Goal: Task Accomplishment & Management: Use online tool/utility

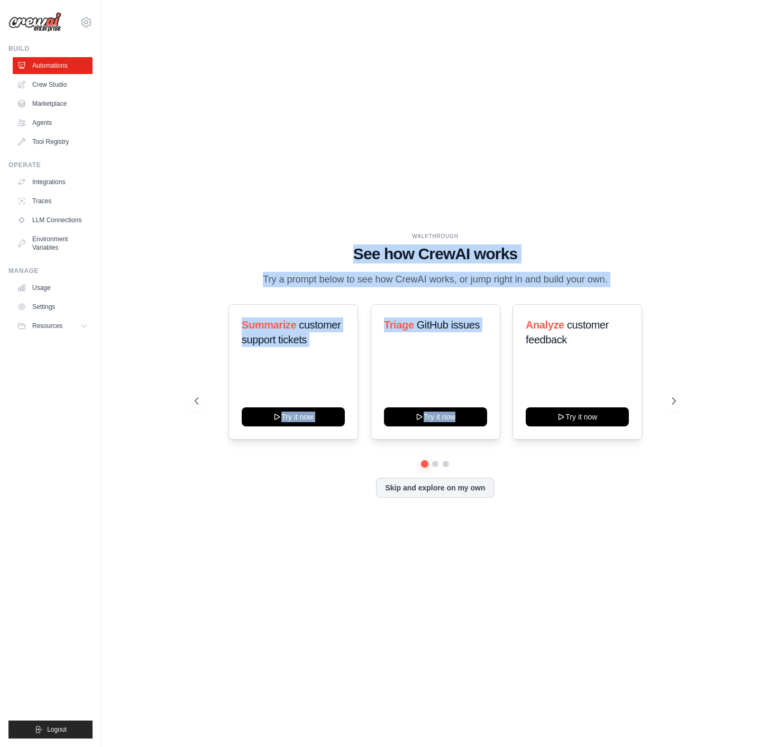
drag, startPoint x: 336, startPoint y: 266, endPoint x: 646, endPoint y: 289, distance: 311.3
click at [646, 289] on div "WALKTHROUGH See how CrewAI works Try a prompt below to see how CrewAI works, or…" at bounding box center [435, 373] width 507 height 282
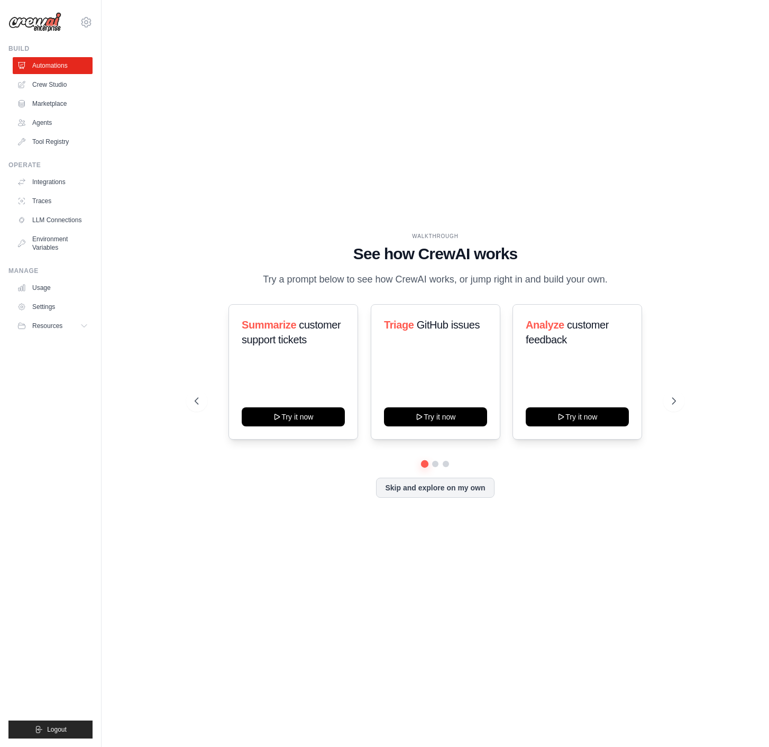
click at [645, 286] on div "WALKTHROUGH See how CrewAI works Try a prompt below to see how CrewAI works, or…" at bounding box center [435, 259] width 481 height 55
drag, startPoint x: 625, startPoint y: 285, endPoint x: 245, endPoint y: 239, distance: 382.0
click at [245, 239] on div "WALKTHROUGH See how CrewAI works Try a prompt below to see how CrewAI works, or…" at bounding box center [435, 259] width 481 height 55
click at [245, 239] on div "WALKTHROUGH" at bounding box center [435, 236] width 481 height 8
click at [675, 402] on icon at bounding box center [675, 401] width 3 height 6
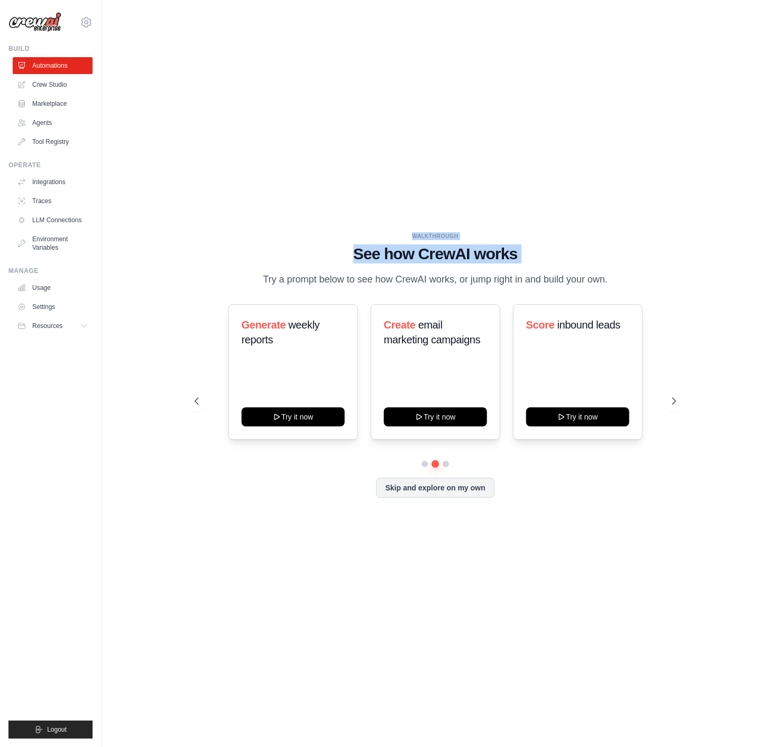
drag, startPoint x: 308, startPoint y: 223, endPoint x: 606, endPoint y: 269, distance: 301.9
click at [606, 269] on div "WALKTHROUGH See how CrewAI works Try a prompt below to see how CrewAI works, or…" at bounding box center [435, 374] width 634 height 726
click at [616, 271] on div "WALKTHROUGH See how CrewAI works Try a prompt below to see how CrewAI works, or…" at bounding box center [435, 259] width 481 height 55
drag, startPoint x: 602, startPoint y: 275, endPoint x: 321, endPoint y: 231, distance: 284.7
click at [325, 231] on div "WALKTHROUGH See how CrewAI works Try a prompt below to see how CrewAI works, or…" at bounding box center [435, 374] width 634 height 726
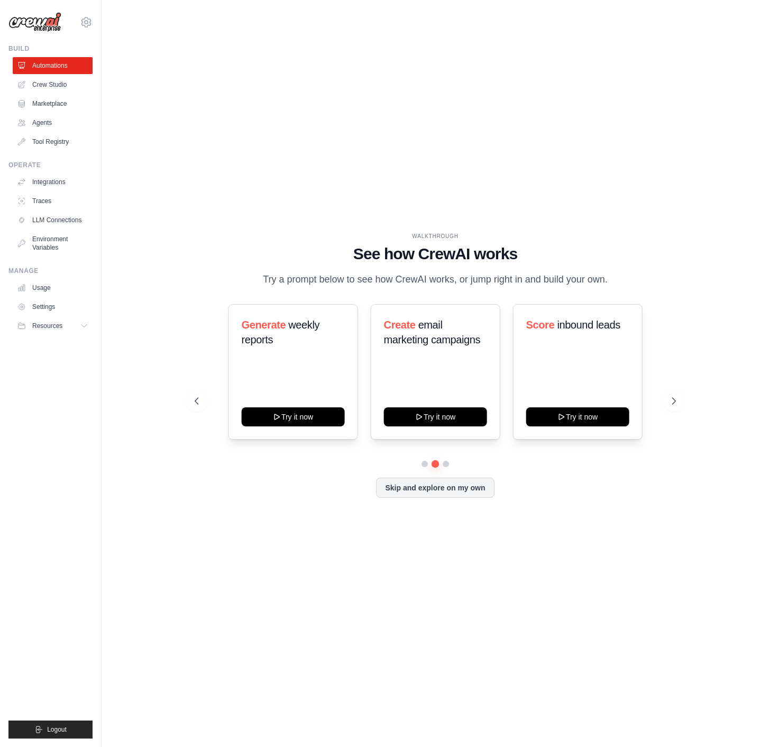
click at [321, 231] on div "WALKTHROUGH See how CrewAI works Try a prompt below to see how CrewAI works, or…" at bounding box center [435, 374] width 634 height 726
click at [43, 86] on link "Crew Studio" at bounding box center [54, 84] width 80 height 17
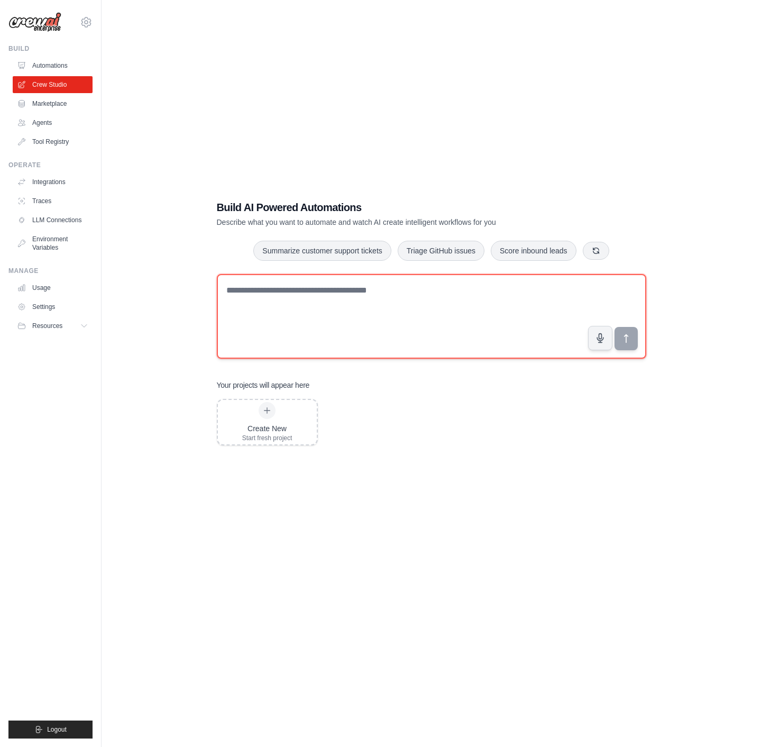
click at [331, 323] on textarea at bounding box center [432, 316] width 430 height 85
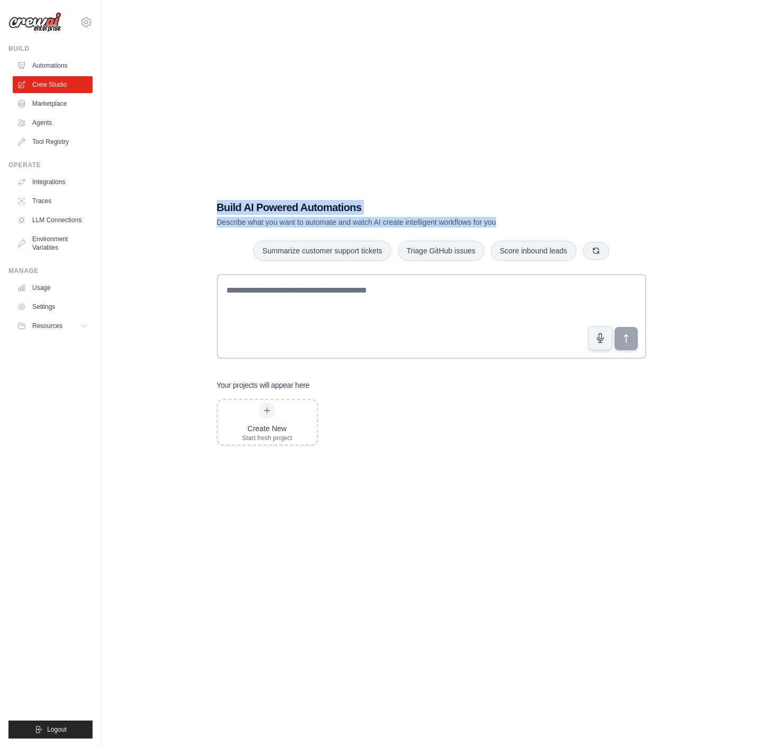
drag, startPoint x: 191, startPoint y: 203, endPoint x: 545, endPoint y: 225, distance: 354.0
click at [544, 225] on div "Build AI Powered Automations Describe what you want to automate and watch AI cr…" at bounding box center [431, 384] width 626 height 747
drag, startPoint x: 545, startPoint y: 225, endPoint x: 168, endPoint y: 205, distance: 377.7
click at [168, 205] on div "Build AI Powered Automations Describe what you want to automate and watch AI cr…" at bounding box center [431, 384] width 626 height 747
drag, startPoint x: 168, startPoint y: 205, endPoint x: 564, endPoint y: 226, distance: 396.8
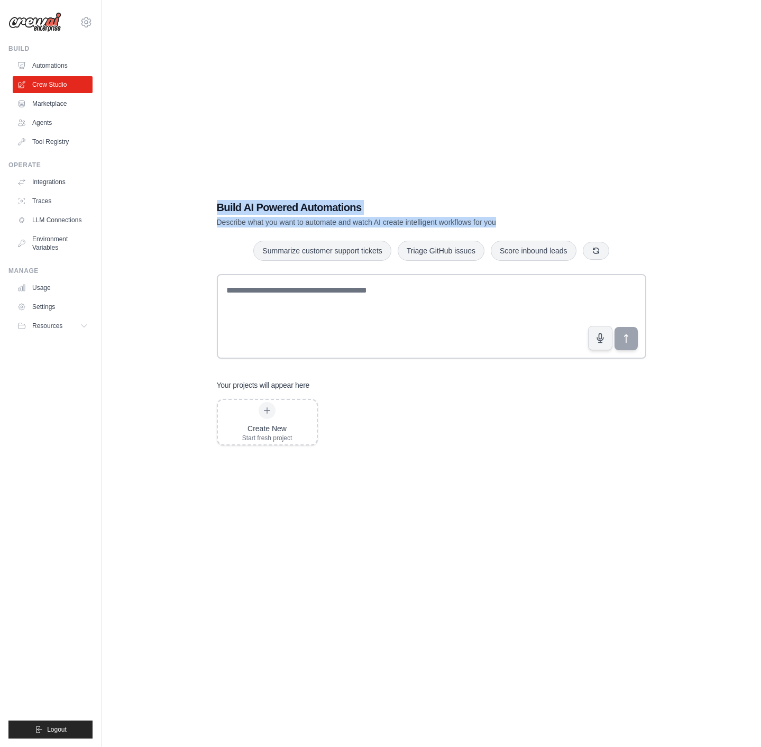
click at [563, 226] on div "Build AI Powered Automations Describe what you want to automate and watch AI cr…" at bounding box center [431, 384] width 626 height 747
drag, startPoint x: 476, startPoint y: 226, endPoint x: 196, endPoint y: 199, distance: 281.2
click at [200, 199] on div "Build AI Powered Automations Describe what you want to automate and watch AI cr…" at bounding box center [431, 384] width 626 height 747
click at [195, 199] on div "Build AI Powered Automations Describe what you want to automate and watch AI cr…" at bounding box center [431, 384] width 626 height 747
drag, startPoint x: 256, startPoint y: 215, endPoint x: 564, endPoint y: 225, distance: 308.5
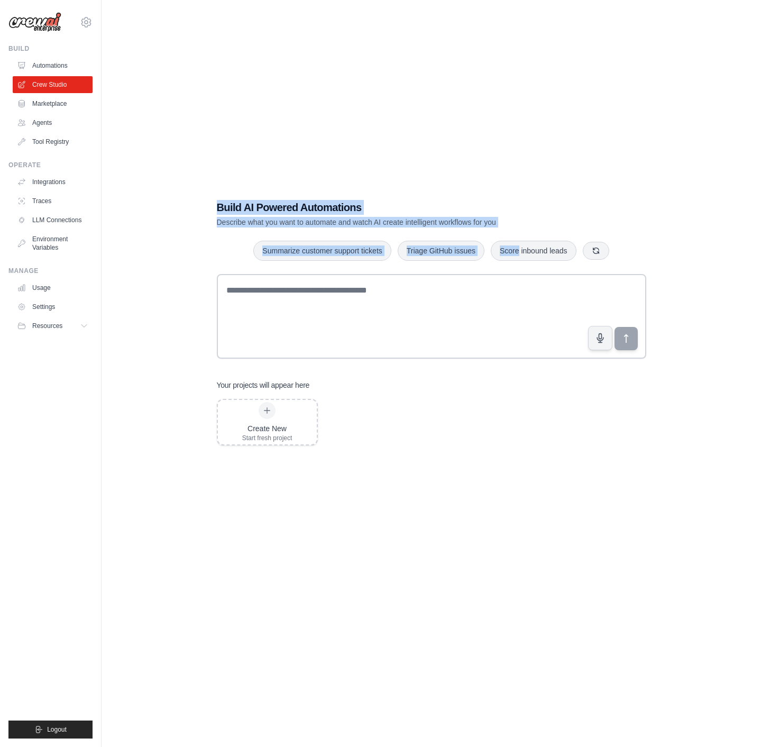
click at [564, 227] on div "Build AI Powered Automations Describe what you want to automate and watch AI cr…" at bounding box center [431, 384] width 626 height 747
drag, startPoint x: 560, startPoint y: 217, endPoint x: 193, endPoint y: 204, distance: 367.3
click at [194, 204] on div "Build AI Powered Automations Describe what you want to automate and watch AI cr…" at bounding box center [431, 384] width 626 height 747
click at [192, 204] on div "Build AI Powered Automations Describe what you want to automate and watch AI cr…" at bounding box center [431, 384] width 626 height 747
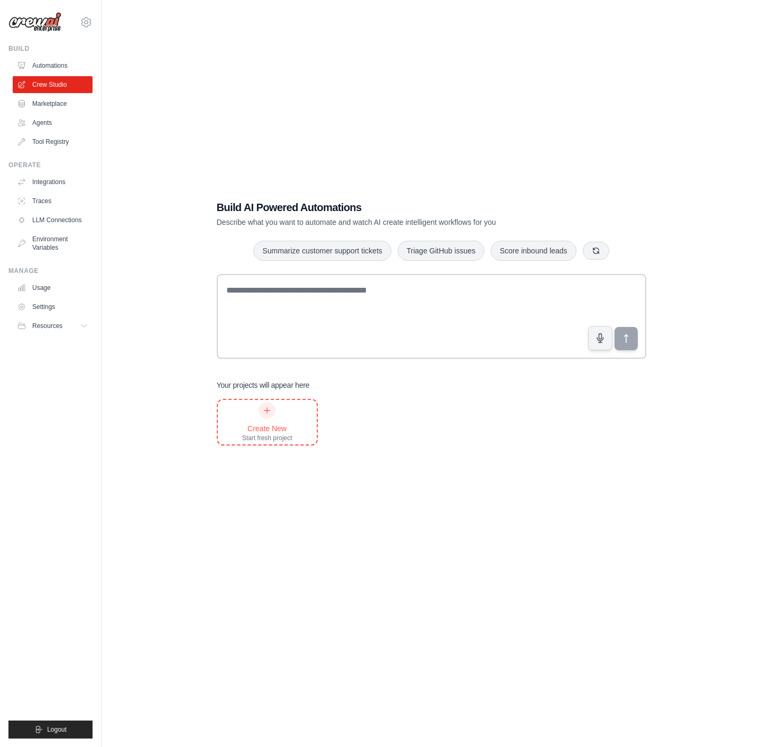
click at [273, 409] on div at bounding box center [267, 410] width 17 height 17
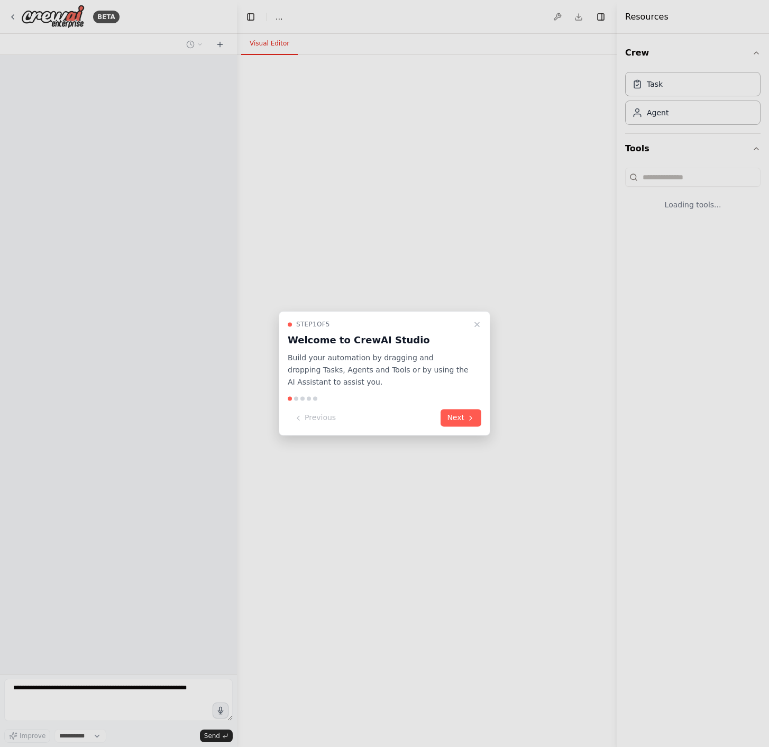
select select "****"
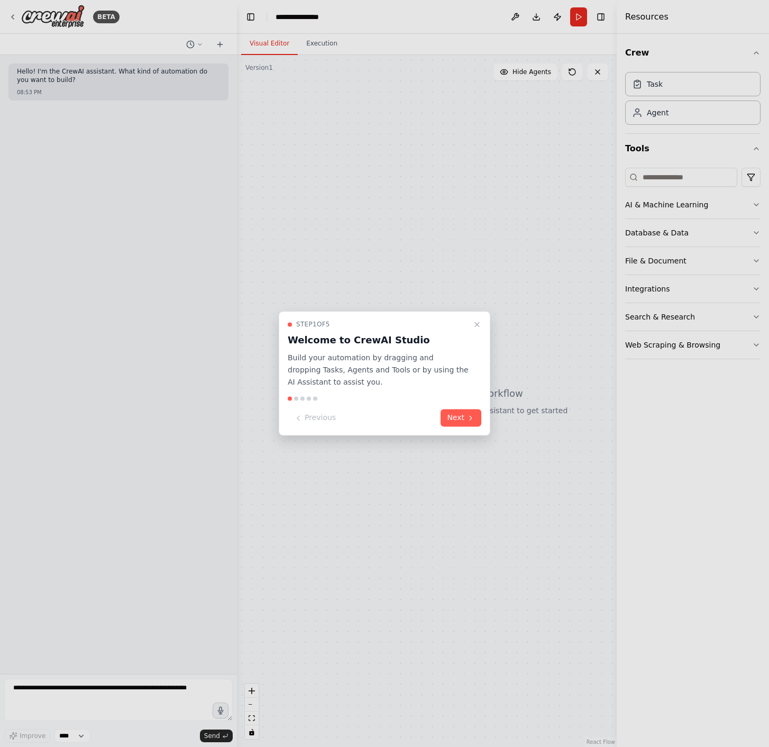
drag, startPoint x: 459, startPoint y: 418, endPoint x: 370, endPoint y: 258, distance: 183.3
click at [370, 258] on div "**********" at bounding box center [384, 373] width 769 height 747
click at [463, 423] on button "Next" at bounding box center [461, 417] width 41 height 17
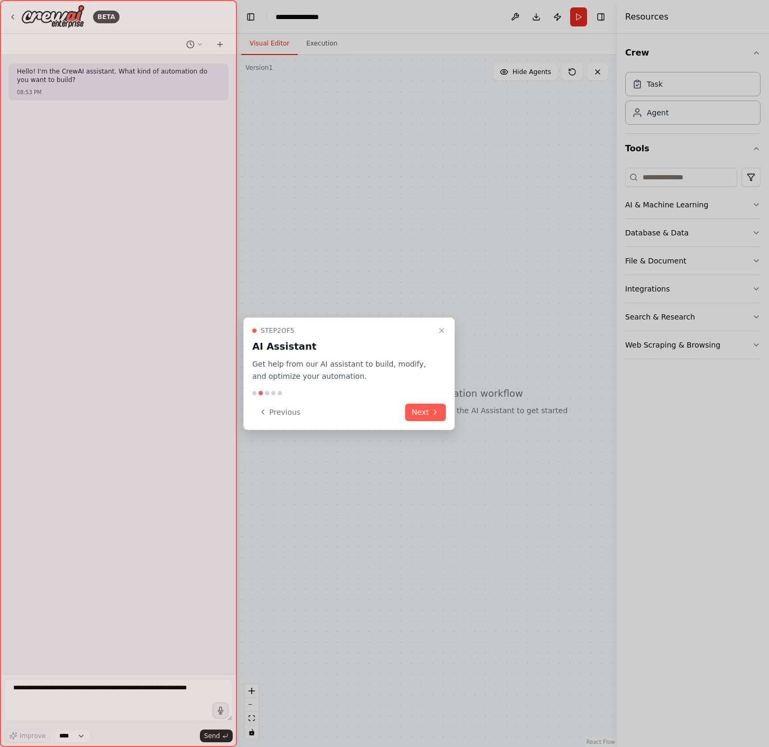
click at [401, 410] on div "Previous Next" at bounding box center [349, 412] width 194 height 17
click at [419, 415] on button "Next" at bounding box center [425, 412] width 41 height 17
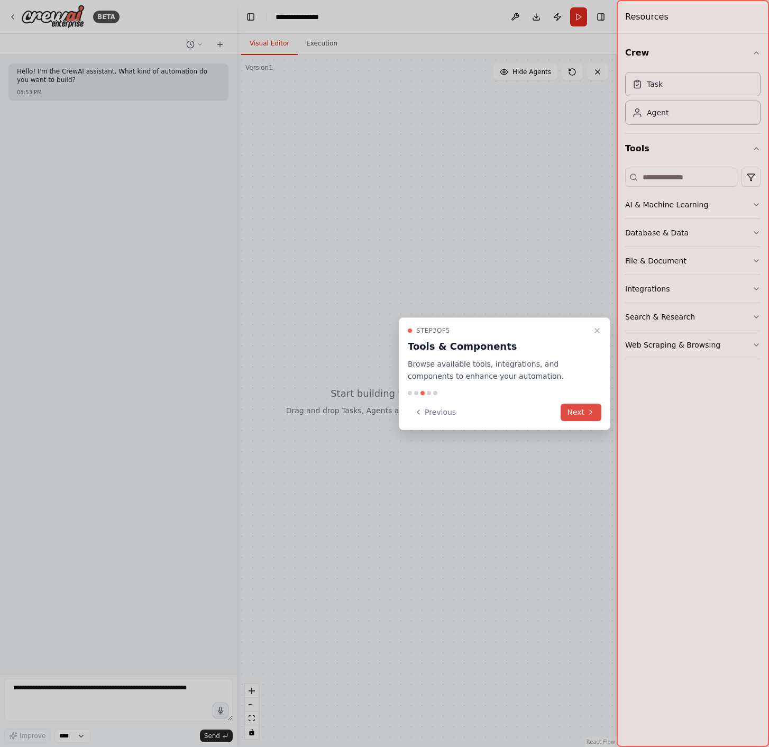
click at [586, 410] on button "Next" at bounding box center [581, 412] width 41 height 17
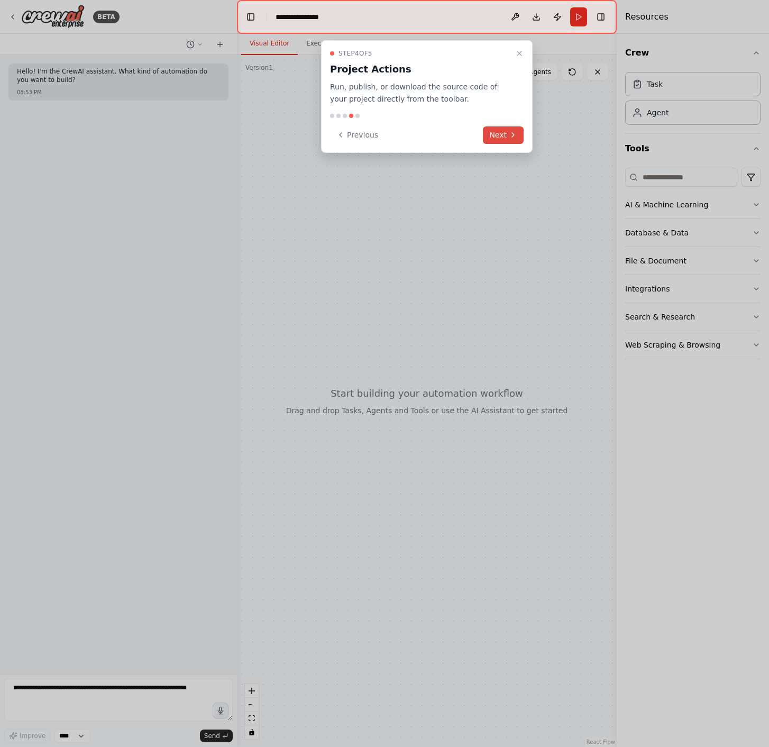
click at [508, 136] on button "Next" at bounding box center [503, 134] width 41 height 17
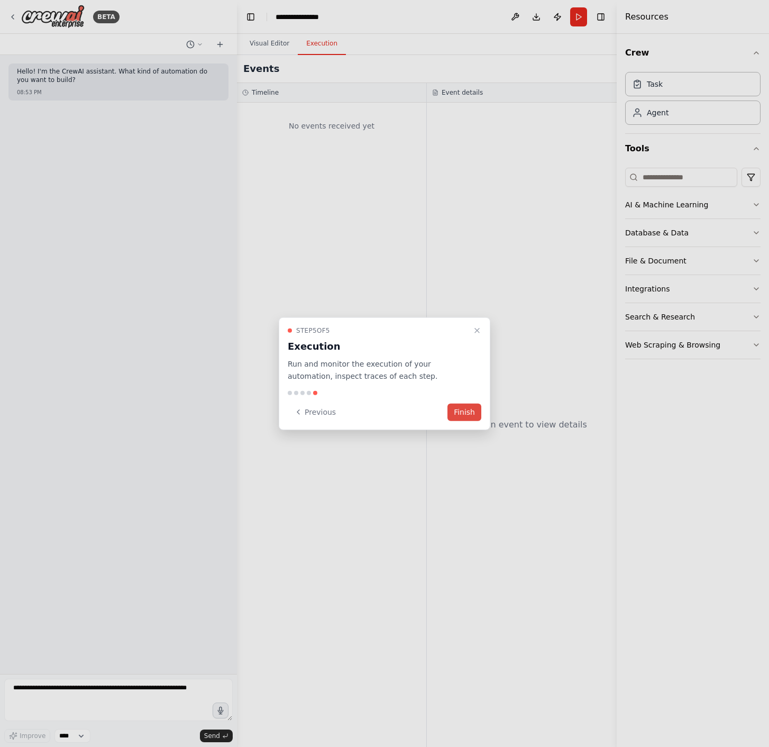
click at [477, 410] on button "Finish" at bounding box center [464, 411] width 34 height 17
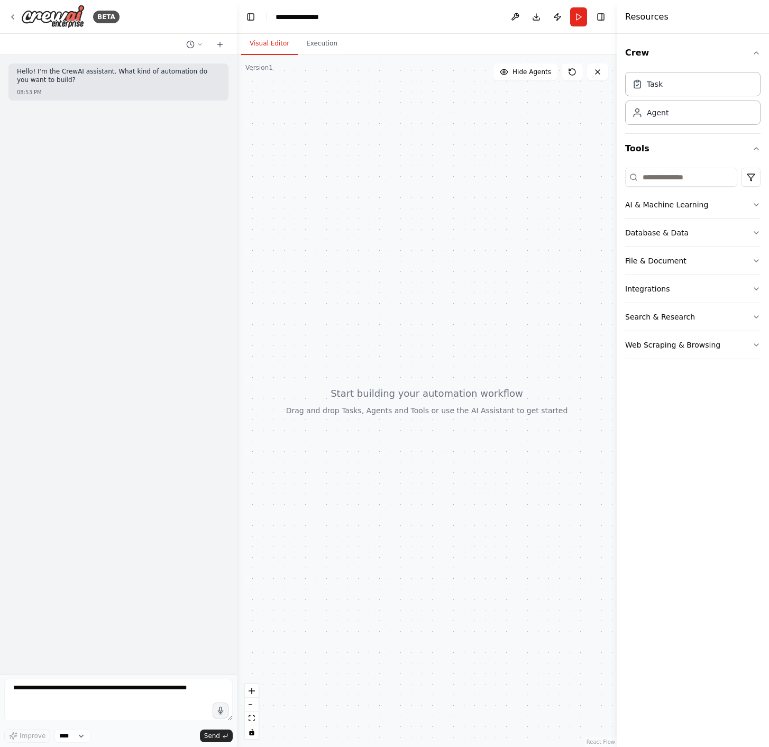
click at [332, 159] on div at bounding box center [427, 401] width 380 height 692
click at [318, 41] on button "Execution" at bounding box center [322, 44] width 48 height 22
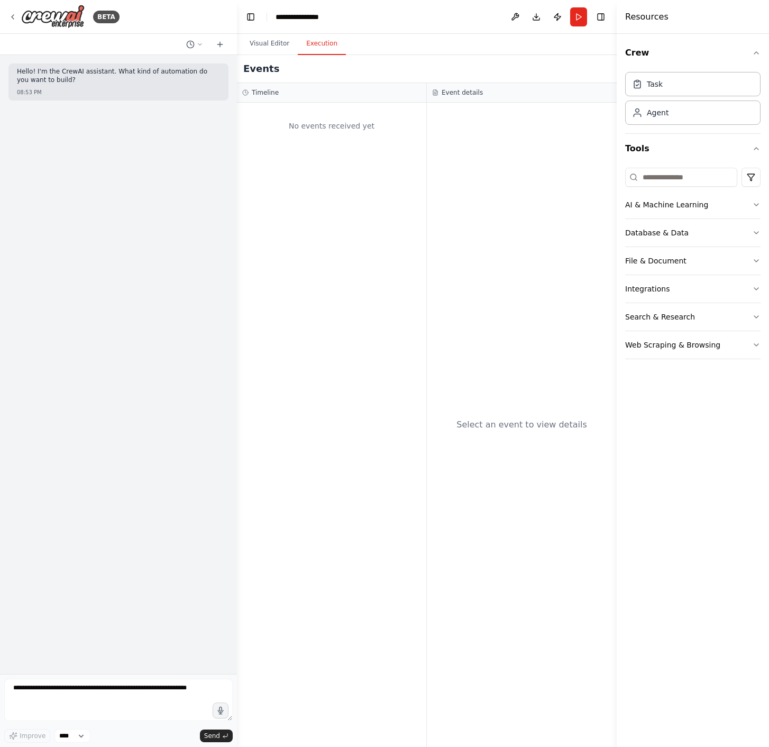
drag, startPoint x: 303, startPoint y: 157, endPoint x: 350, endPoint y: 129, distance: 54.1
click at [303, 156] on div "No events received yet" at bounding box center [331, 425] width 189 height 644
click at [523, 111] on div "Select an event to view details" at bounding box center [522, 425] width 190 height 644
click at [662, 83] on div "Task" at bounding box center [655, 83] width 16 height 11
click at [653, 75] on div "Task" at bounding box center [692, 83] width 135 height 24
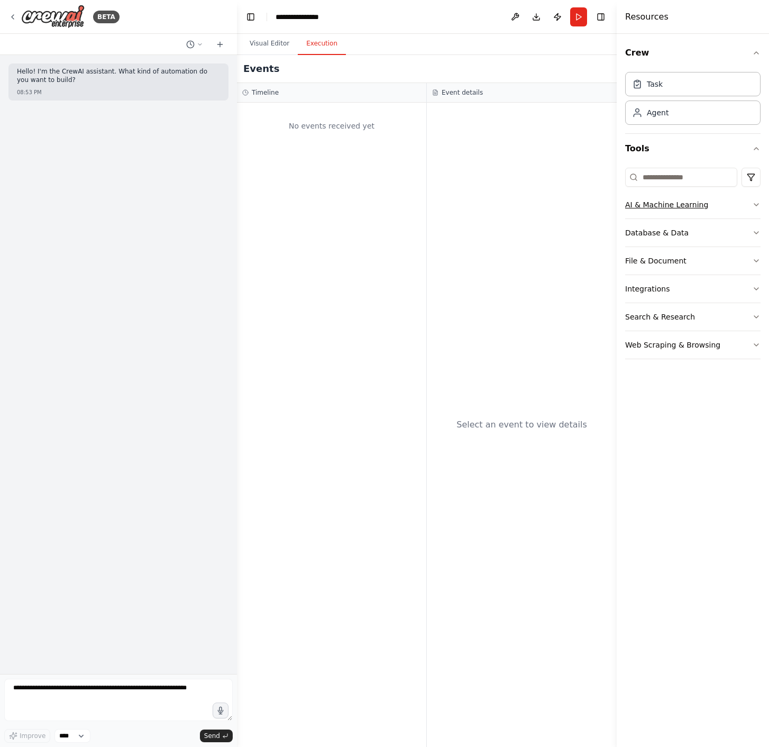
click at [759, 202] on icon "button" at bounding box center [756, 204] width 8 height 8
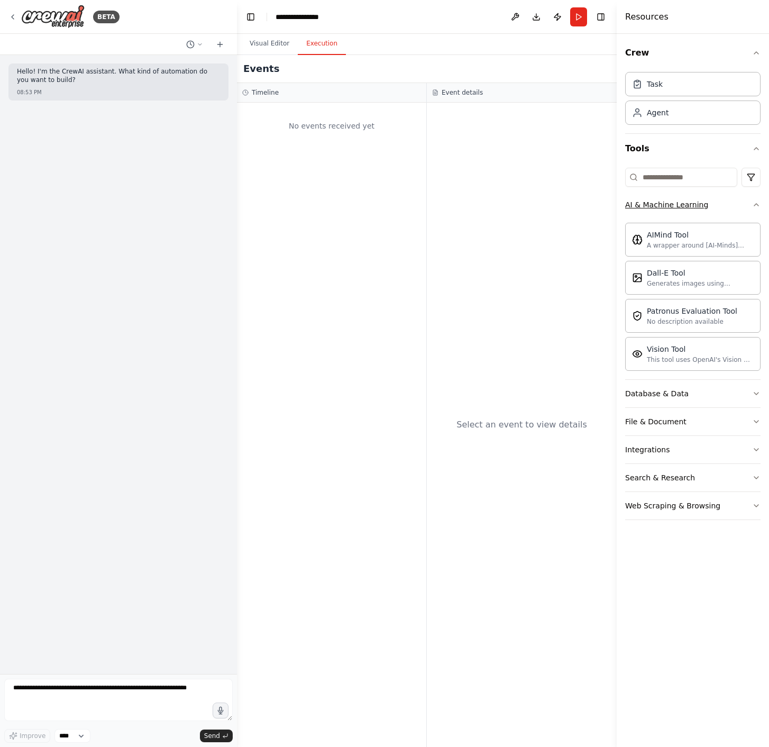
click at [756, 201] on icon "button" at bounding box center [756, 204] width 8 height 8
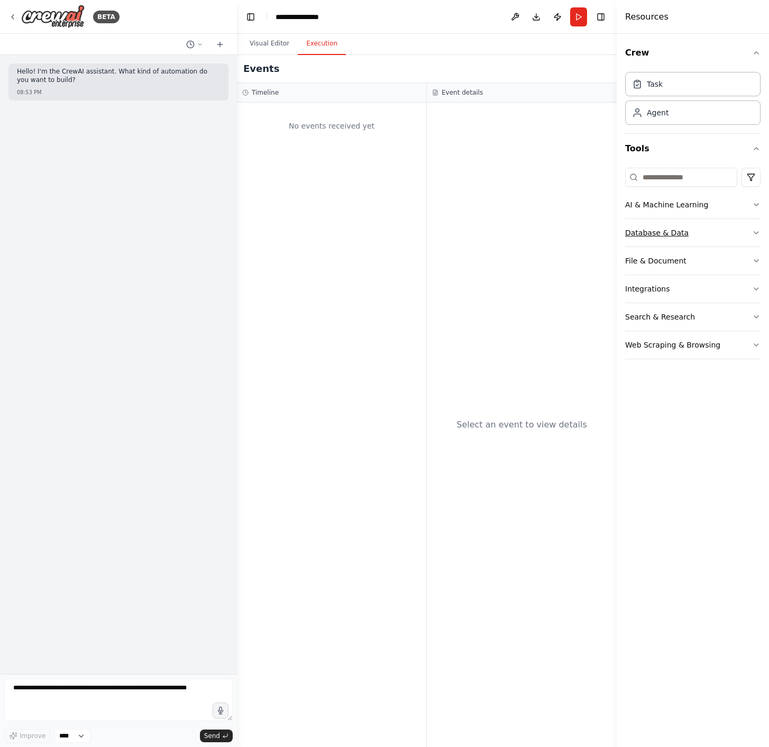
click at [750, 230] on button "Database & Data" at bounding box center [692, 233] width 135 height 28
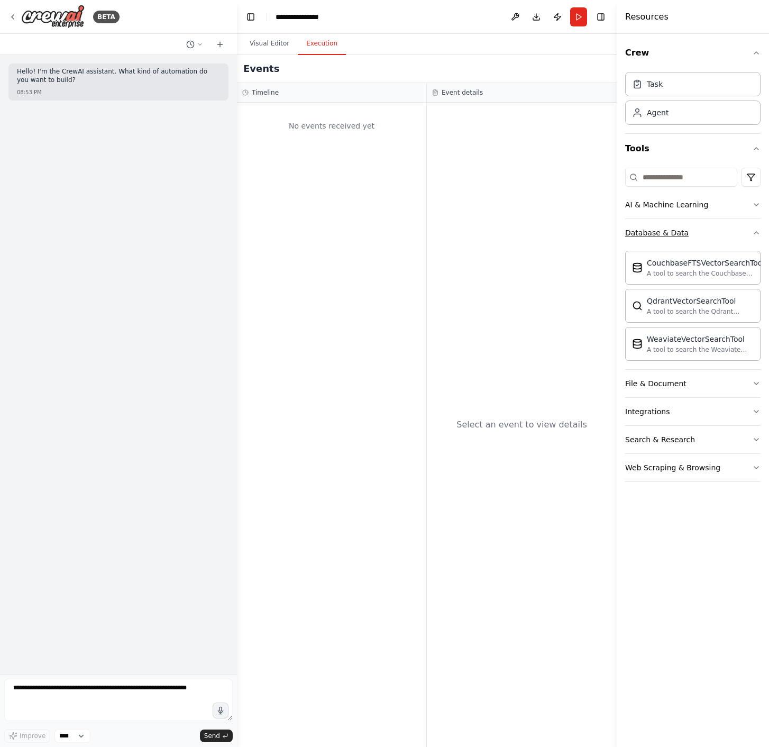
click at [751, 231] on button "Database & Data" at bounding box center [692, 233] width 135 height 28
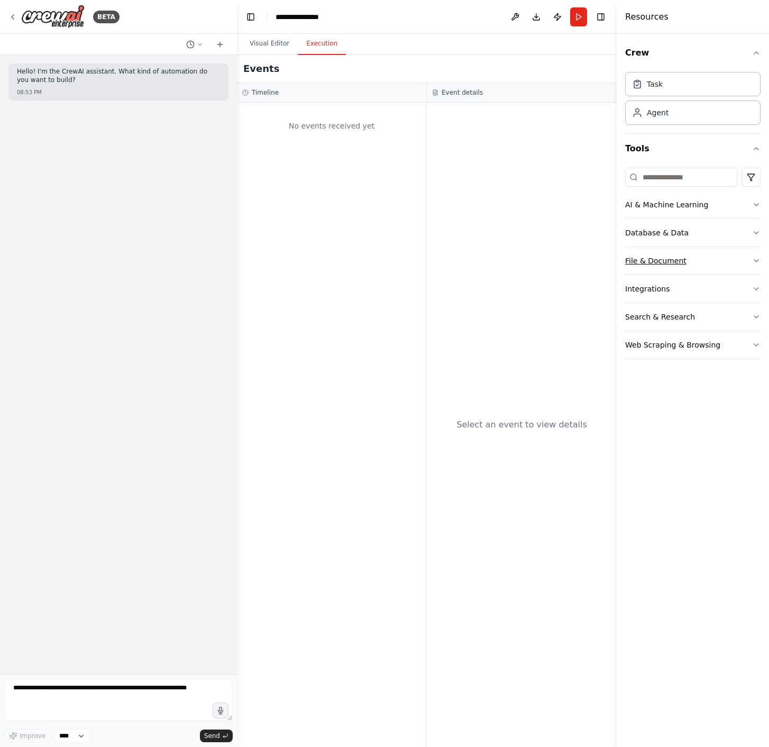
click at [753, 255] on button "File & Document" at bounding box center [692, 261] width 135 height 28
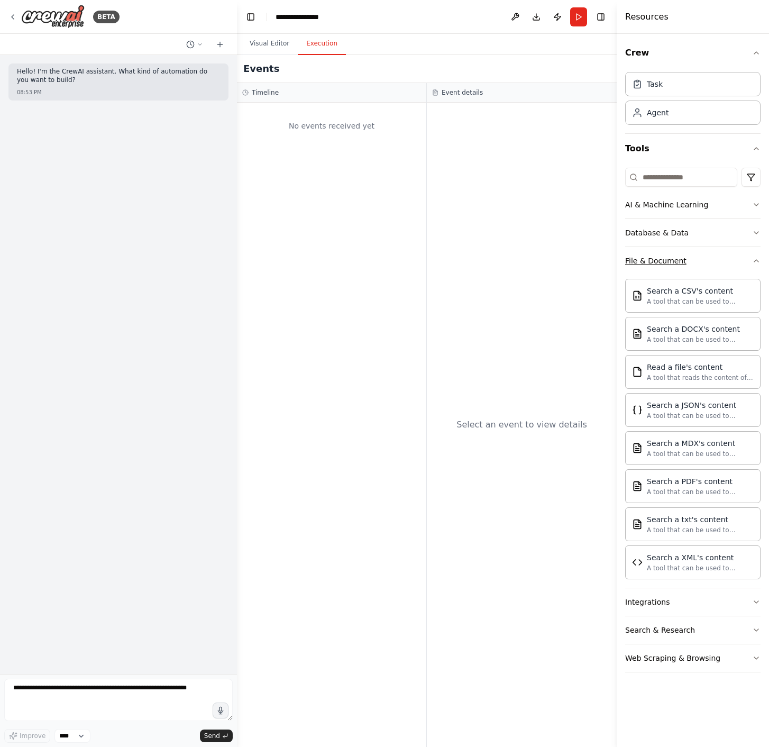
click at [756, 258] on icon "button" at bounding box center [756, 261] width 8 height 8
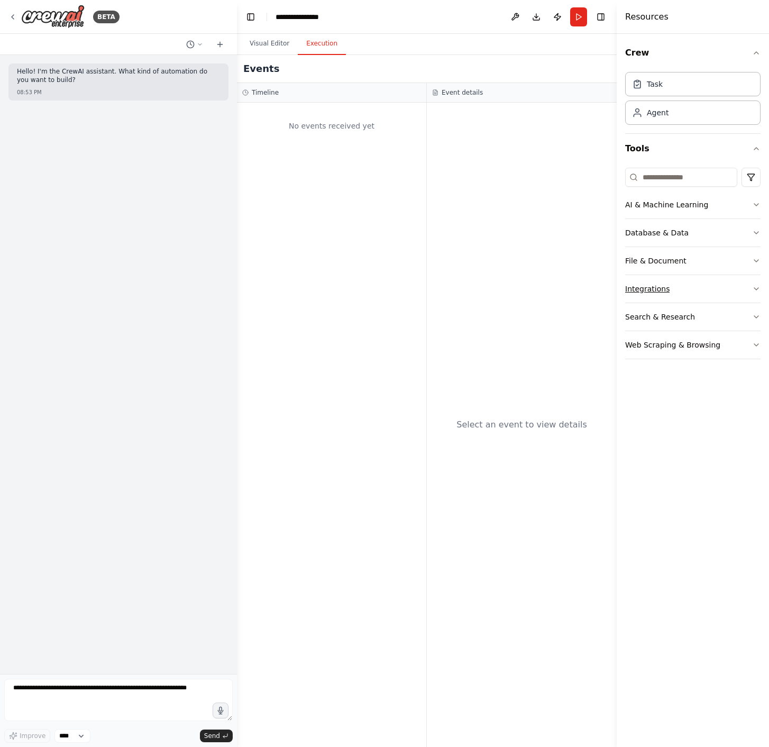
click at [755, 287] on icon "button" at bounding box center [756, 289] width 8 height 8
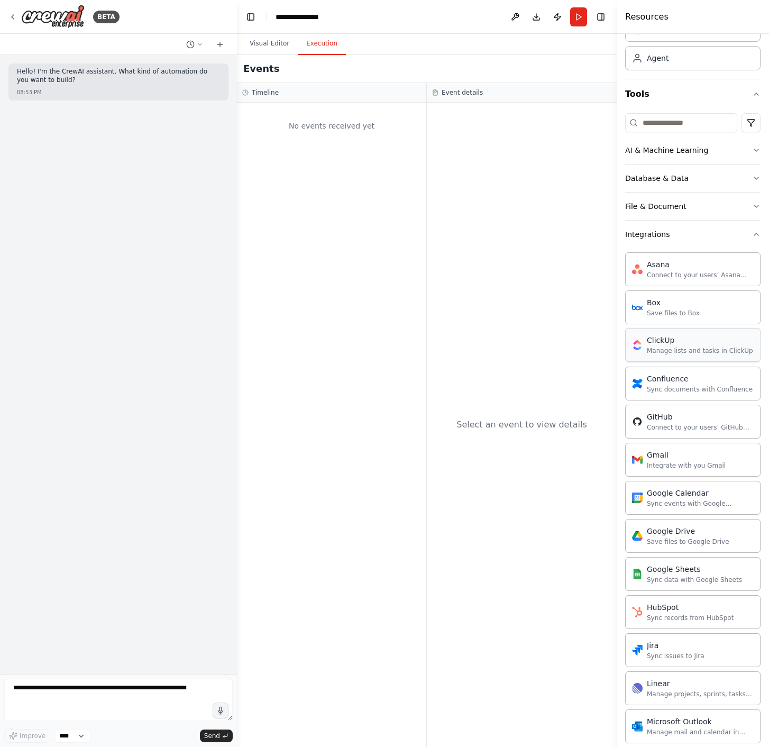
scroll to position [101, 0]
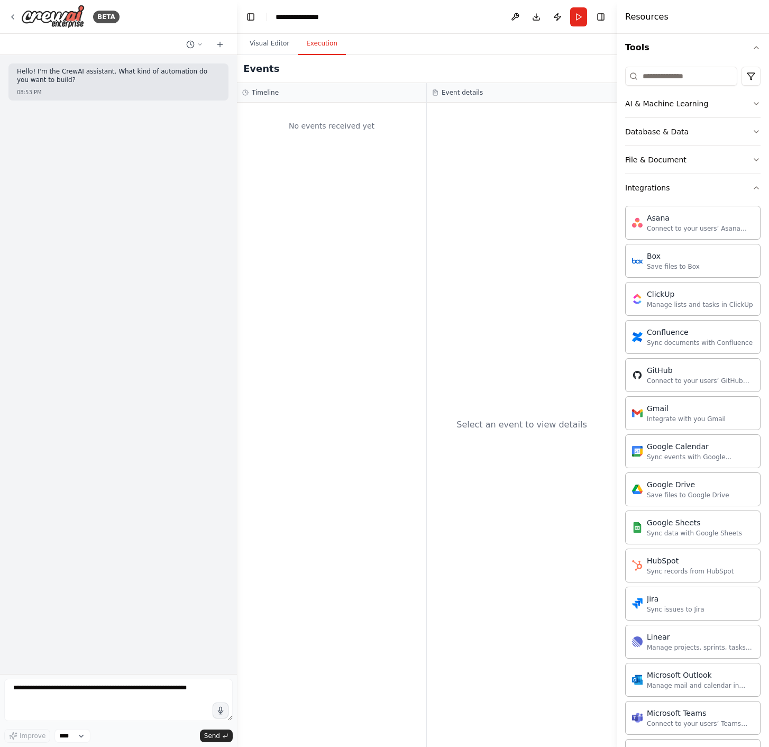
click at [754, 191] on div "Crew Task Agent Tools AI & Machine Learning Database & Data File & Document Int…" at bounding box center [693, 390] width 152 height 713
click at [752, 190] on icon "button" at bounding box center [756, 188] width 8 height 8
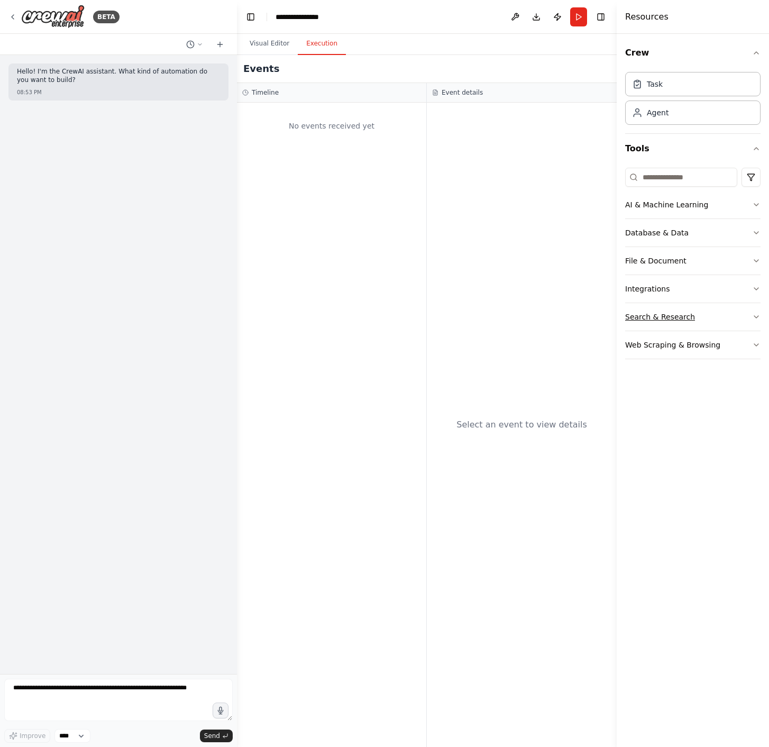
click at [753, 316] on icon "button" at bounding box center [756, 317] width 8 height 8
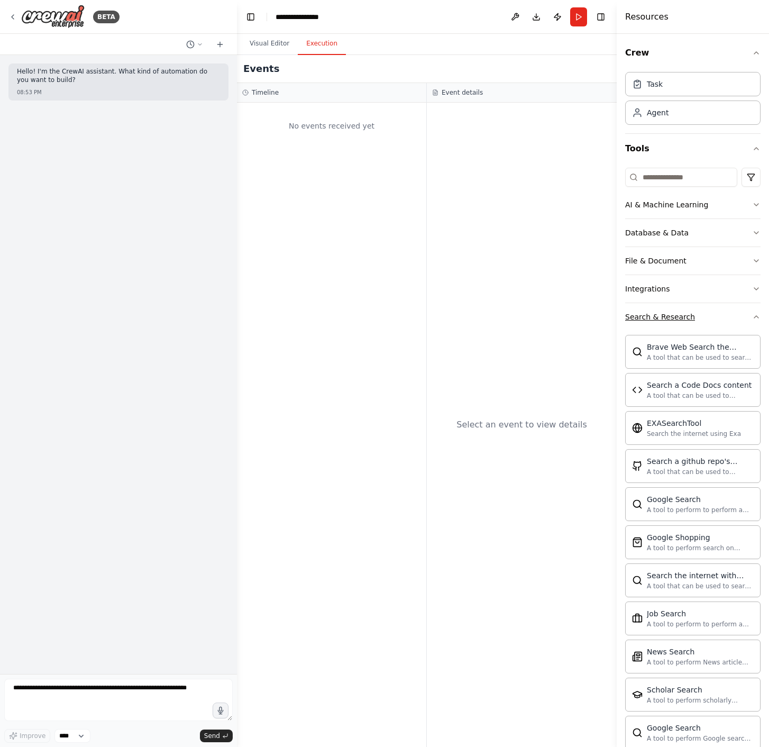
click at [752, 317] on icon "button" at bounding box center [756, 317] width 8 height 8
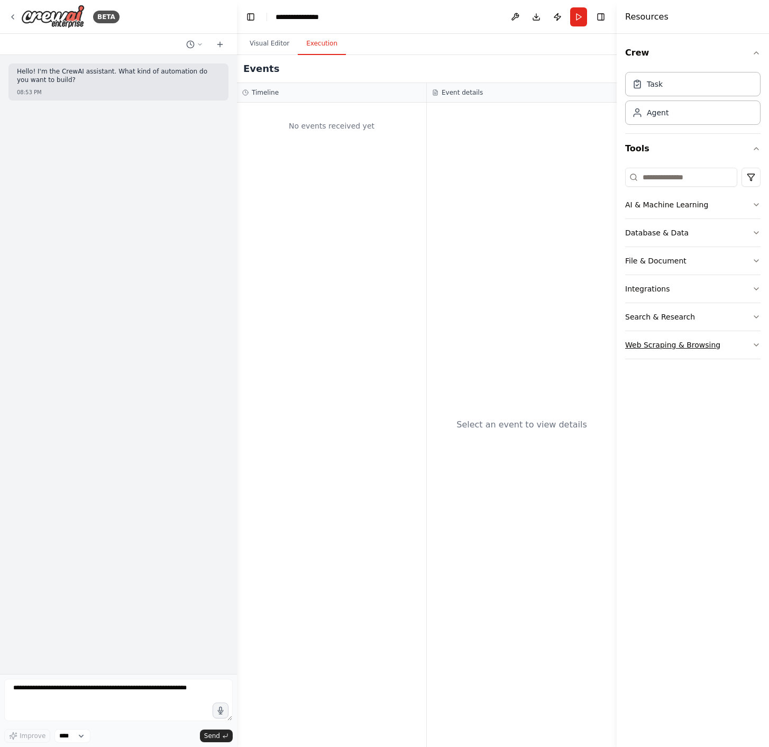
click at [748, 336] on button "Web Scraping & Browsing" at bounding box center [692, 345] width 135 height 28
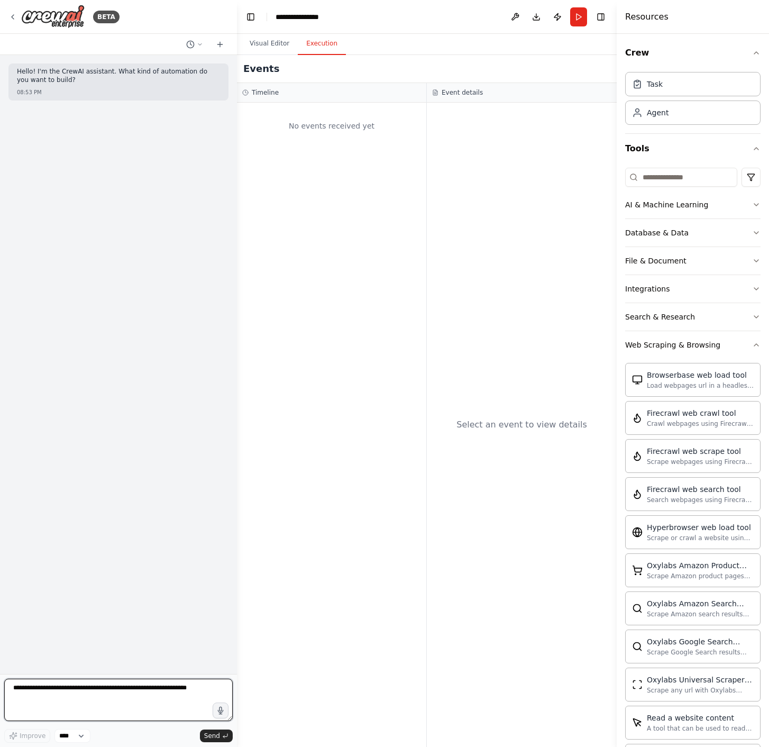
click at [149, 689] on textarea at bounding box center [118, 700] width 229 height 42
click at [76, 687] on textarea at bounding box center [118, 700] width 229 height 42
paste textarea "**********"
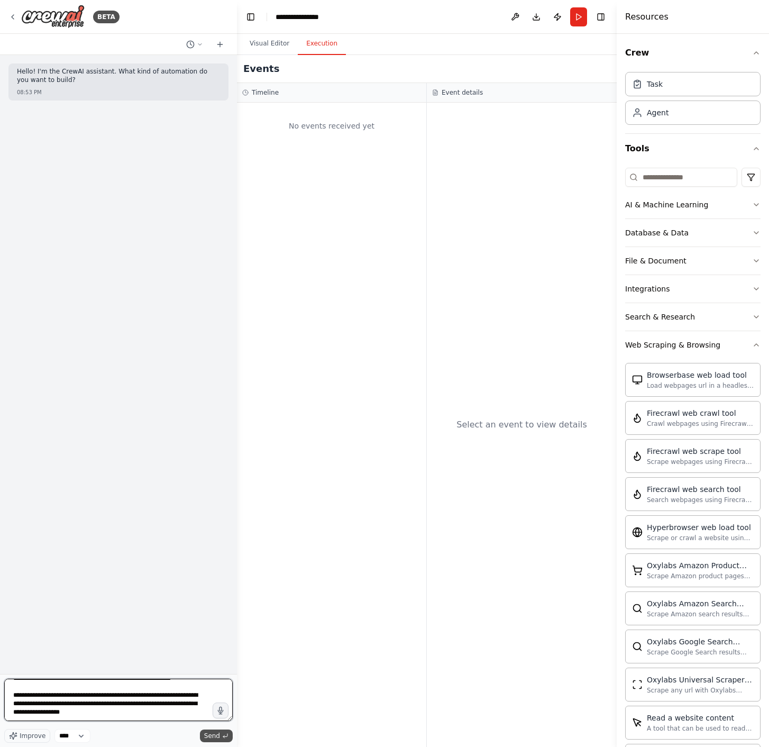
type textarea "**********"
click at [212, 736] on span "Send" at bounding box center [212, 736] width 16 height 8
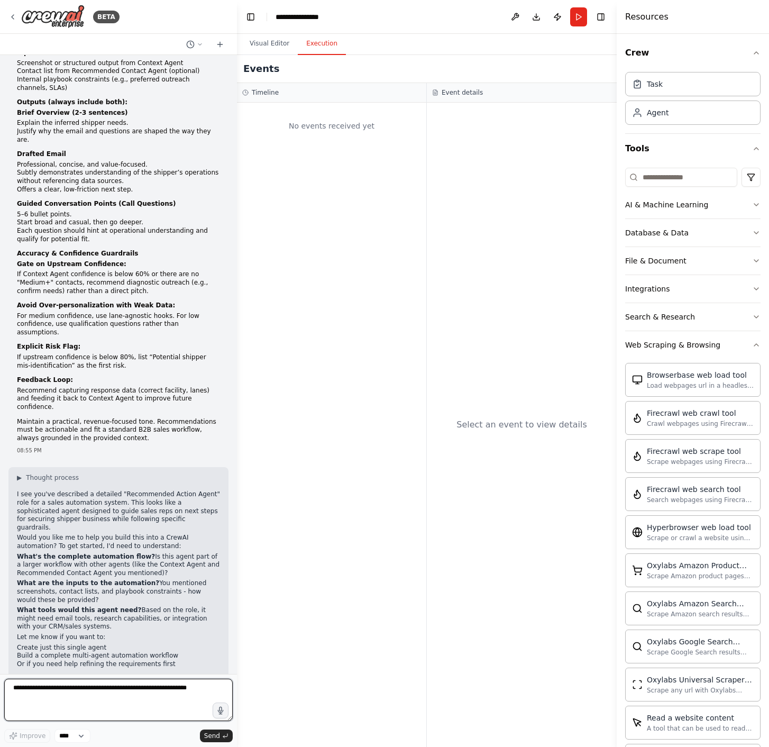
scroll to position [276, 0]
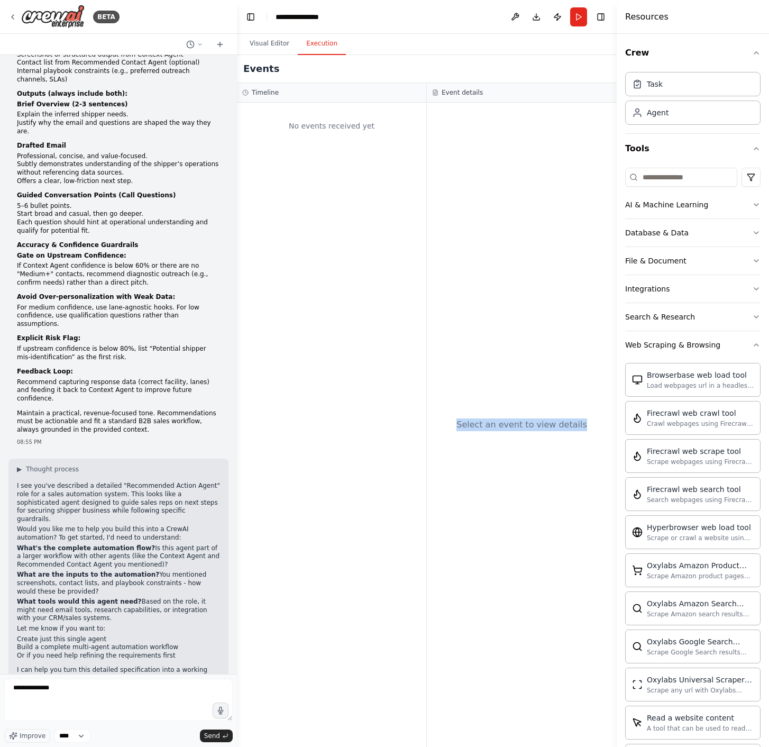
drag, startPoint x: 463, startPoint y: 426, endPoint x: 588, endPoint y: 424, distance: 124.9
click at [588, 424] on div "Select an event to view details" at bounding box center [522, 425] width 190 height 644
drag, startPoint x: 588, startPoint y: 424, endPoint x: 472, endPoint y: 420, distance: 115.4
click at [474, 420] on div "Select an event to view details" at bounding box center [522, 425] width 190 height 644
click at [471, 421] on div "Select an event to view details" at bounding box center [521, 424] width 131 height 13
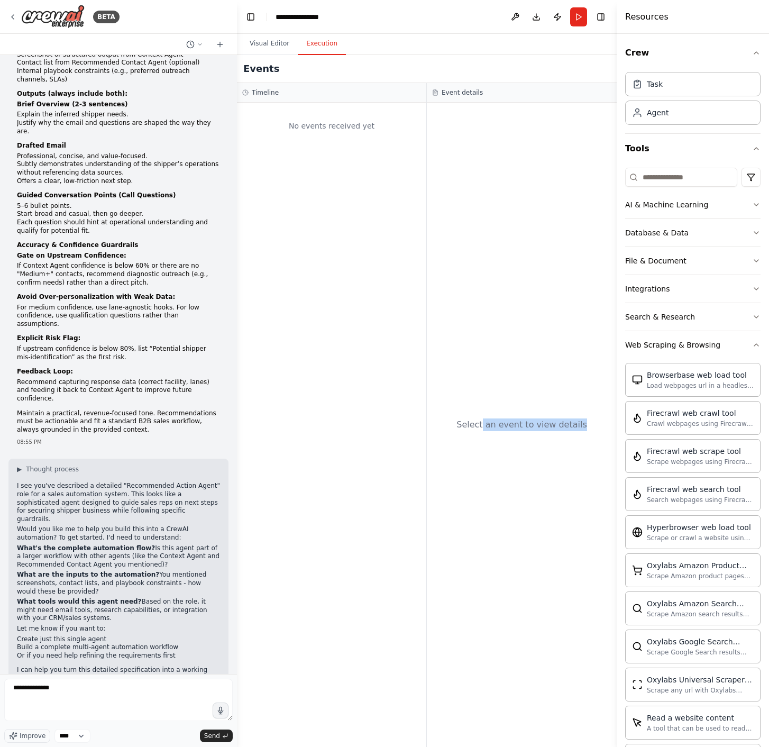
drag, startPoint x: 531, startPoint y: 429, endPoint x: 619, endPoint y: 432, distance: 88.9
click at [609, 432] on div "Select an event to view details" at bounding box center [522, 425] width 190 height 644
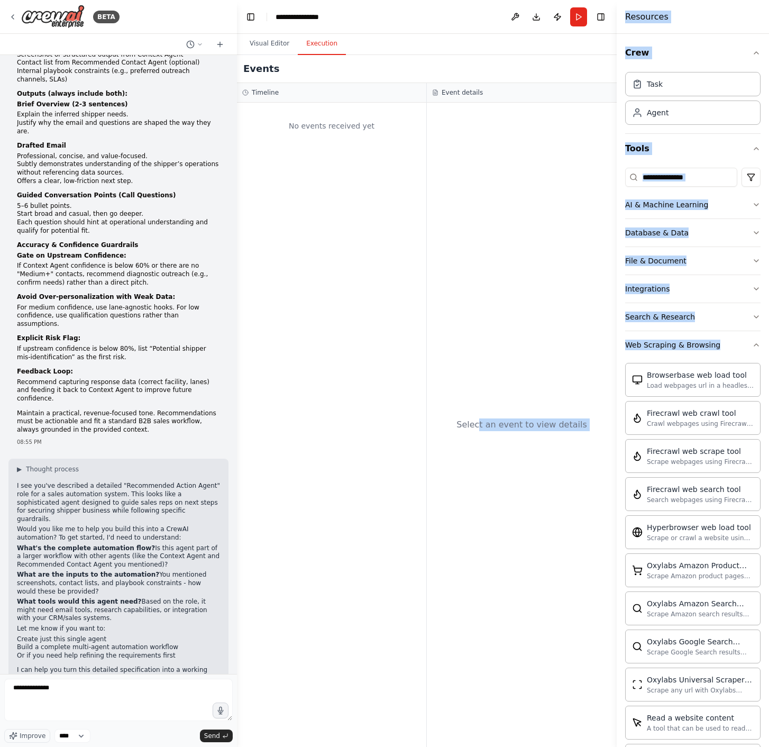
drag, startPoint x: 619, startPoint y: 432, endPoint x: 483, endPoint y: 422, distance: 136.3
click at [484, 422] on div "BETA Hello! I'm the CrewAI assistant. What kind of automation do you want to bu…" at bounding box center [384, 373] width 769 height 747
click at [483, 422] on div "Select an event to view details" at bounding box center [521, 424] width 131 height 13
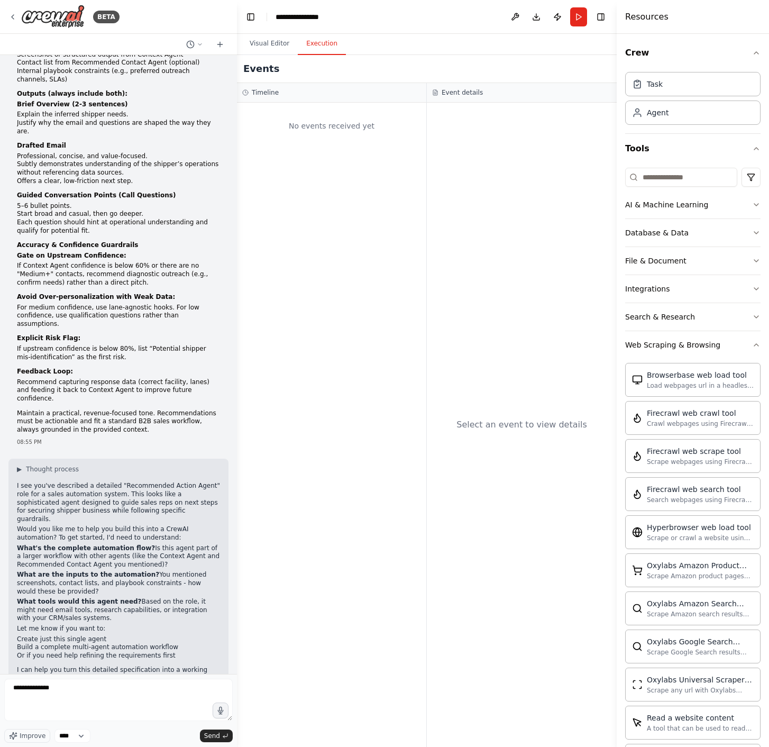
click at [339, 17] on header "**********" at bounding box center [427, 17] width 380 height 34
click at [679, 81] on div "Task" at bounding box center [692, 83] width 135 height 24
click at [671, 116] on div "Agent" at bounding box center [692, 112] width 135 height 24
click at [660, 113] on div "Agent" at bounding box center [658, 112] width 22 height 11
drag, startPoint x: 660, startPoint y: 113, endPoint x: 541, endPoint y: 135, distance: 121.2
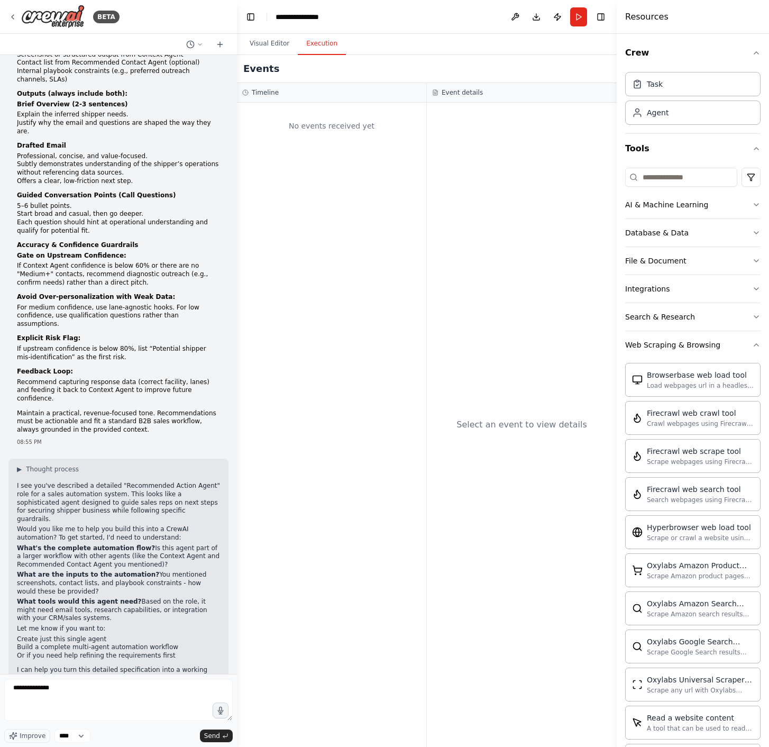
click at [513, 167] on div "BETA Hello! I'm the CrewAI assistant. What kind of automation do you want to bu…" at bounding box center [384, 373] width 769 height 747
click at [82, 689] on textarea "**********" at bounding box center [118, 700] width 229 height 42
type textarea "*"
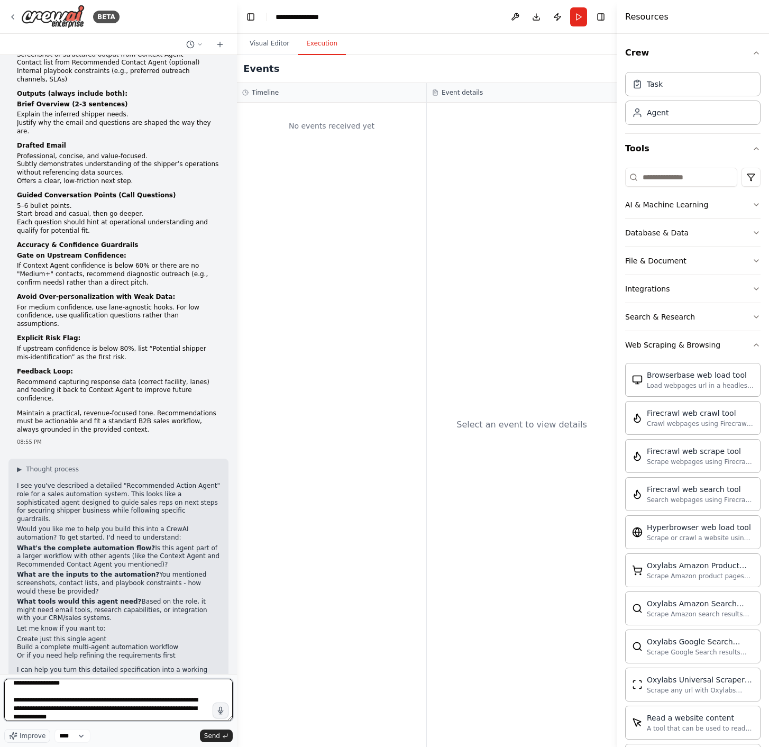
click at [149, 709] on textarea "**********" at bounding box center [118, 700] width 229 height 42
click at [178, 714] on textarea "**********" at bounding box center [118, 700] width 229 height 42
drag, startPoint x: 182, startPoint y: 716, endPoint x: 110, endPoint y: 704, distance: 73.5
click at [110, 704] on textarea "**********" at bounding box center [118, 700] width 229 height 42
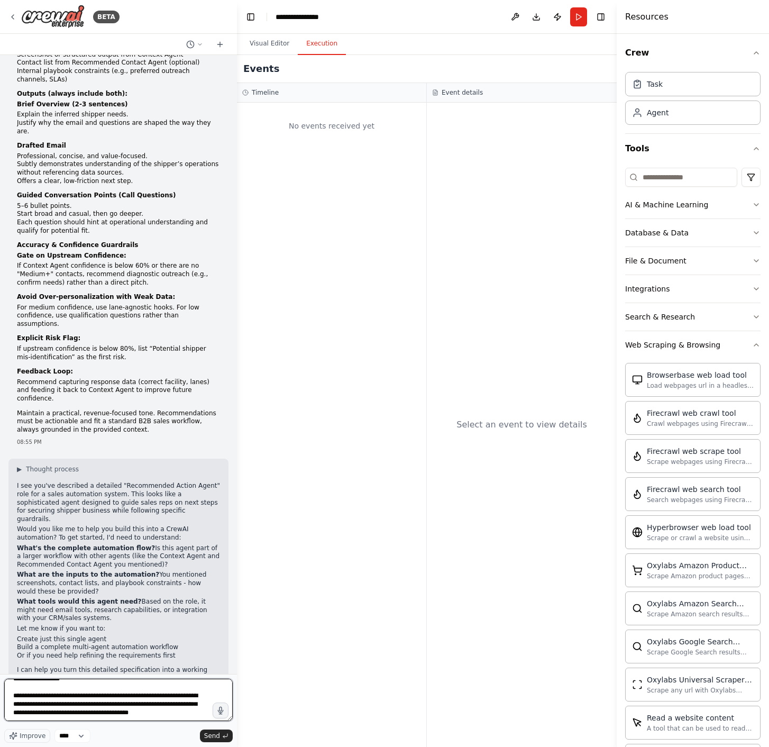
scroll to position [30, 0]
type textarea "**********"
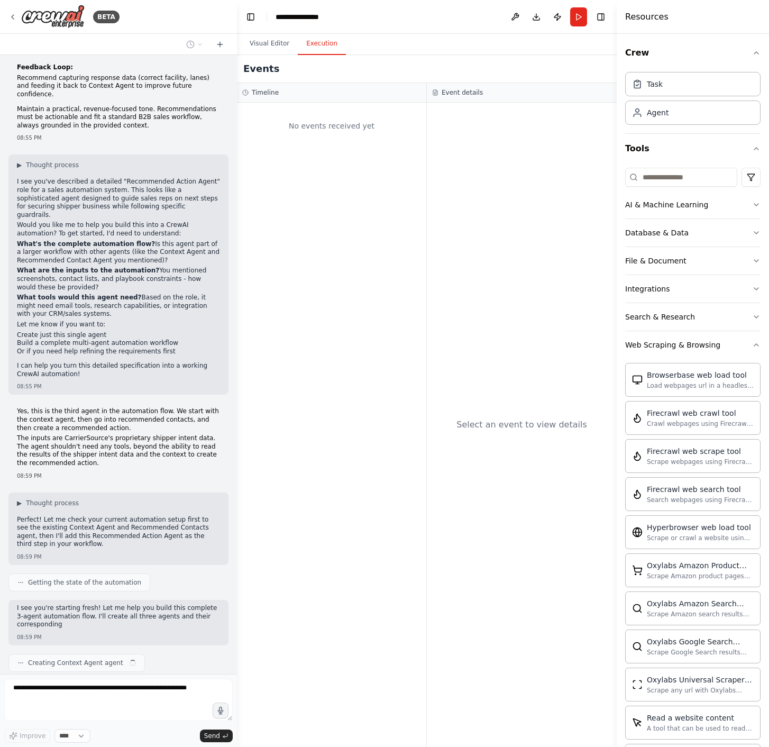
scroll to position [590, 0]
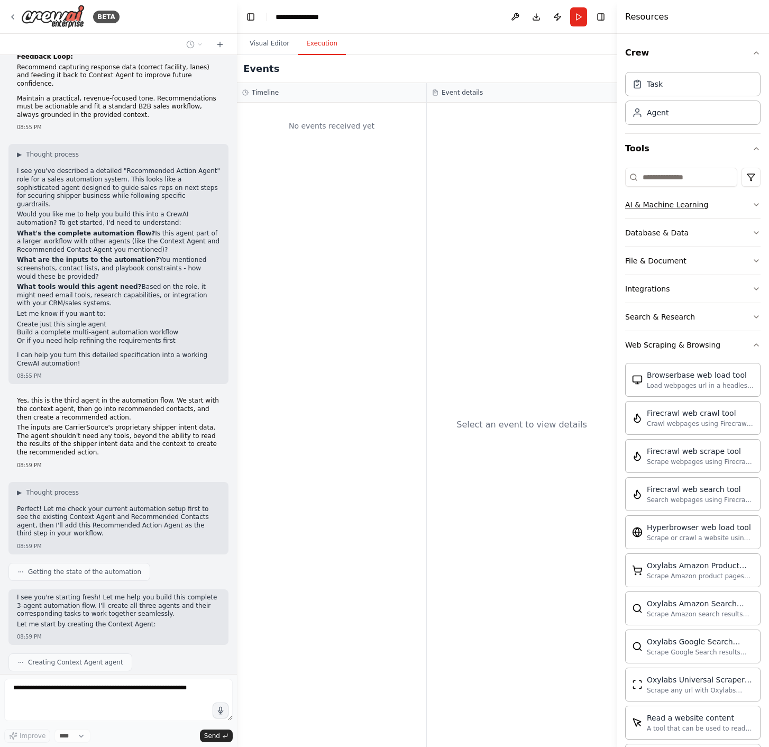
click at [752, 206] on icon "button" at bounding box center [756, 204] width 8 height 8
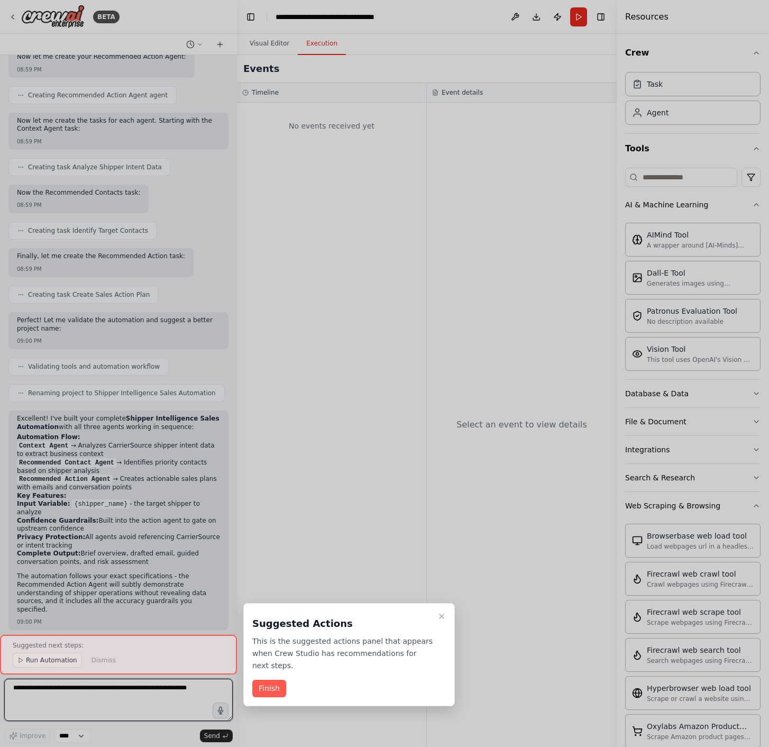
scroll to position [1293, 0]
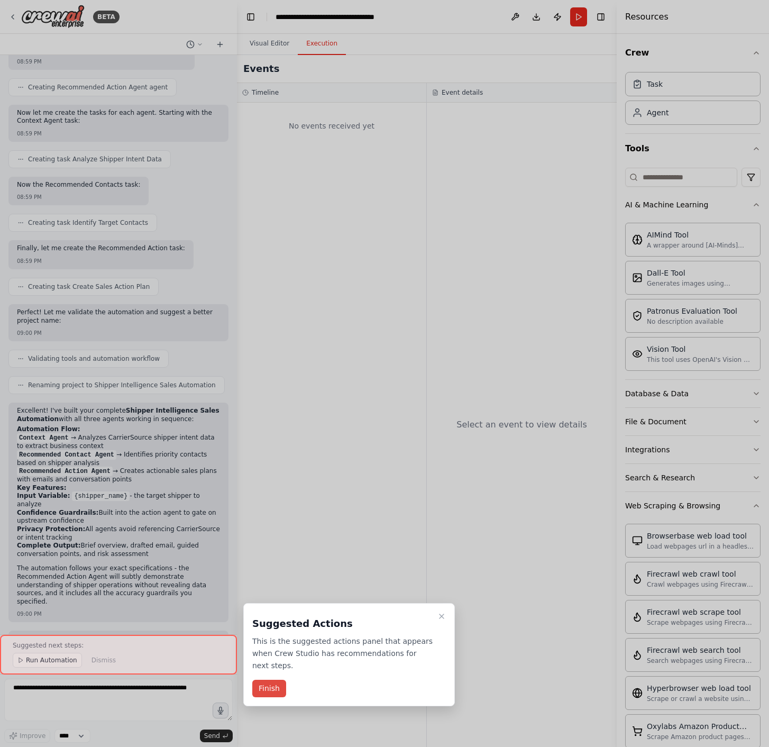
click at [279, 689] on button "Finish" at bounding box center [269, 688] width 34 height 17
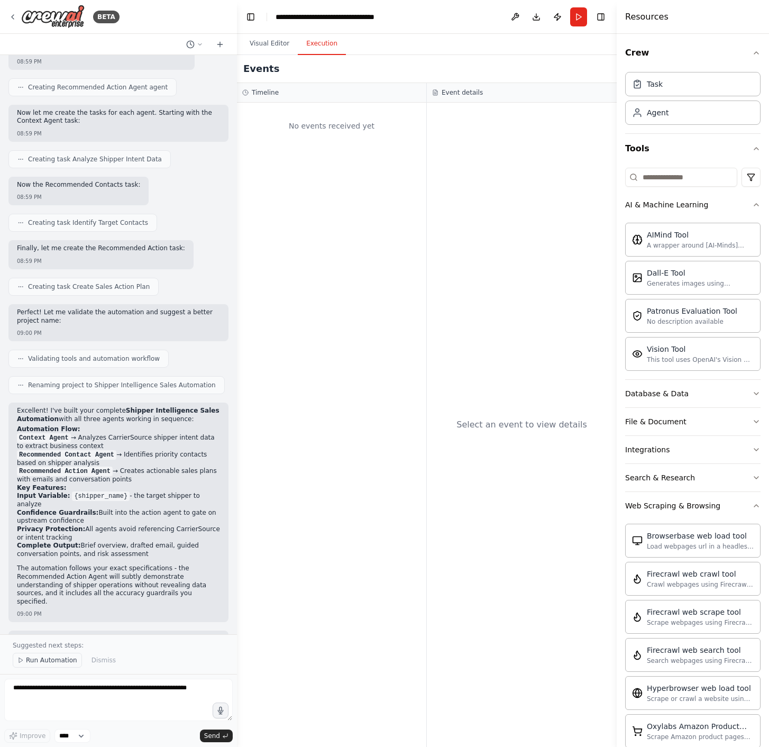
click at [45, 664] on span "Run Automation" at bounding box center [51, 660] width 51 height 8
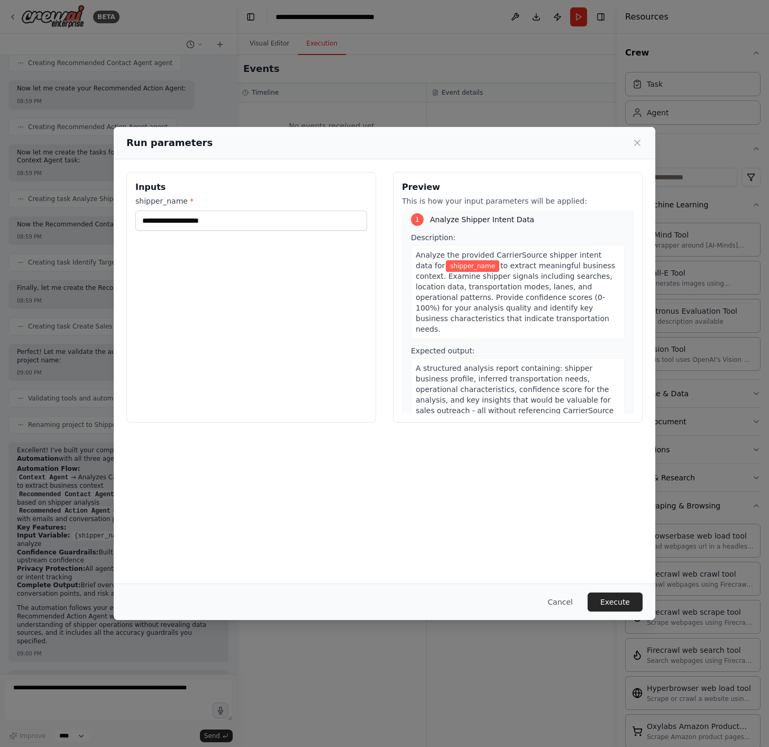
scroll to position [0, 0]
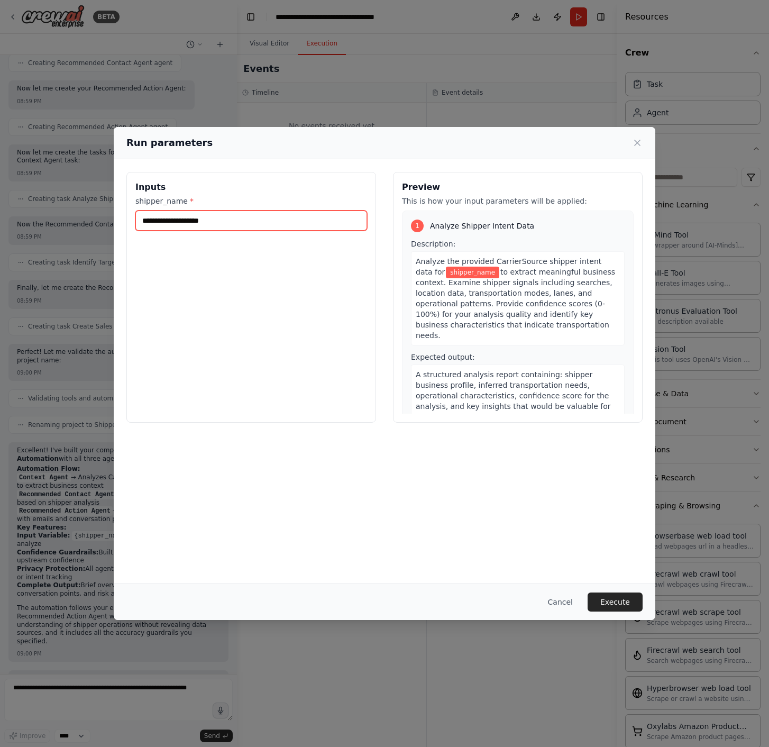
click at [250, 224] on input "shipper_name *" at bounding box center [251, 221] width 232 height 20
type input "**********"
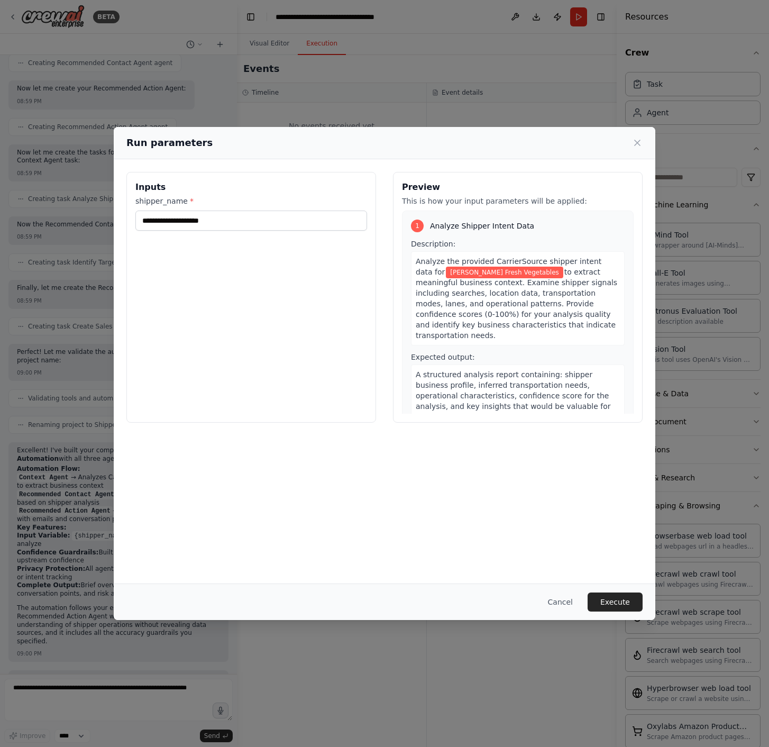
click at [307, 452] on div "**********" at bounding box center [385, 371] width 542 height 424
click at [613, 608] on button "Execute" at bounding box center [615, 601] width 55 height 19
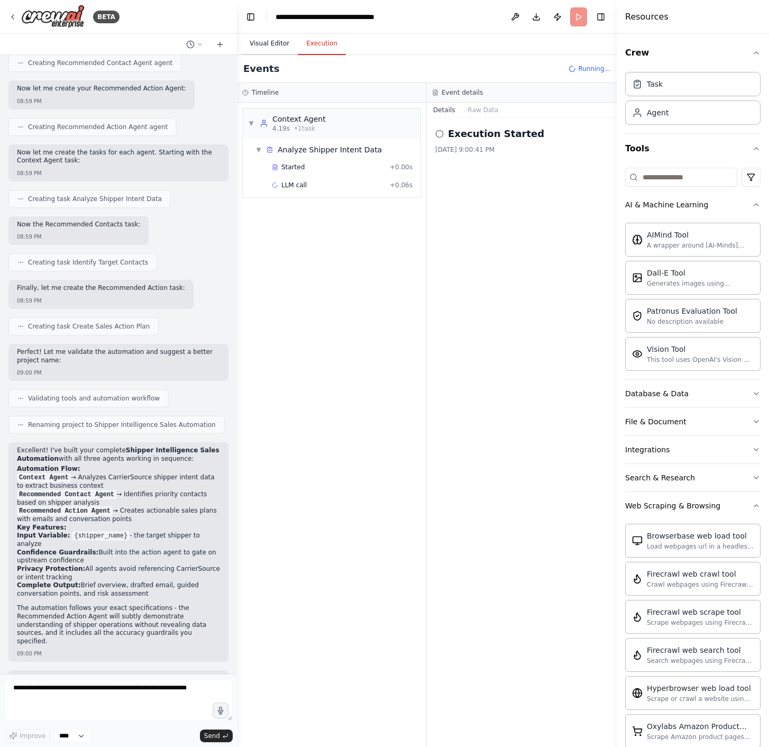
click at [275, 42] on button "Visual Editor" at bounding box center [269, 44] width 57 height 22
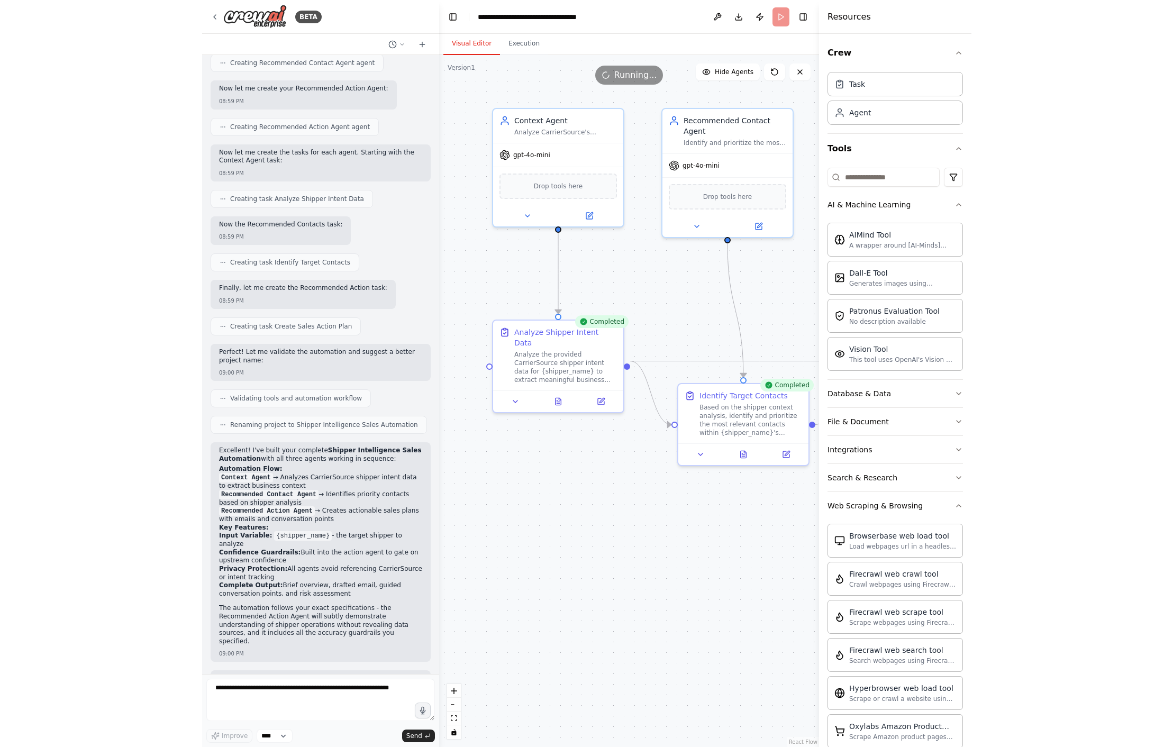
scroll to position [1293, 0]
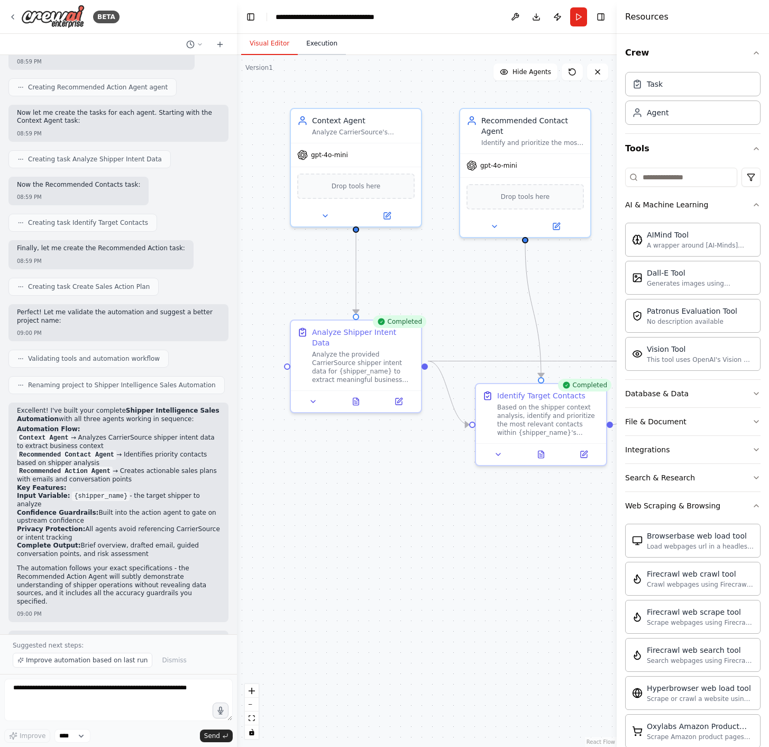
click at [328, 45] on button "Execution" at bounding box center [322, 44] width 48 height 22
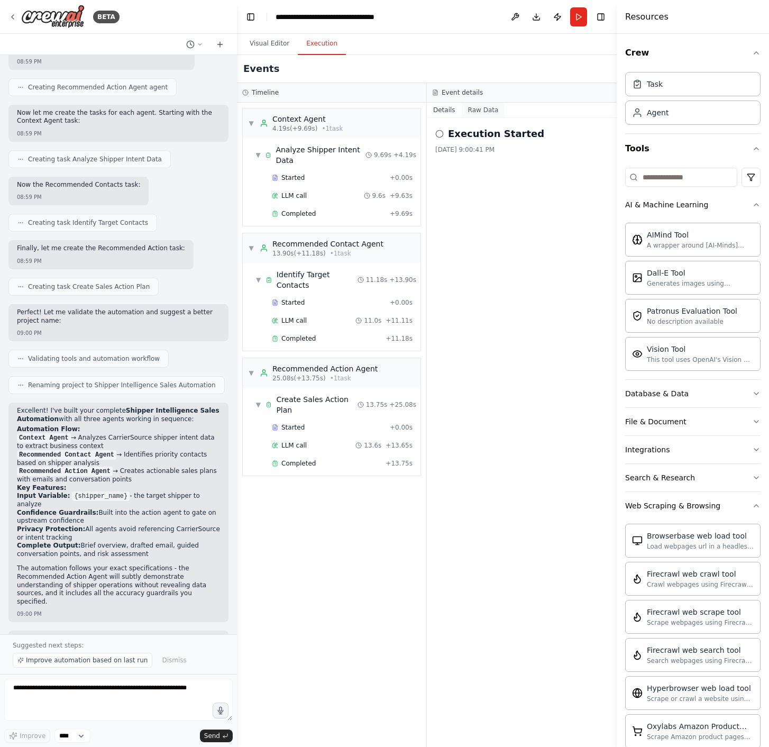
click at [494, 108] on button "Raw Data" at bounding box center [483, 110] width 43 height 15
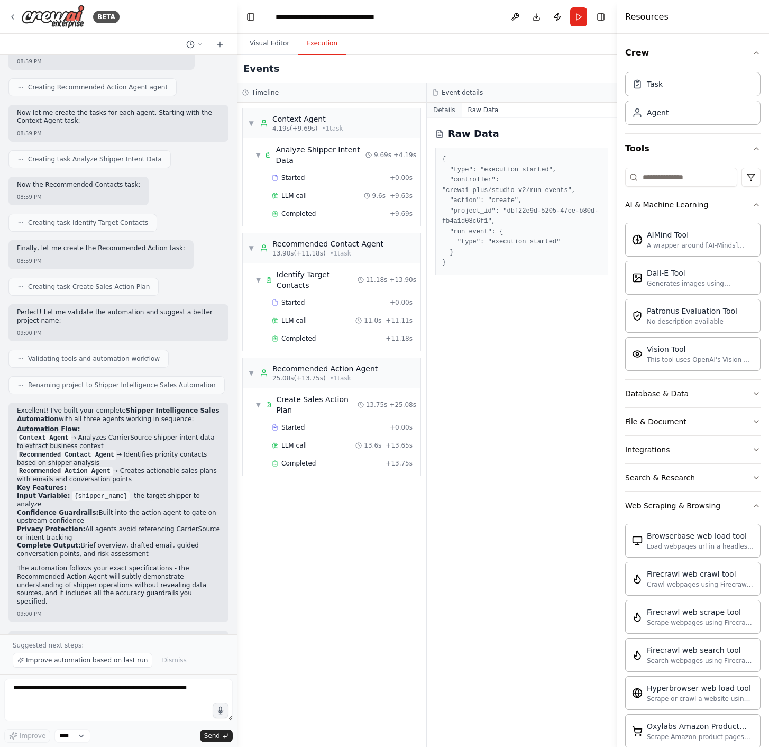
click at [452, 112] on button "Details" at bounding box center [444, 110] width 35 height 15
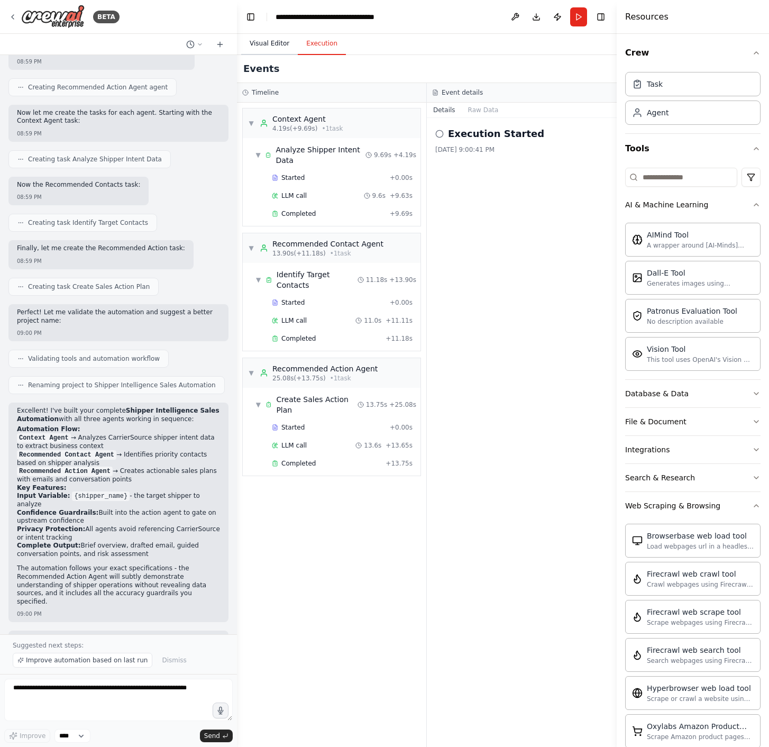
click at [283, 46] on button "Visual Editor" at bounding box center [269, 44] width 57 height 22
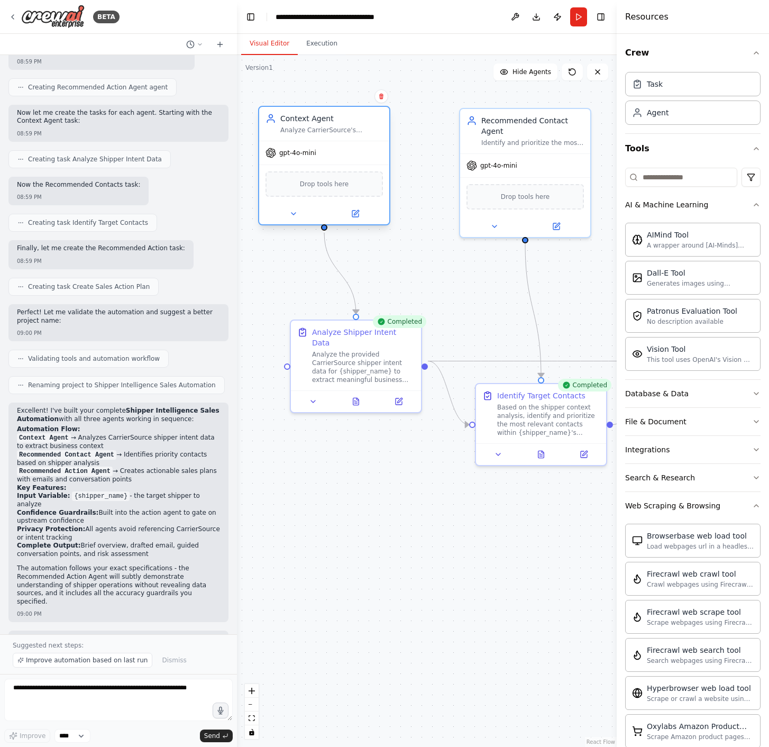
drag, startPoint x: 367, startPoint y: 136, endPoint x: 319, endPoint y: 139, distance: 48.2
click at [319, 139] on div "Context Agent Analyze CarrierSource's proprietary shipper intent data to extrac…" at bounding box center [324, 124] width 130 height 34
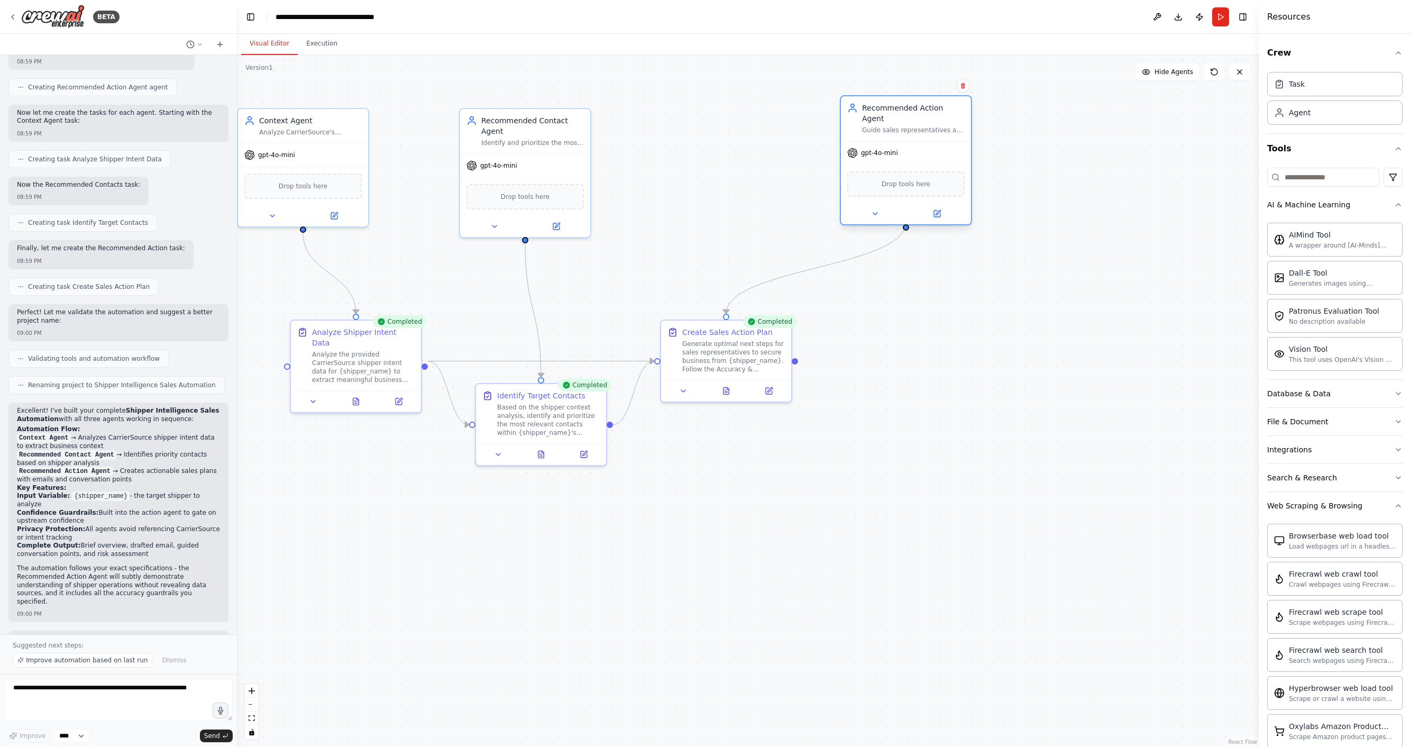
drag, startPoint x: 718, startPoint y: 185, endPoint x: 873, endPoint y: 188, distance: 155.6
click at [769, 179] on span "Drop tools here" at bounding box center [906, 184] width 49 height 11
drag, startPoint x: 752, startPoint y: 354, endPoint x: 926, endPoint y: 403, distance: 181.4
click at [769, 410] on div "Generate optimal next steps for sales representatives to secure business from {…" at bounding box center [934, 407] width 103 height 34
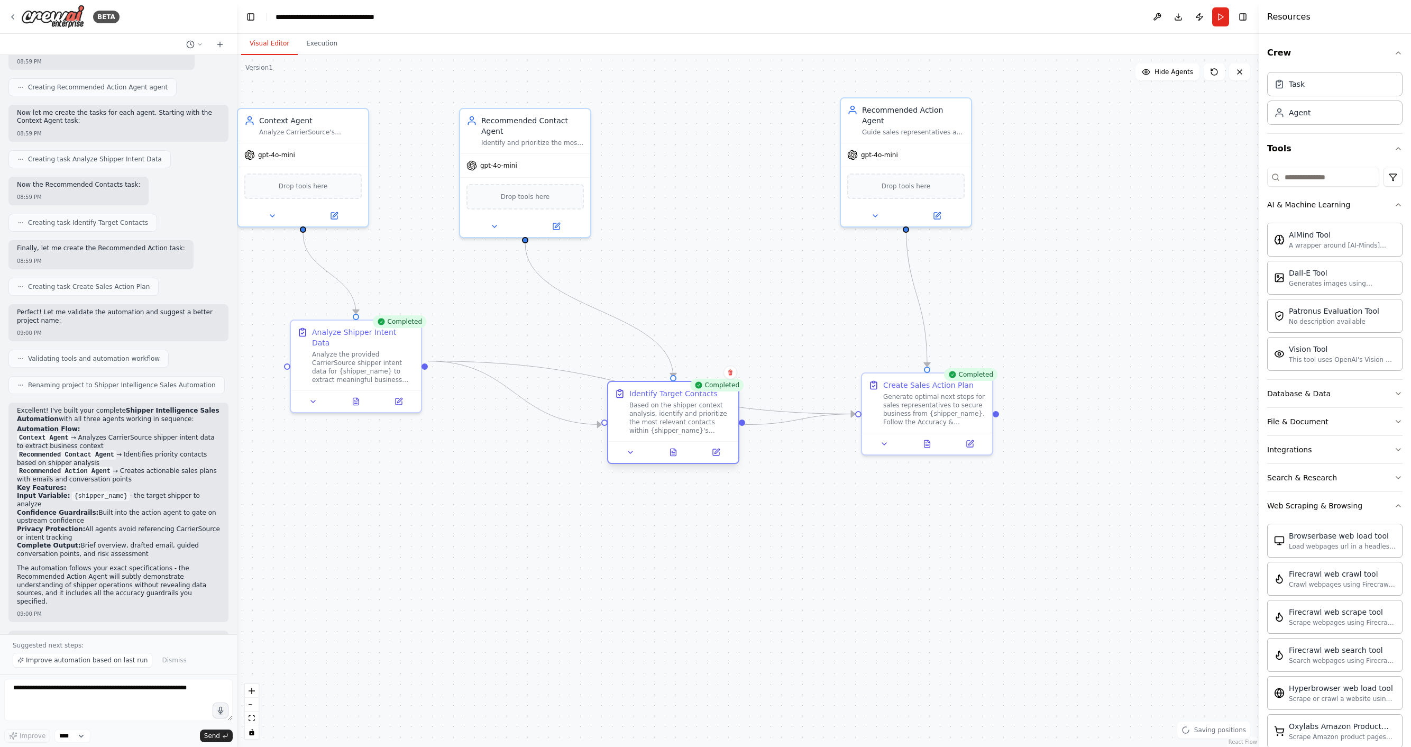
drag, startPoint x: 562, startPoint y: 413, endPoint x: 704, endPoint y: 410, distance: 141.3
click at [704, 410] on div "Based on the shipper context analysis, identify and prioritize the most relevan…" at bounding box center [680, 418] width 103 height 34
click at [769, 447] on button at bounding box center [884, 441] width 36 height 13
click at [769, 441] on icon at bounding box center [884, 442] width 4 height 2
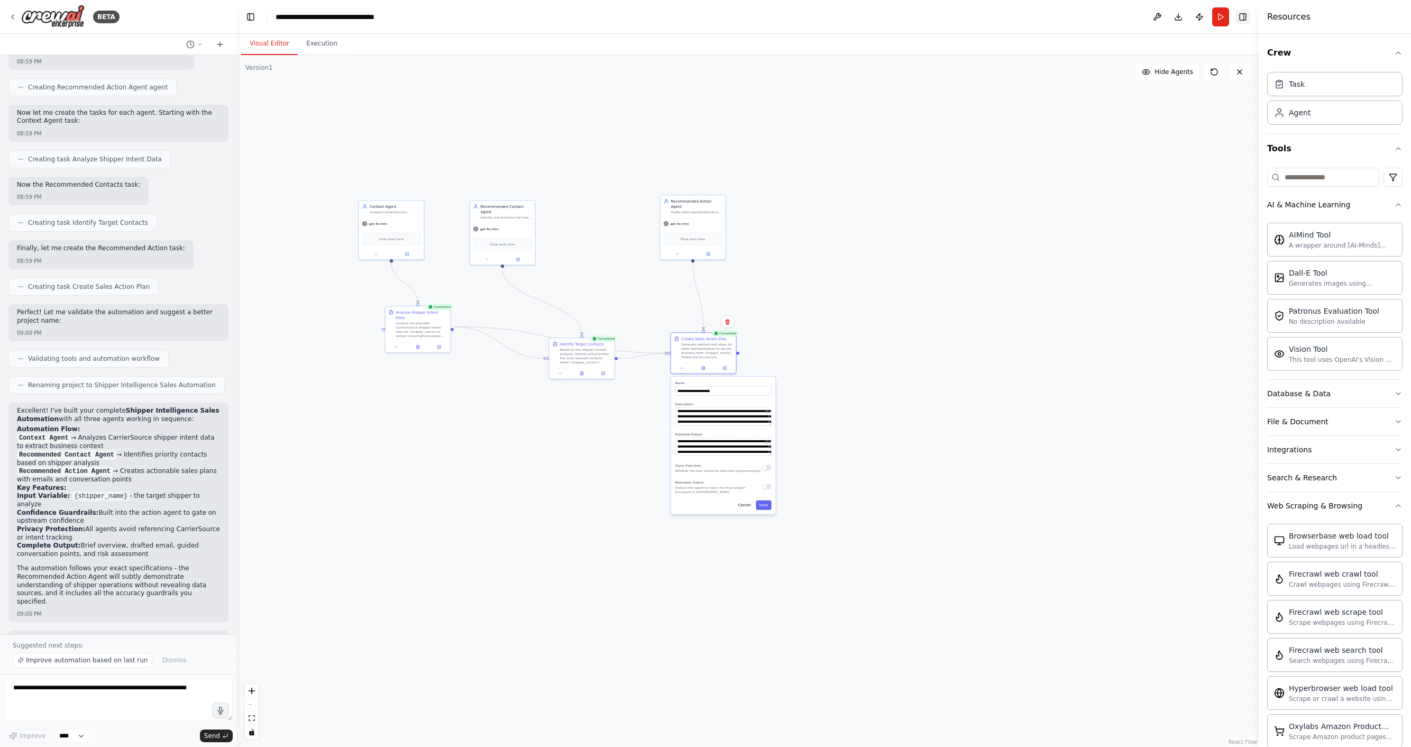
click at [769, 16] on button "Toggle Right Sidebar" at bounding box center [1243, 17] width 15 height 15
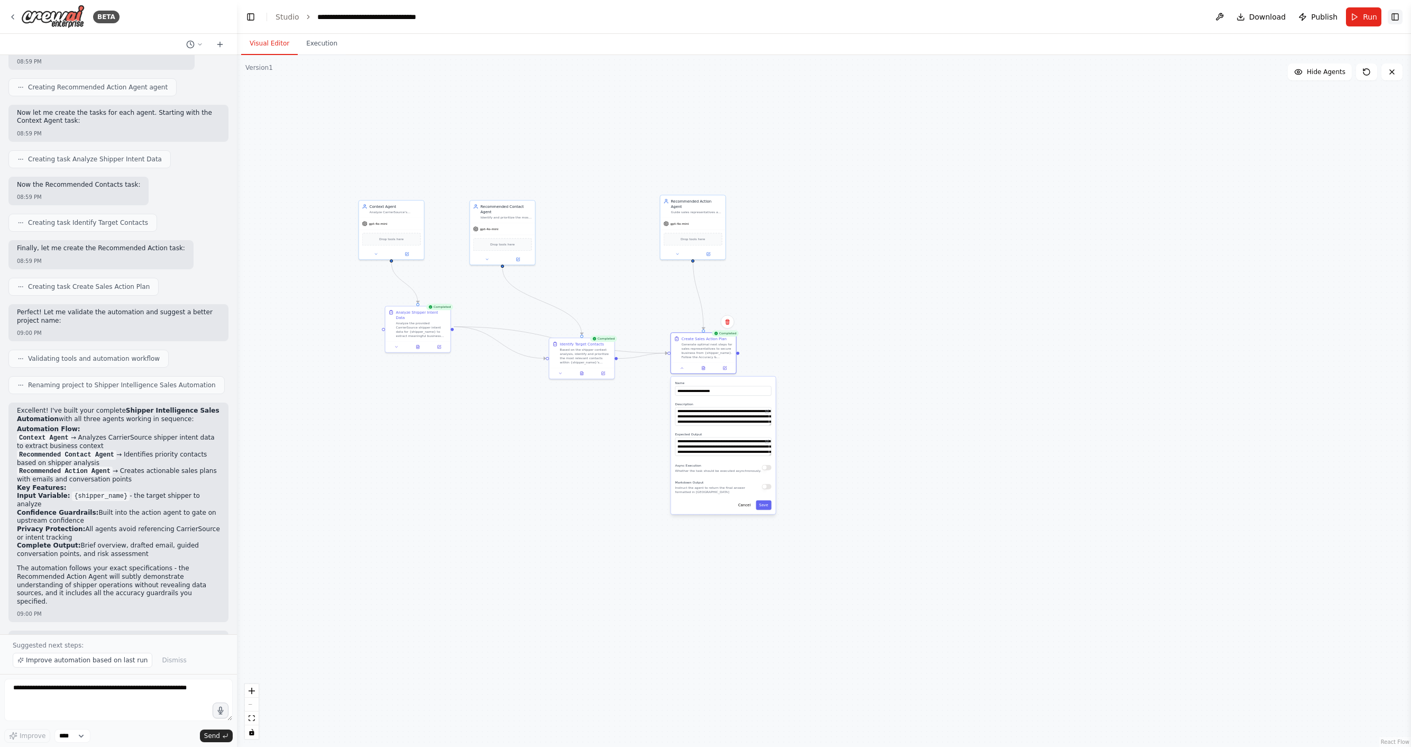
click at [769, 22] on button "Toggle Right Sidebar" at bounding box center [1395, 17] width 15 height 15
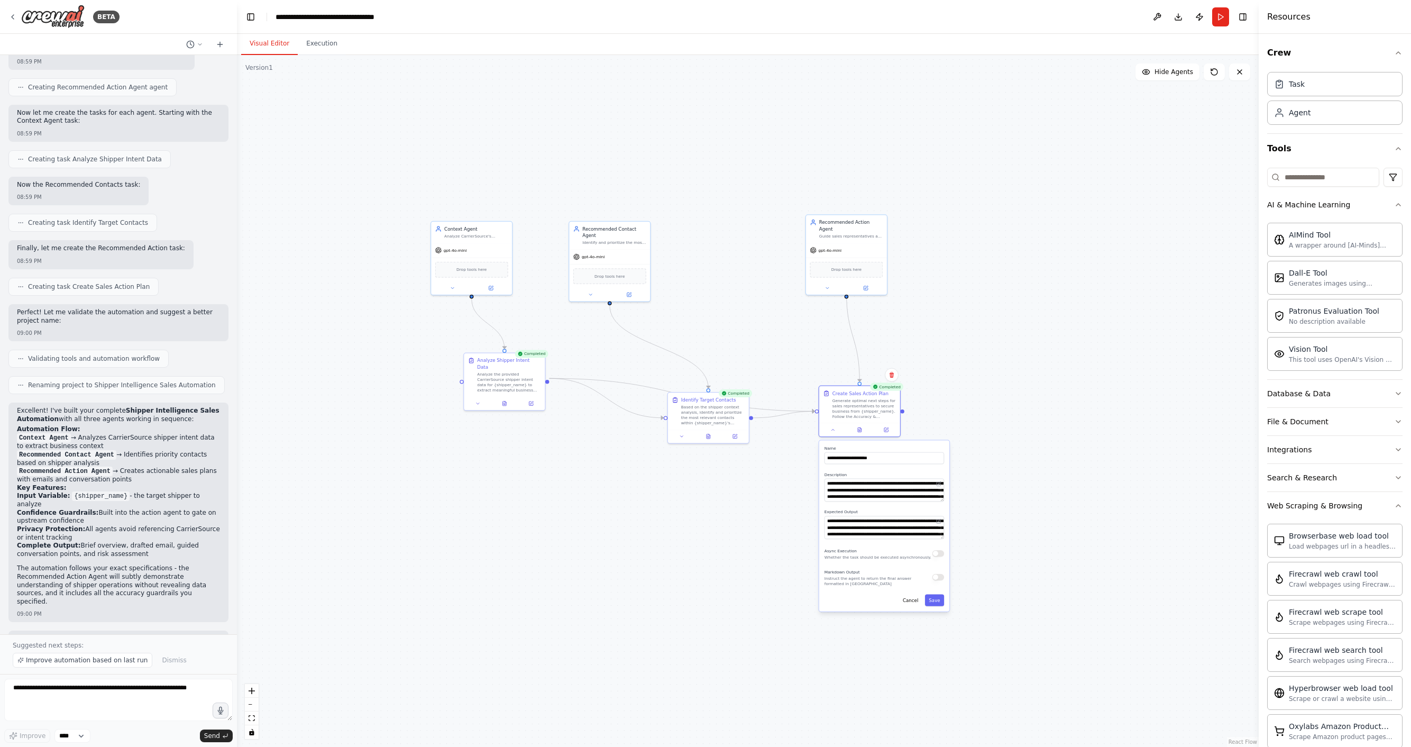
drag, startPoint x: 909, startPoint y: 337, endPoint x: 1031, endPoint y: 389, distance: 132.5
click at [769, 389] on div ".deletable-edge-delete-btn { width: 20px; height: 20px; border: 0px solid #ffff…" at bounding box center [748, 401] width 1022 height 692
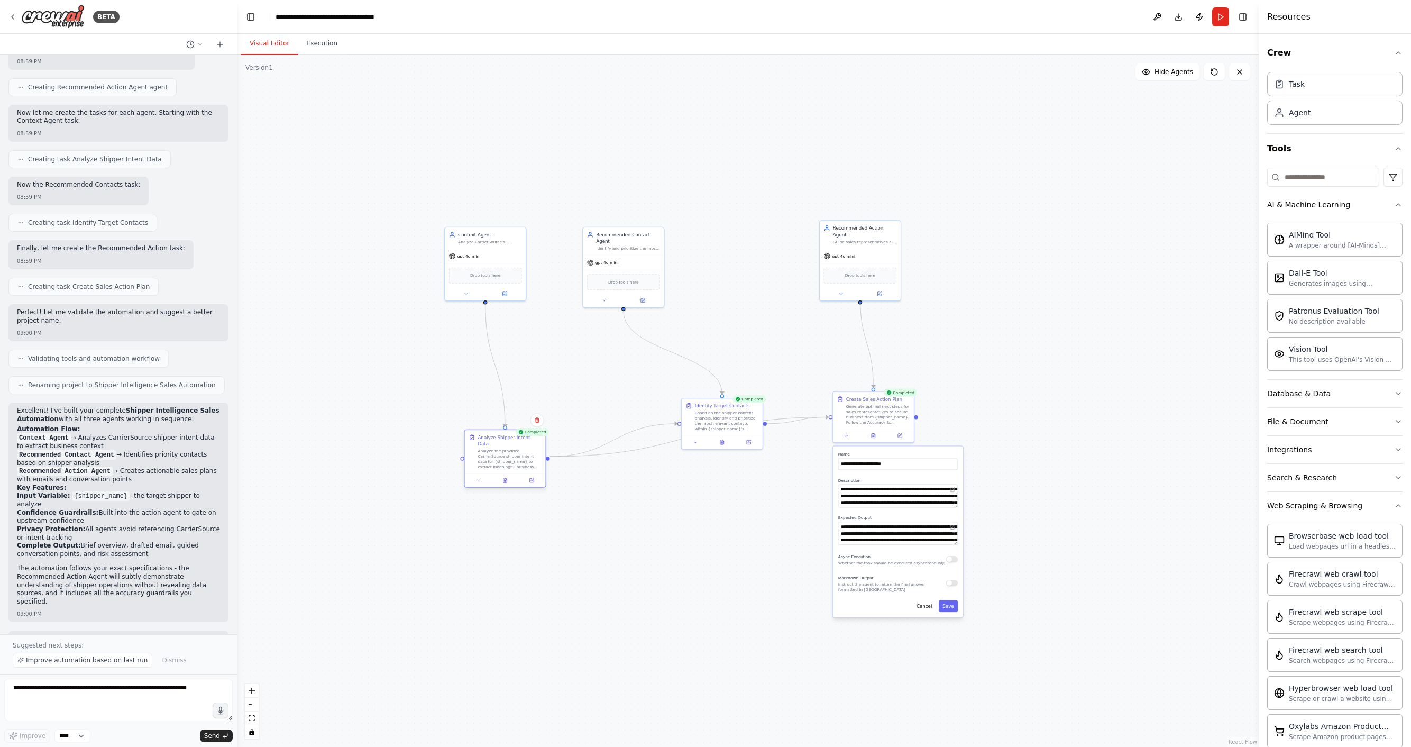
drag, startPoint x: 510, startPoint y: 388, endPoint x: 497, endPoint y: 464, distance: 76.8
click at [497, 464] on div "Analyze Shipper Intent Data Analyze the provided CarrierSource shipper intent d…" at bounding box center [505, 451] width 81 height 43
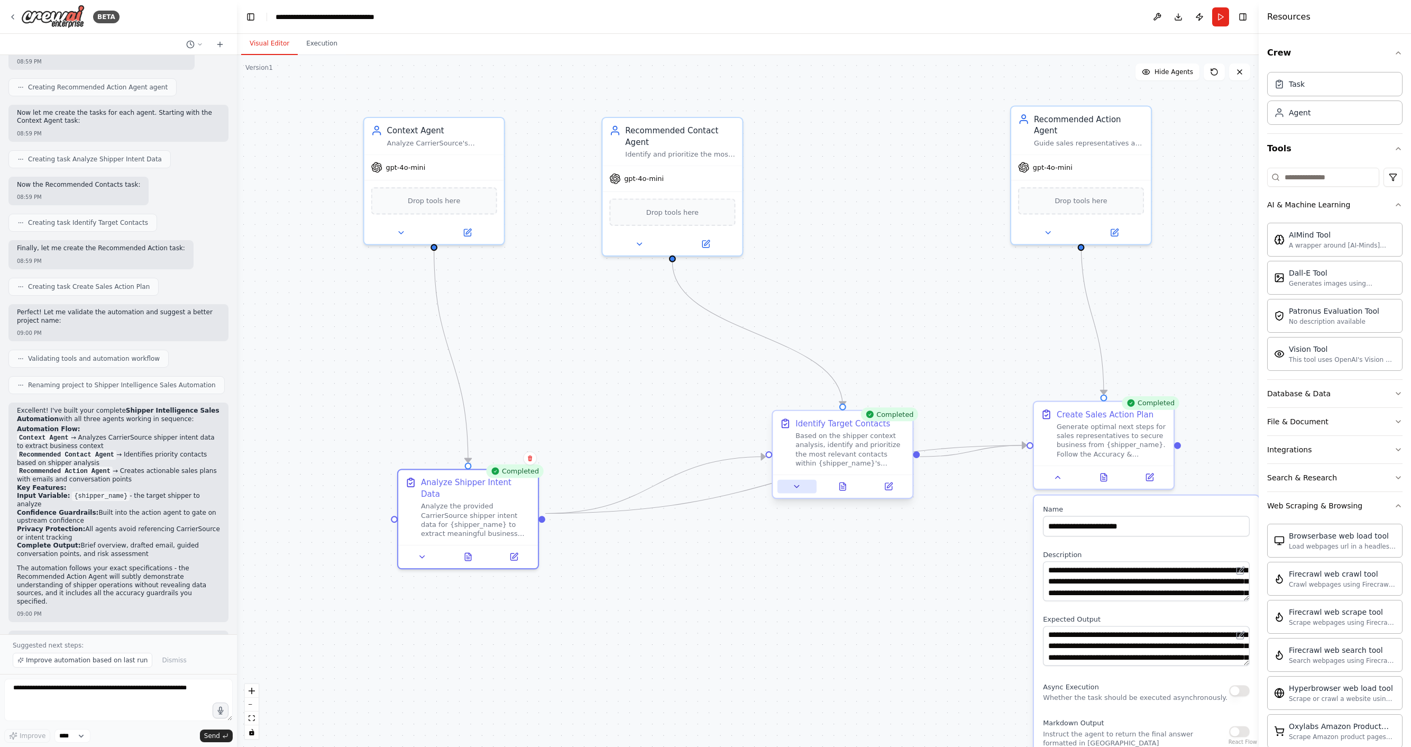
click at [769, 483] on icon at bounding box center [796, 486] width 9 height 9
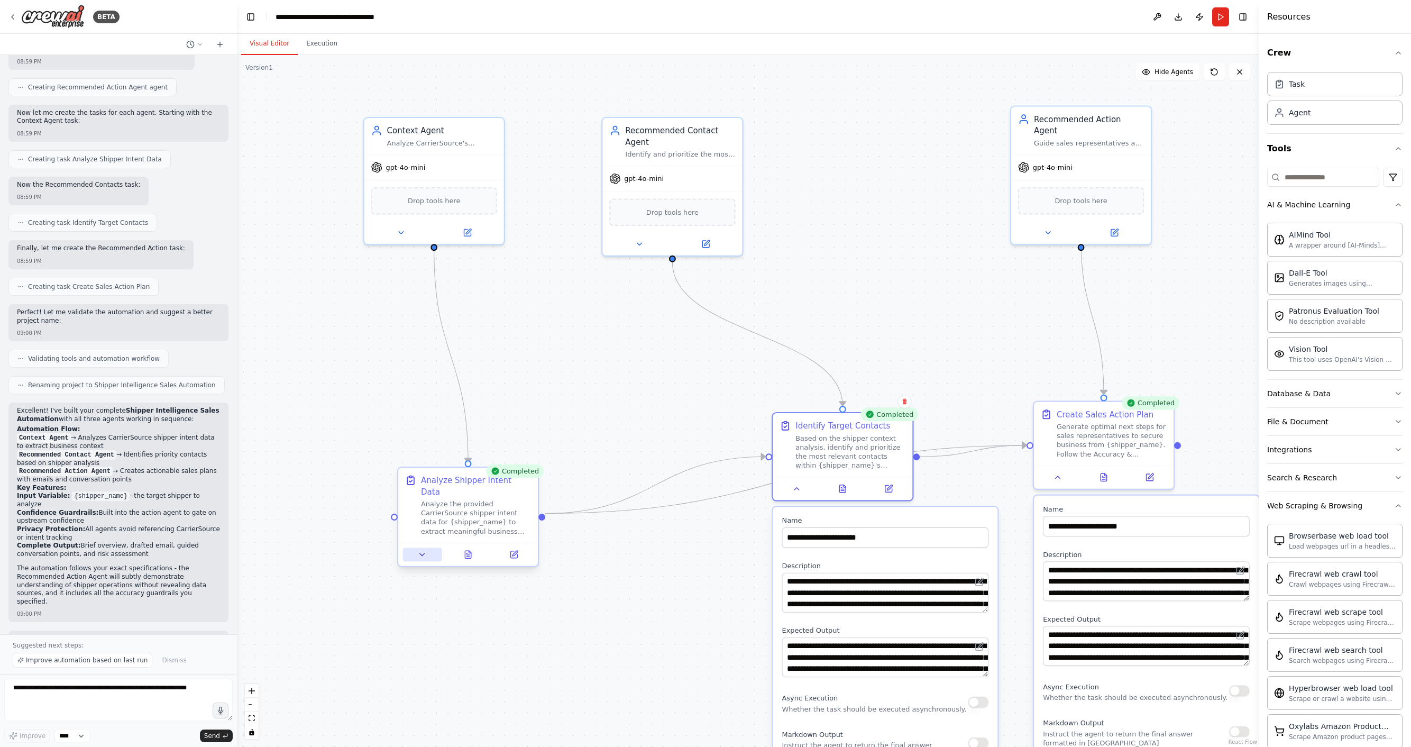
click at [422, 553] on icon at bounding box center [422, 554] width 5 height 2
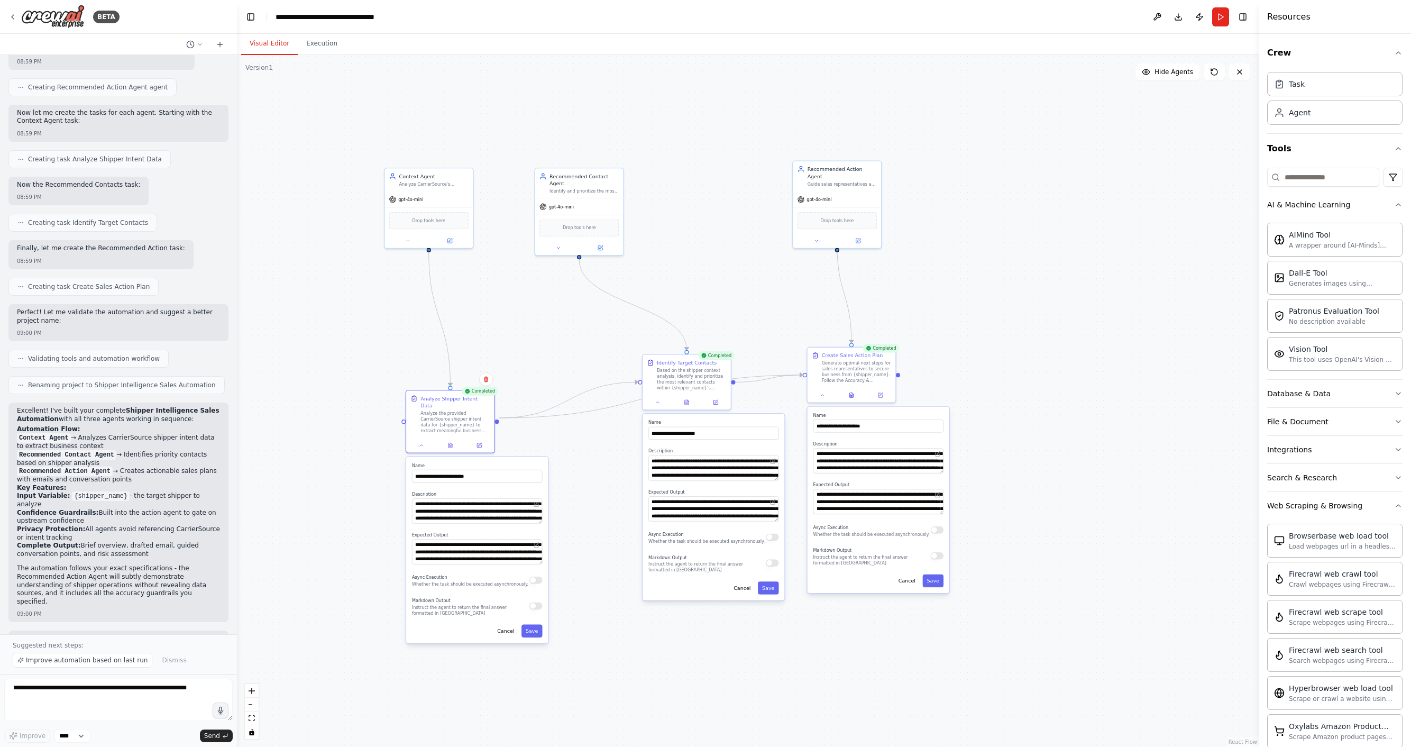
drag, startPoint x: 657, startPoint y: 590, endPoint x: 614, endPoint y: 507, distance: 93.9
click at [614, 507] on div ".deletable-edge-delete-btn { width: 20px; height: 20px; border: 0px solid #ffff…" at bounding box center [748, 401] width 1022 height 692
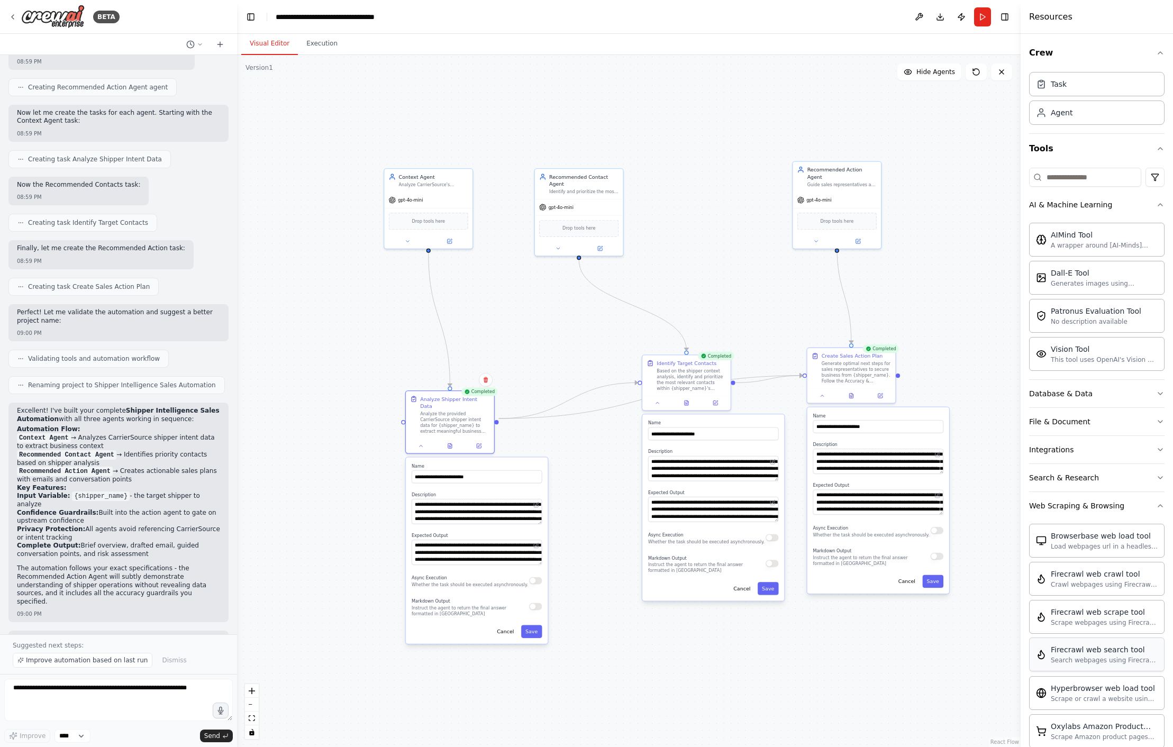
click at [769, 658] on div "Search webpages using Firecrawl and return the results" at bounding box center [1103, 660] width 107 height 8
drag, startPoint x: 432, startPoint y: 190, endPoint x: 362, endPoint y: 196, distance: 70.1
click at [362, 196] on div "Context Agent Analyze CarrierSource's proprietary shipper intent data to extrac…" at bounding box center [349, 214] width 89 height 81
click at [313, 214] on div "Drop tools here" at bounding box center [349, 227] width 88 height 26
click at [327, 208] on div "gpt-4o-mini" at bounding box center [327, 205] width 34 height 7
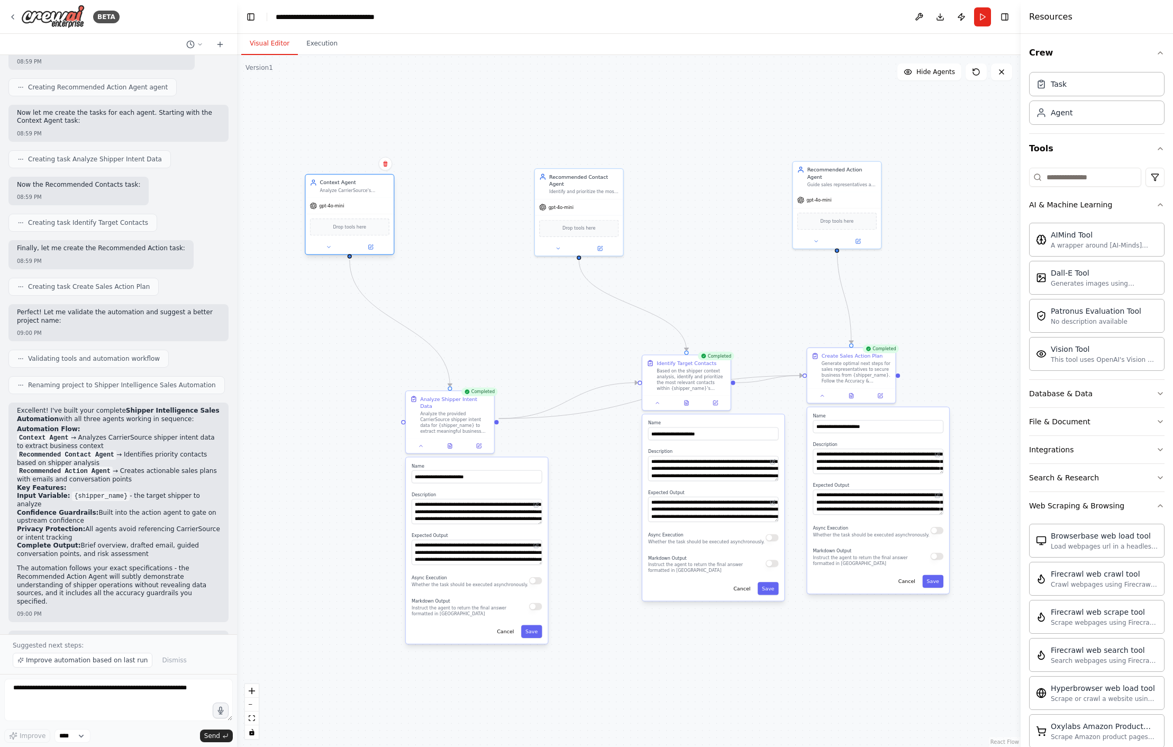
click at [326, 209] on div "gpt-4o-mini" at bounding box center [327, 205] width 34 height 7
click at [327, 246] on icon at bounding box center [328, 247] width 3 height 2
click at [368, 247] on icon at bounding box center [370, 247] width 4 height 4
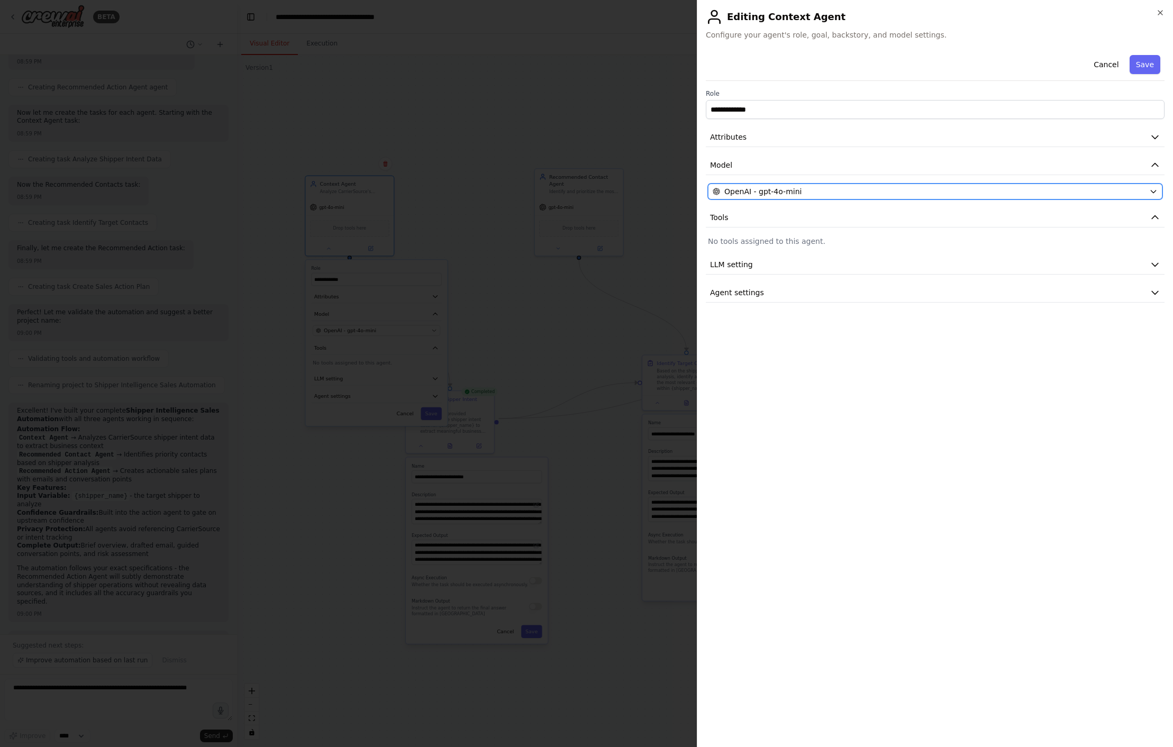
click at [769, 188] on span "OpenAI - gpt-4o-mini" at bounding box center [762, 191] width 77 height 11
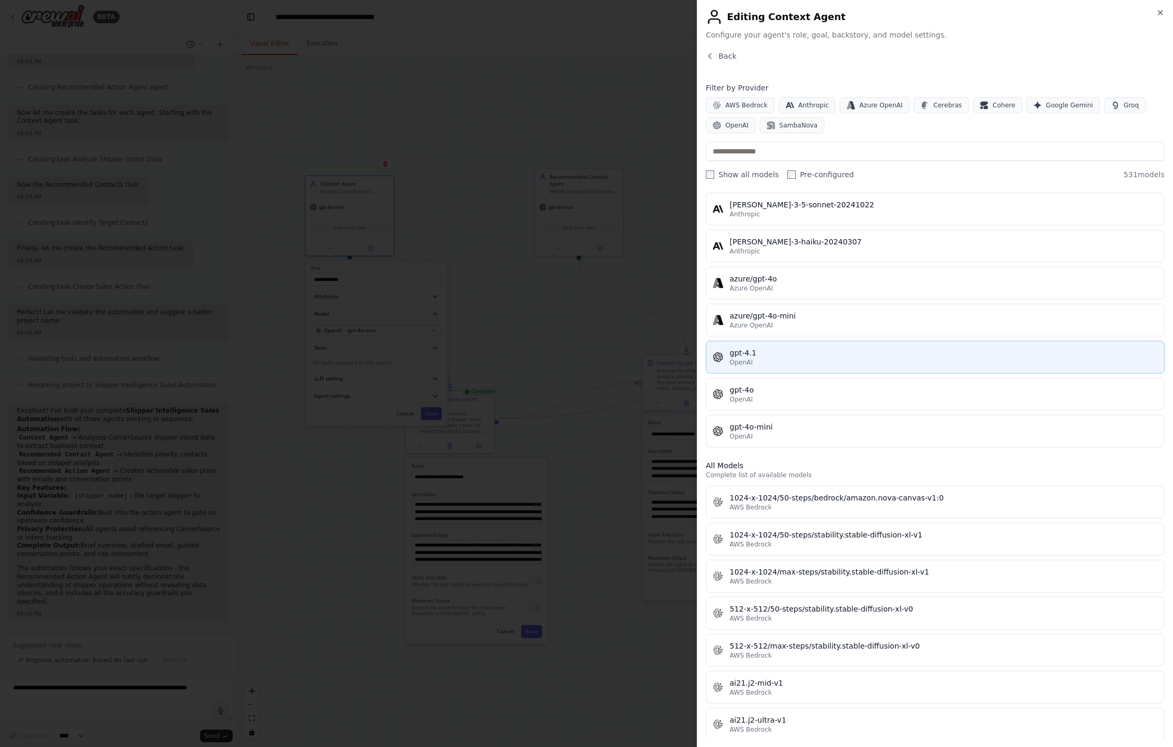
scroll to position [0, 0]
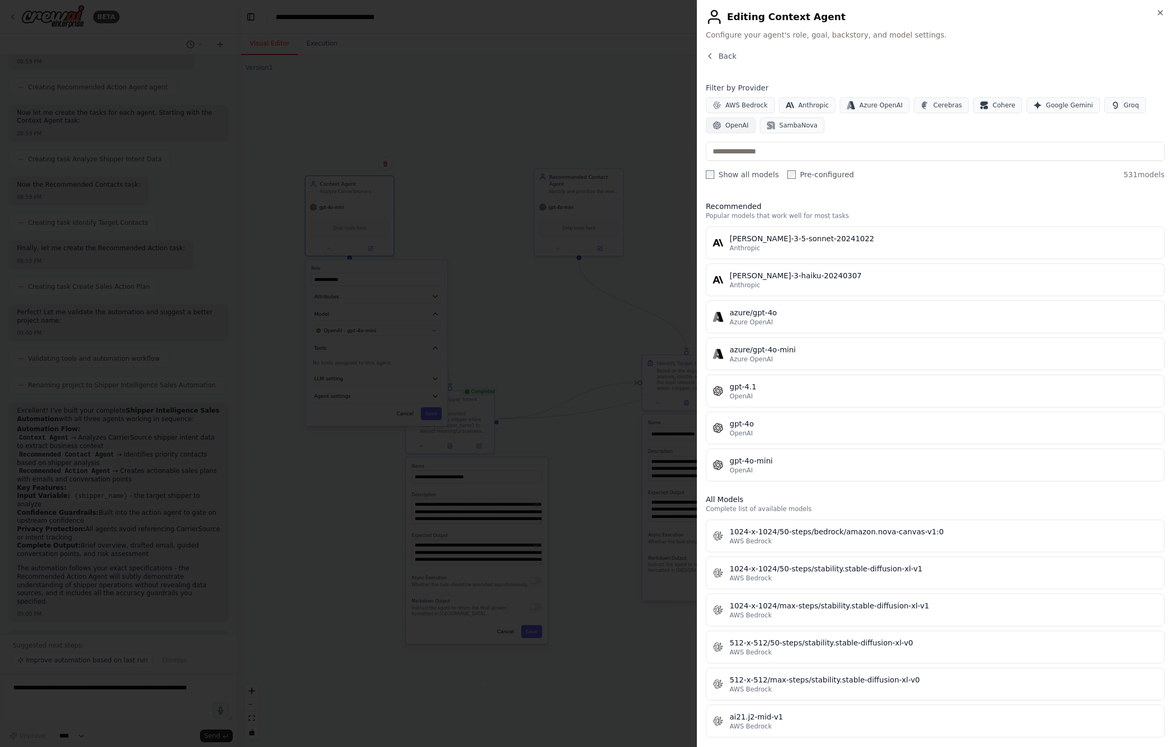
click at [732, 123] on span "OpenAI" at bounding box center [736, 125] width 23 height 8
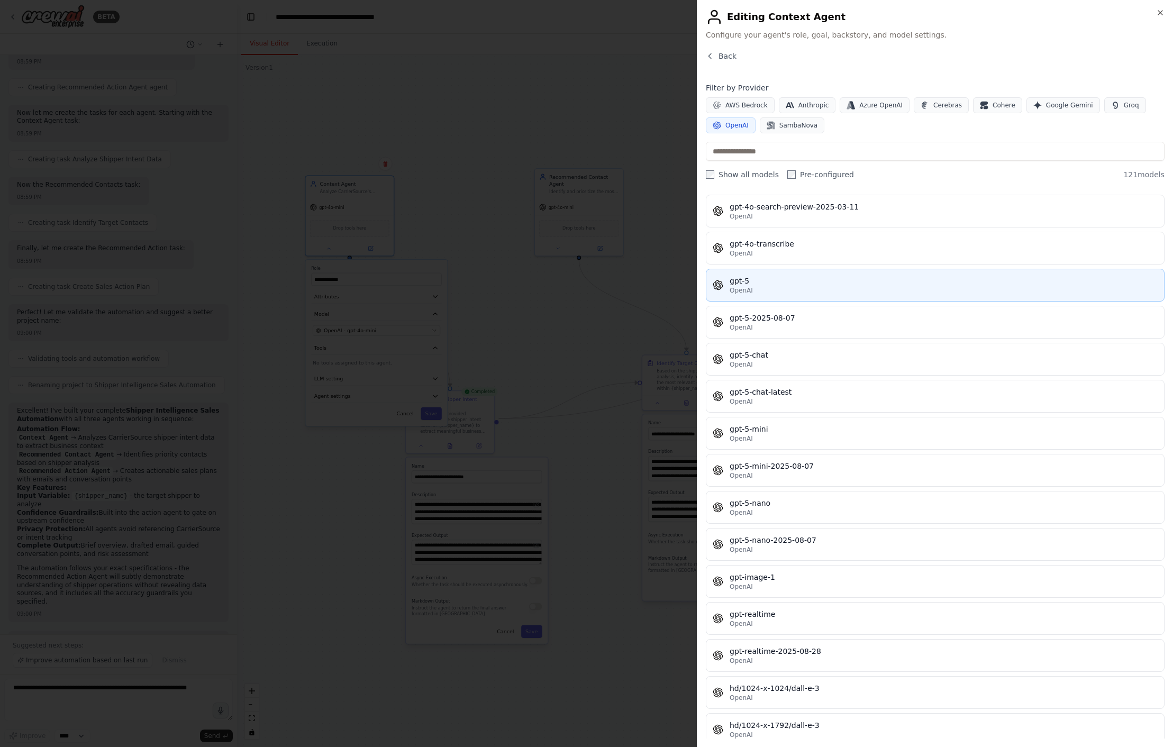
scroll to position [2434, 0]
click at [766, 285] on div "gpt-5" at bounding box center [943, 282] width 428 height 11
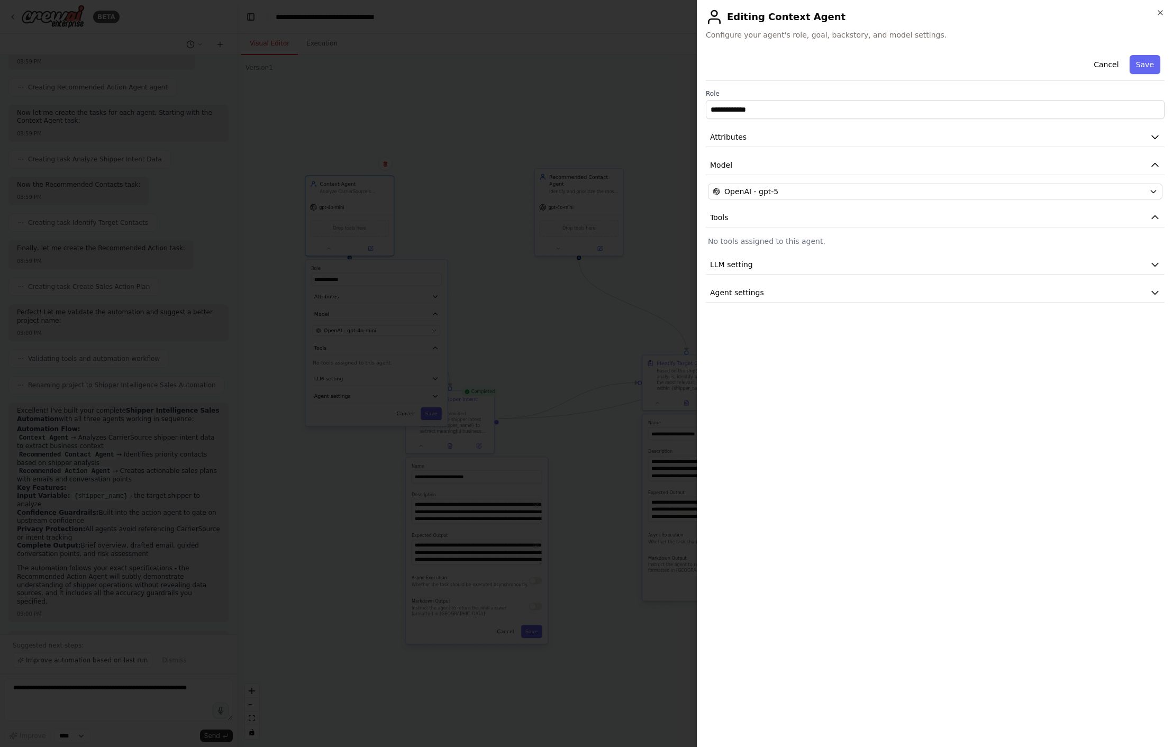
drag, startPoint x: 900, startPoint y: 421, endPoint x: 817, endPoint y: 276, distance: 167.0
click at [769, 419] on div "**********" at bounding box center [935, 395] width 459 height 688
click at [769, 11] on icon "button" at bounding box center [1160, 12] width 8 height 8
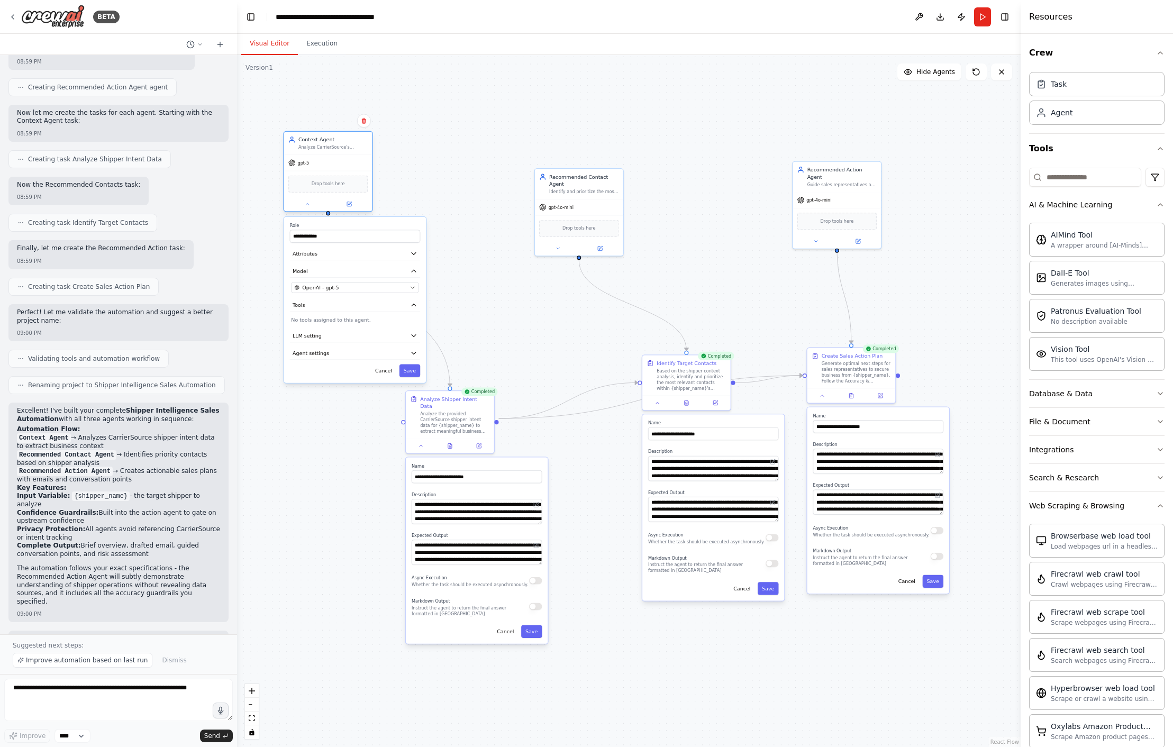
drag, startPoint x: 334, startPoint y: 211, endPoint x: 315, endPoint y: 168, distance: 47.1
click at [312, 167] on div "gpt-5" at bounding box center [328, 163] width 88 height 16
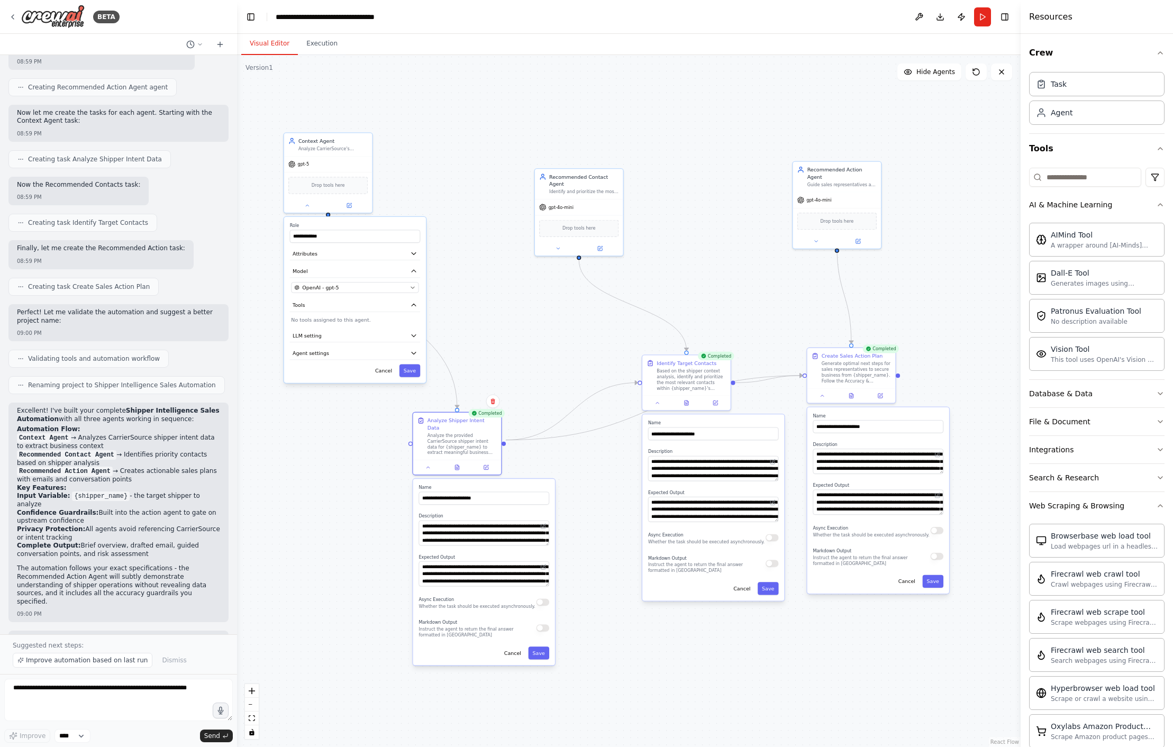
drag, startPoint x: 464, startPoint y: 536, endPoint x: 485, endPoint y: 568, distance: 37.9
click at [487, 573] on div "**********" at bounding box center [484, 572] width 142 height 186
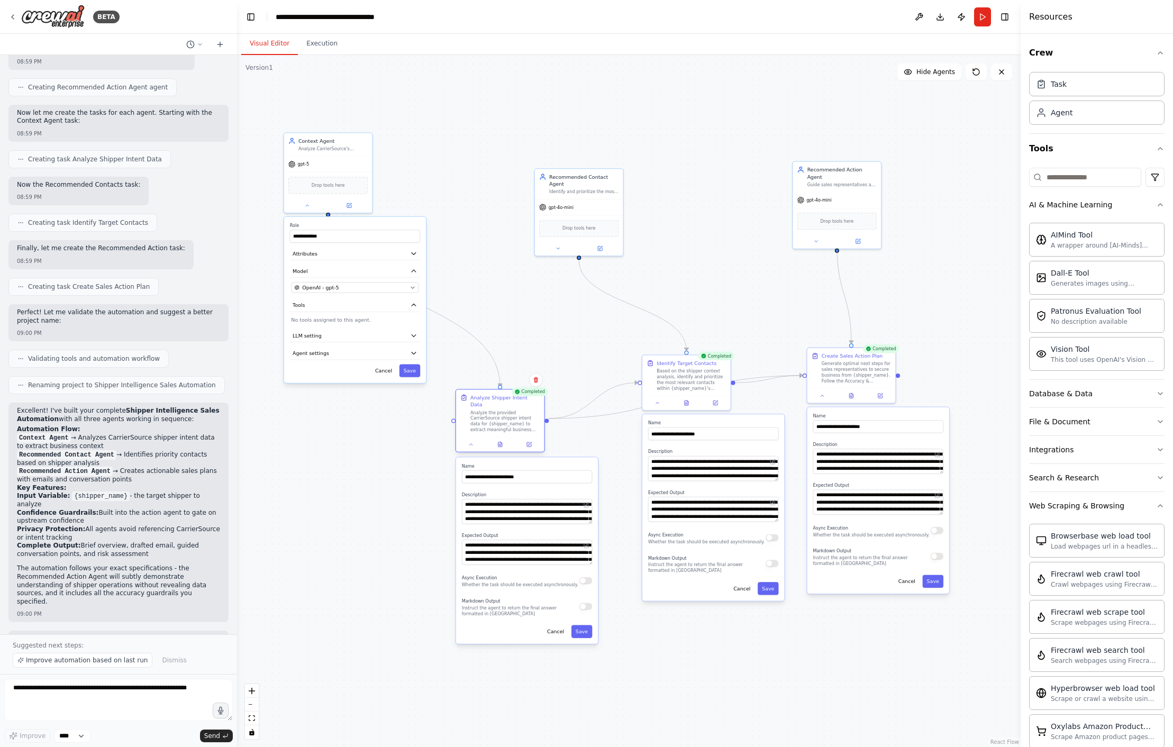
drag, startPoint x: 474, startPoint y: 484, endPoint x: 492, endPoint y: 428, distance: 59.0
click at [492, 428] on div "Analyze Shipper Intent Data Analyze the provided CarrierSource shipper intent d…" at bounding box center [500, 413] width 88 height 47
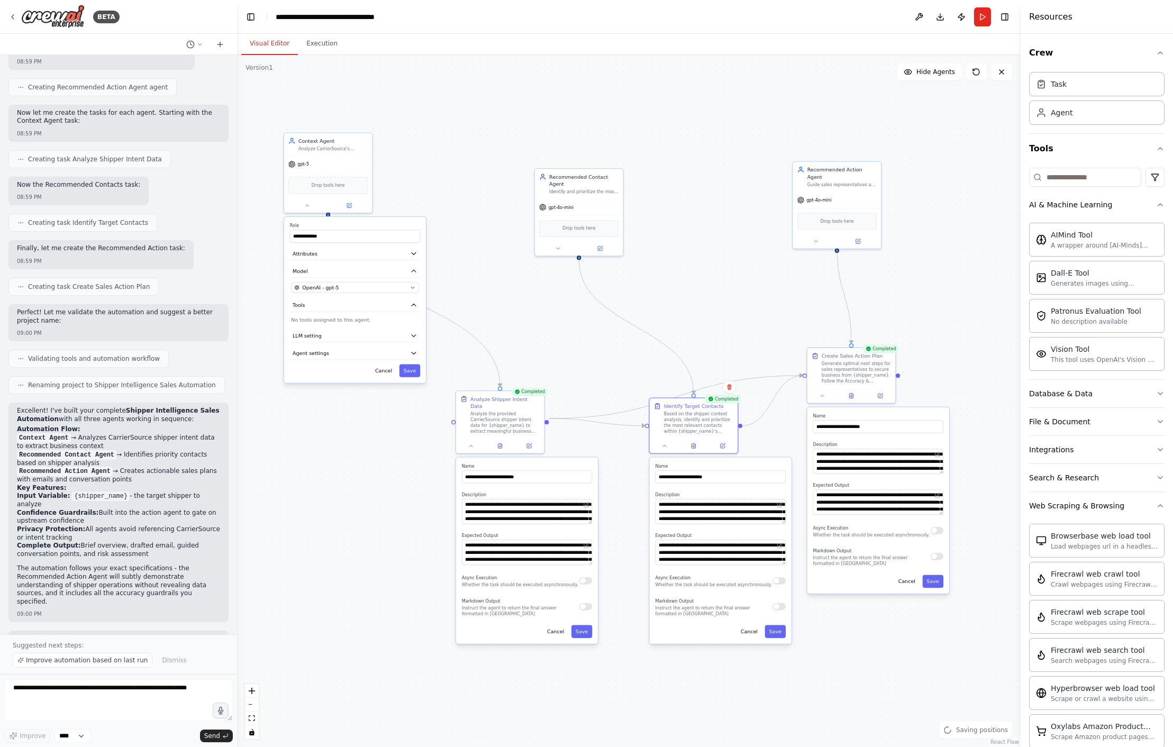
drag, startPoint x: 715, startPoint y: 507, endPoint x: 705, endPoint y: 489, distance: 21.3
click at [718, 529] on div "**********" at bounding box center [721, 551] width 142 height 186
drag, startPoint x: 712, startPoint y: 283, endPoint x: 690, endPoint y: 278, distance: 22.7
click at [712, 283] on div "**********" at bounding box center [628, 401] width 783 height 692
click at [769, 542] on div "Load webpages url in a headless browser using Browserbase and return the conten…" at bounding box center [1103, 546] width 107 height 8
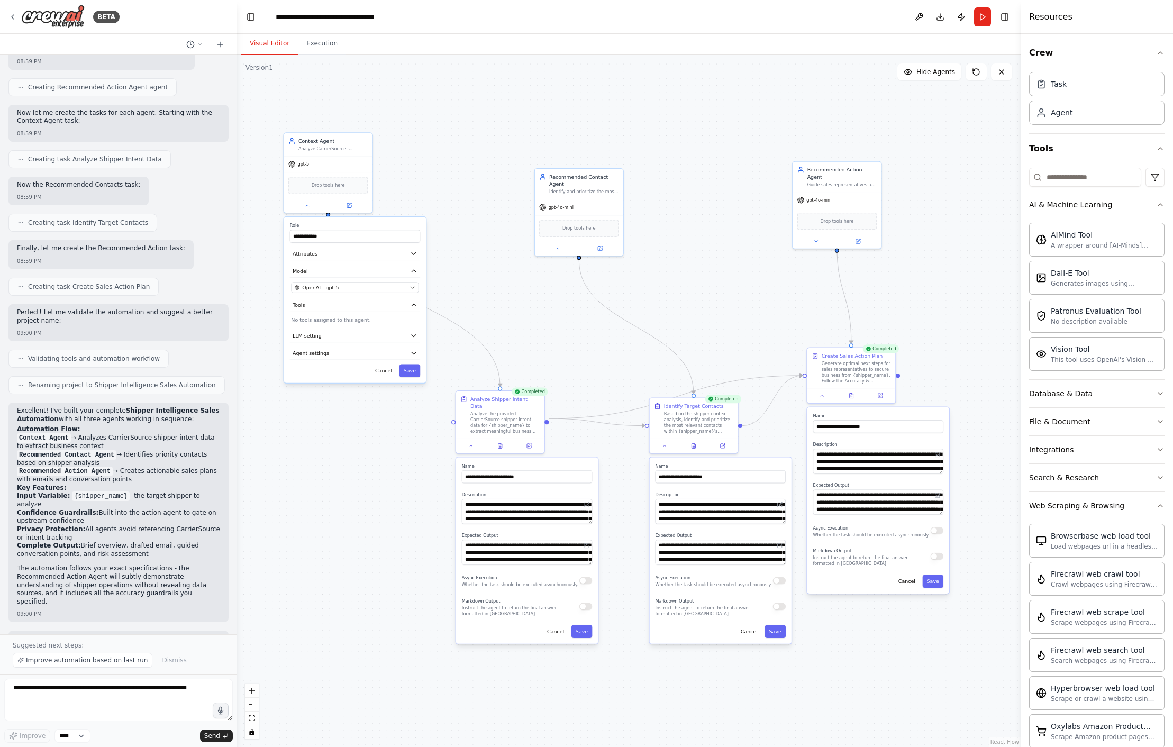
click at [769, 449] on icon "button" at bounding box center [1160, 449] width 8 height 8
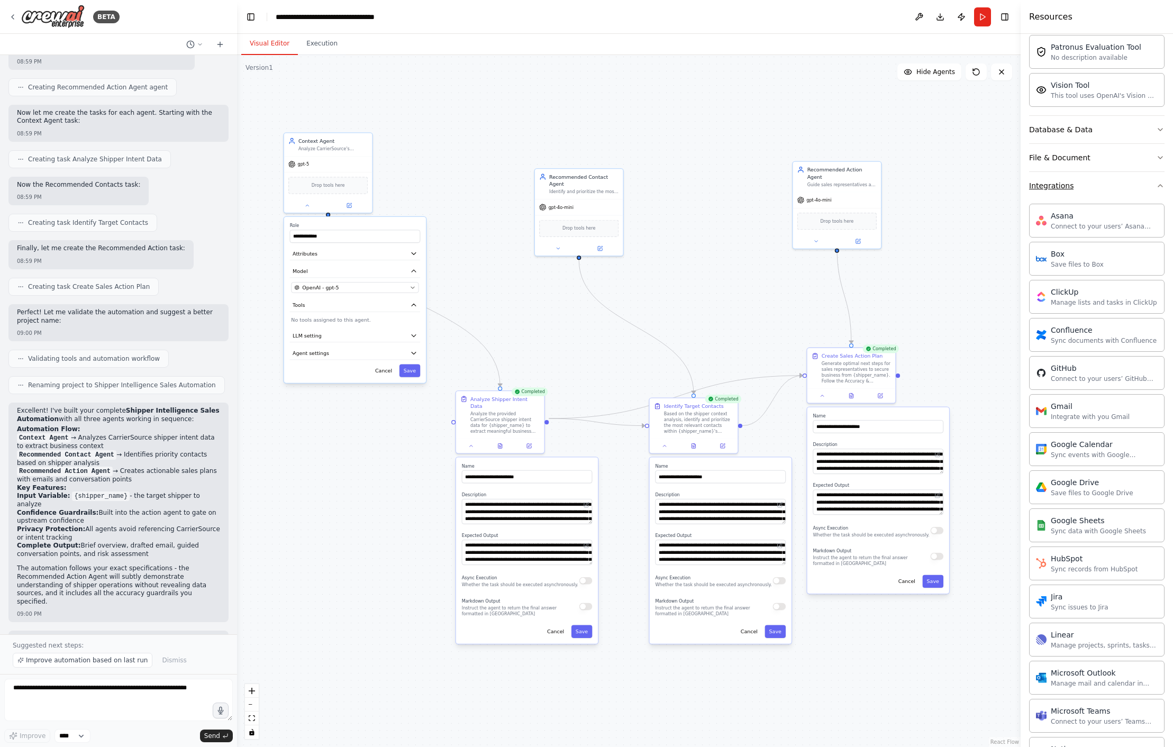
scroll to position [253, 0]
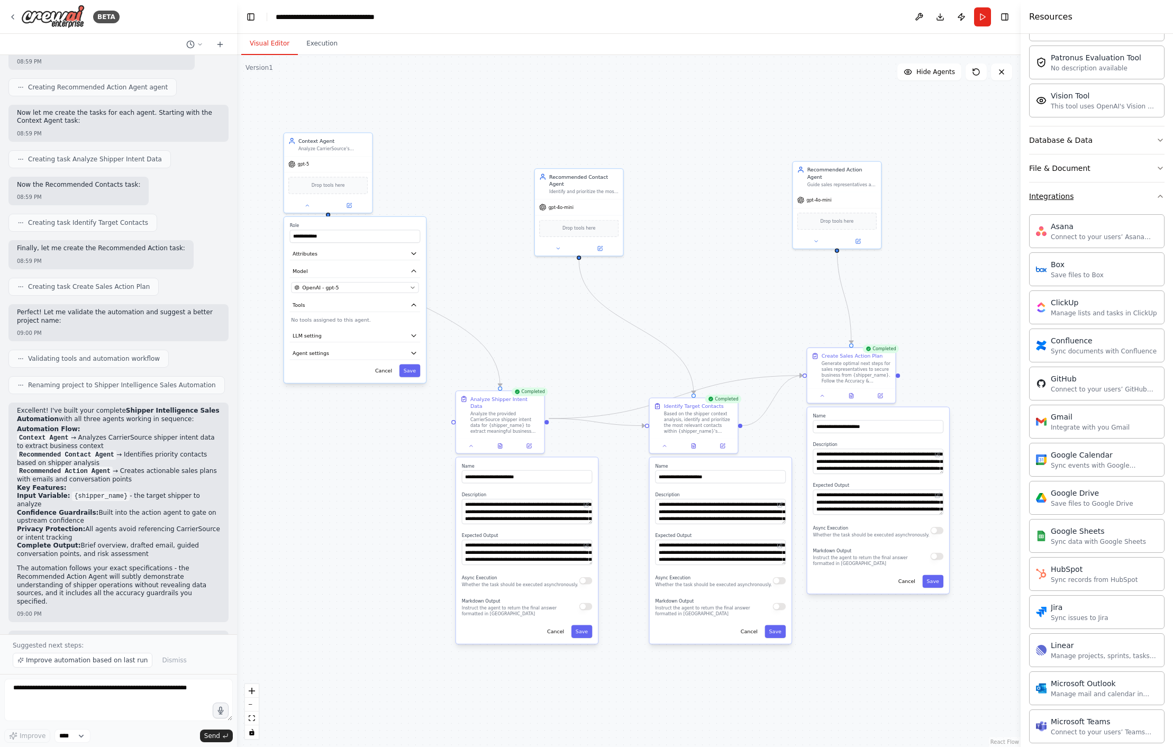
click at [769, 193] on div "Integrations" at bounding box center [1051, 196] width 44 height 11
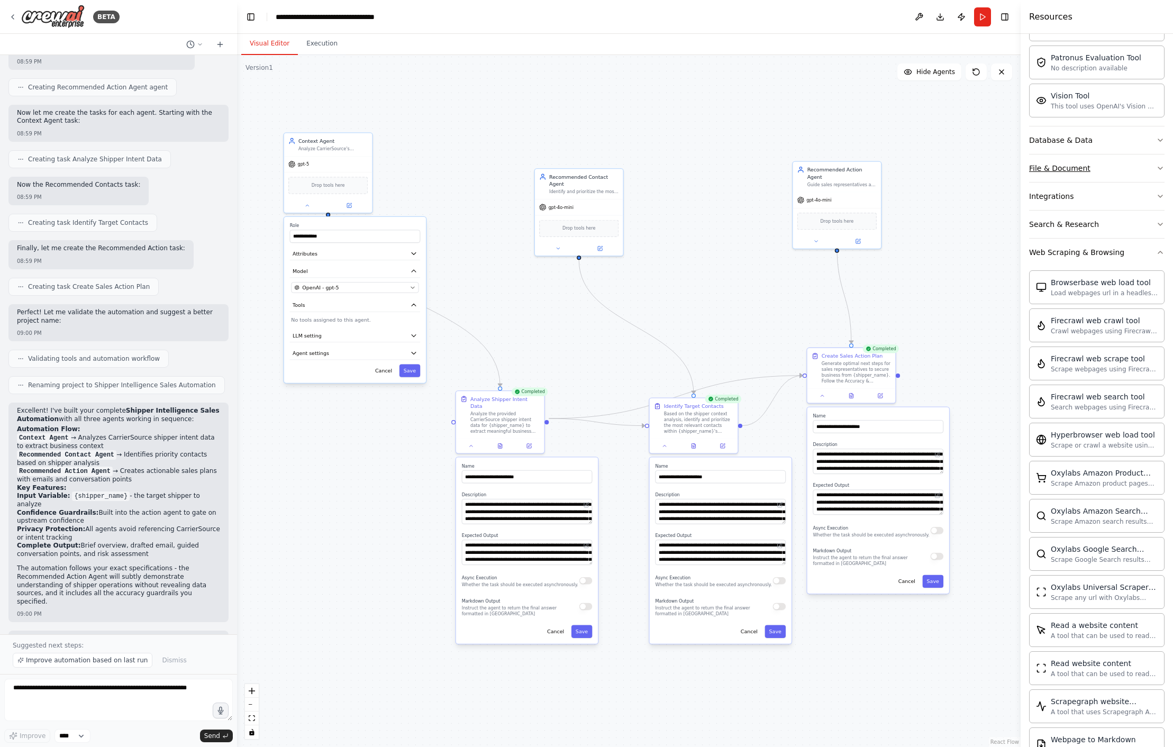
click at [769, 168] on div "File & Document" at bounding box center [1059, 168] width 61 height 11
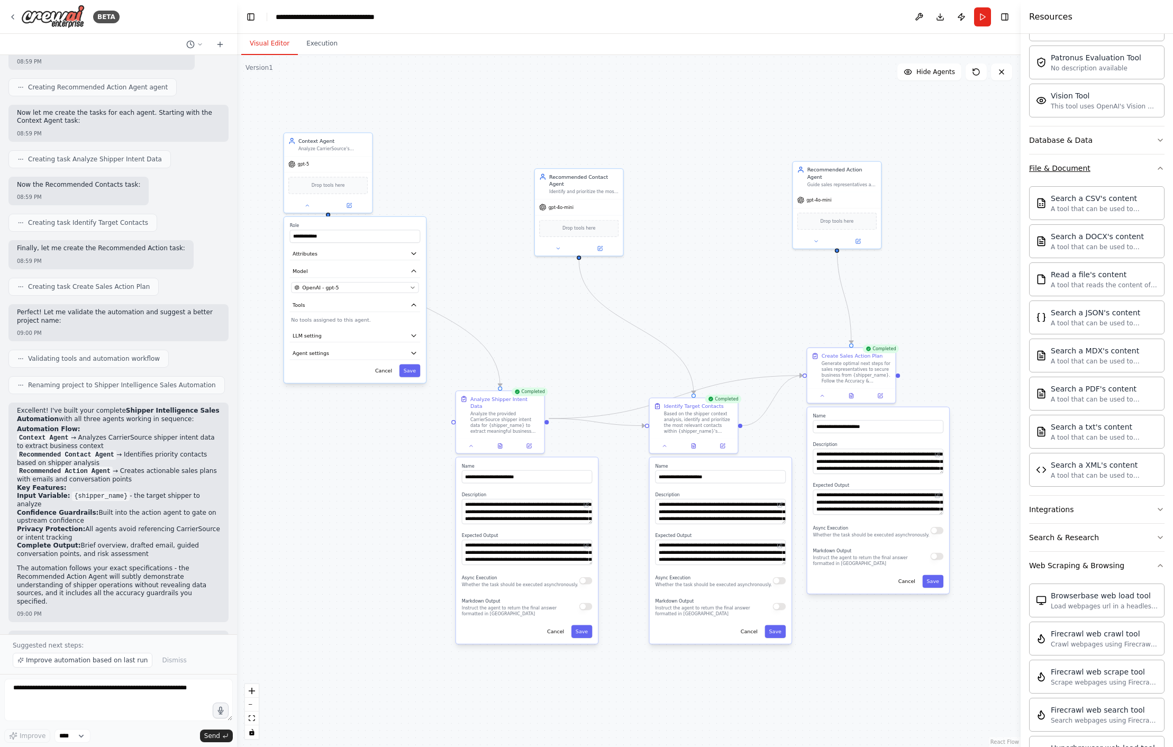
click at [769, 163] on div "File & Document" at bounding box center [1059, 168] width 61 height 11
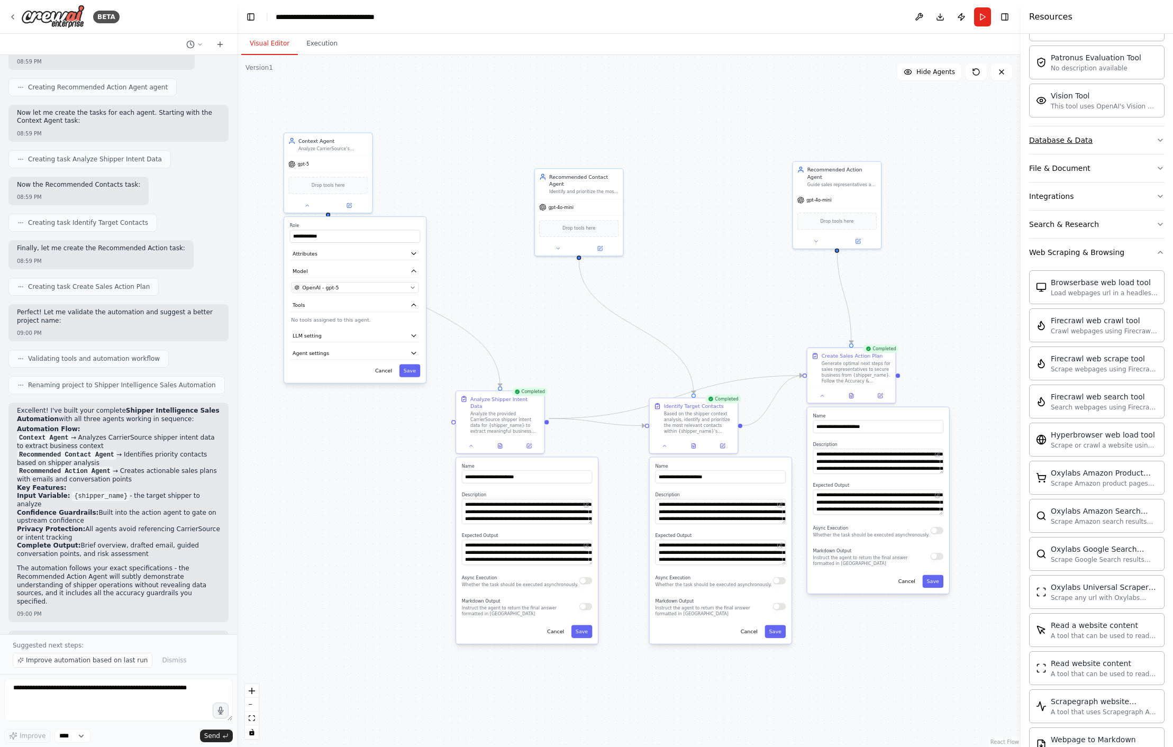
click at [769, 140] on div "Database & Data" at bounding box center [1060, 140] width 63 height 11
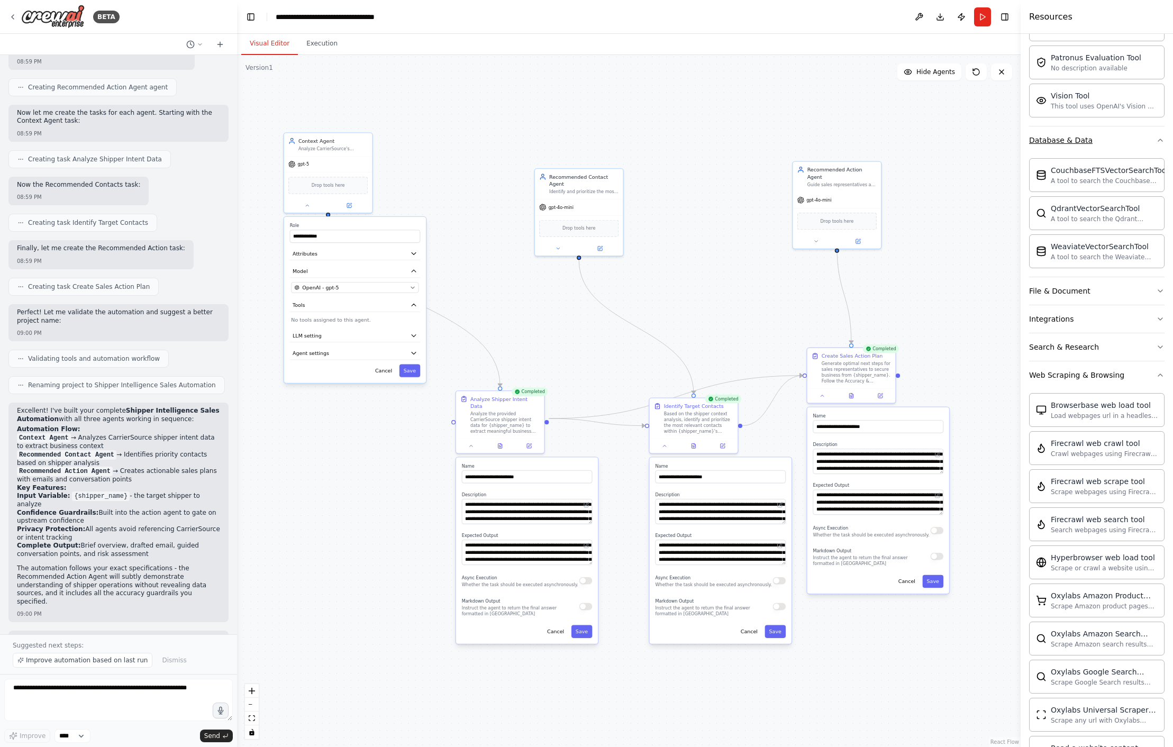
click at [769, 135] on button "Database & Data" at bounding box center [1096, 140] width 135 height 28
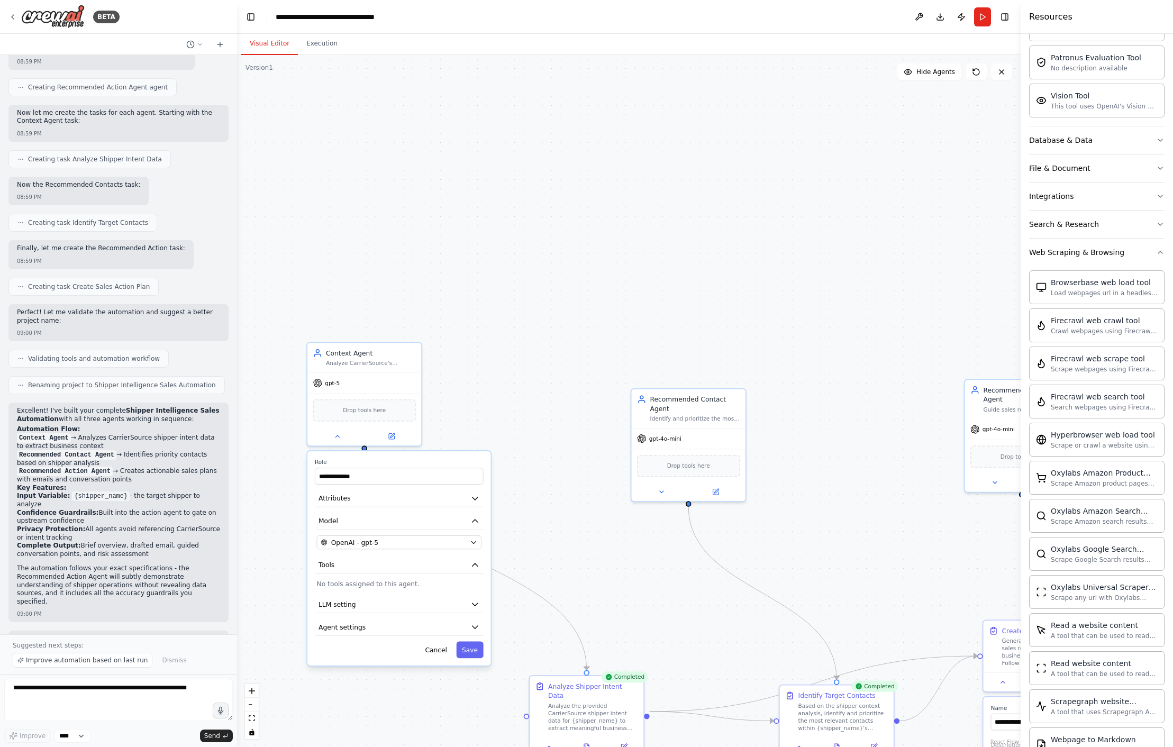
drag, startPoint x: 461, startPoint y: 295, endPoint x: 508, endPoint y: 613, distance: 321.4
click at [508, 613] on div "**********" at bounding box center [628, 401] width 783 height 692
click at [399, 477] on input "**********" at bounding box center [399, 476] width 169 height 17
click at [472, 498] on icon "button" at bounding box center [475, 499] width 10 height 10
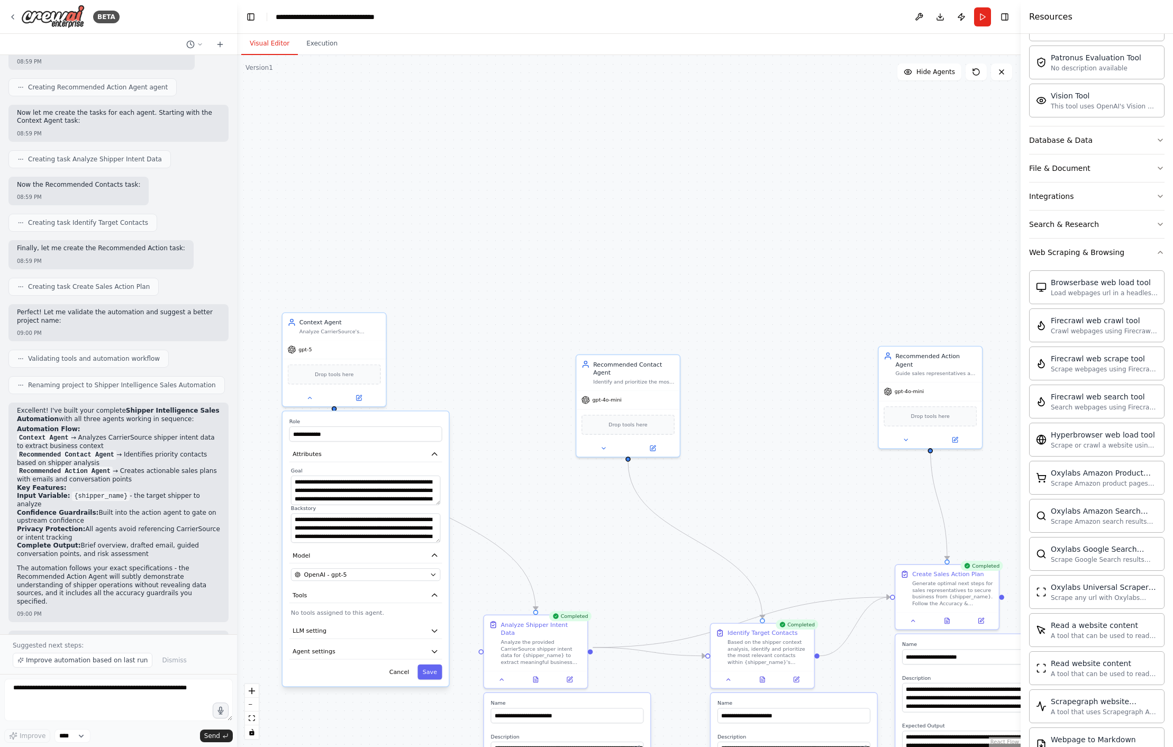
drag, startPoint x: 572, startPoint y: 542, endPoint x: 519, endPoint y: 433, distance: 120.9
click at [519, 433] on div "**********" at bounding box center [628, 401] width 783 height 692
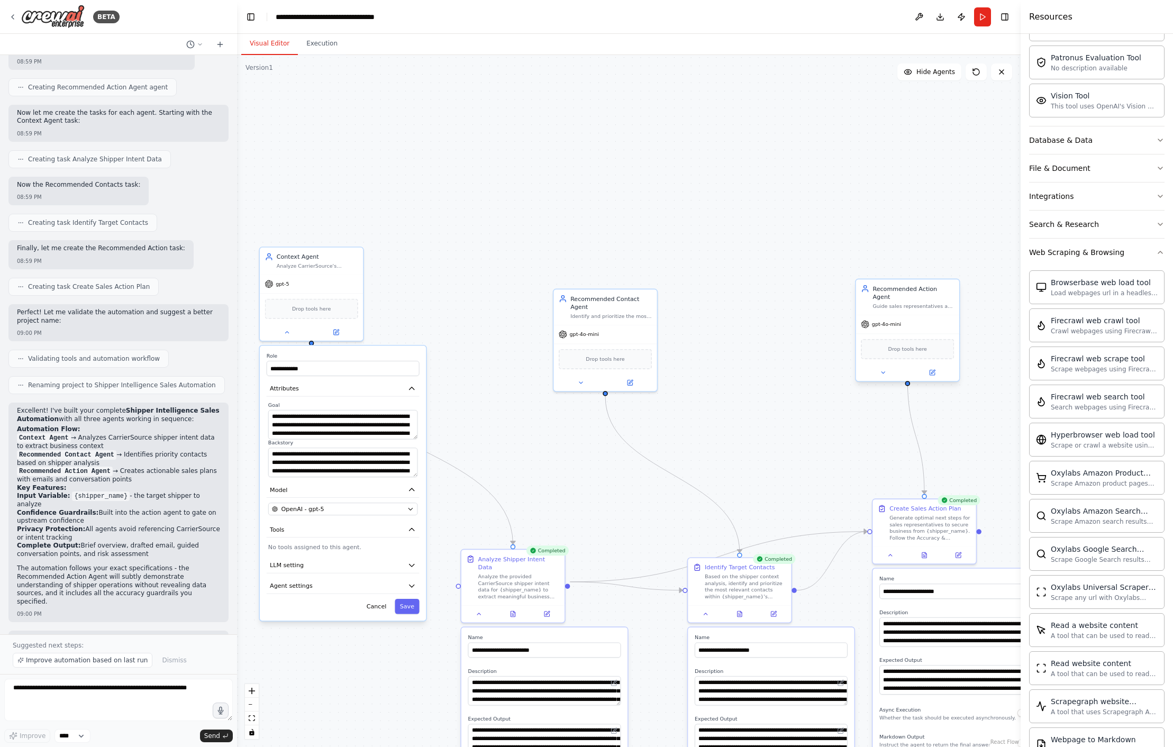
click at [769, 303] on div "Recommended Action Agent Guide sales representatives and marketers on optimal n…" at bounding box center [907, 296] width 103 height 35
click at [769, 368] on button at bounding box center [932, 373] width 48 height 10
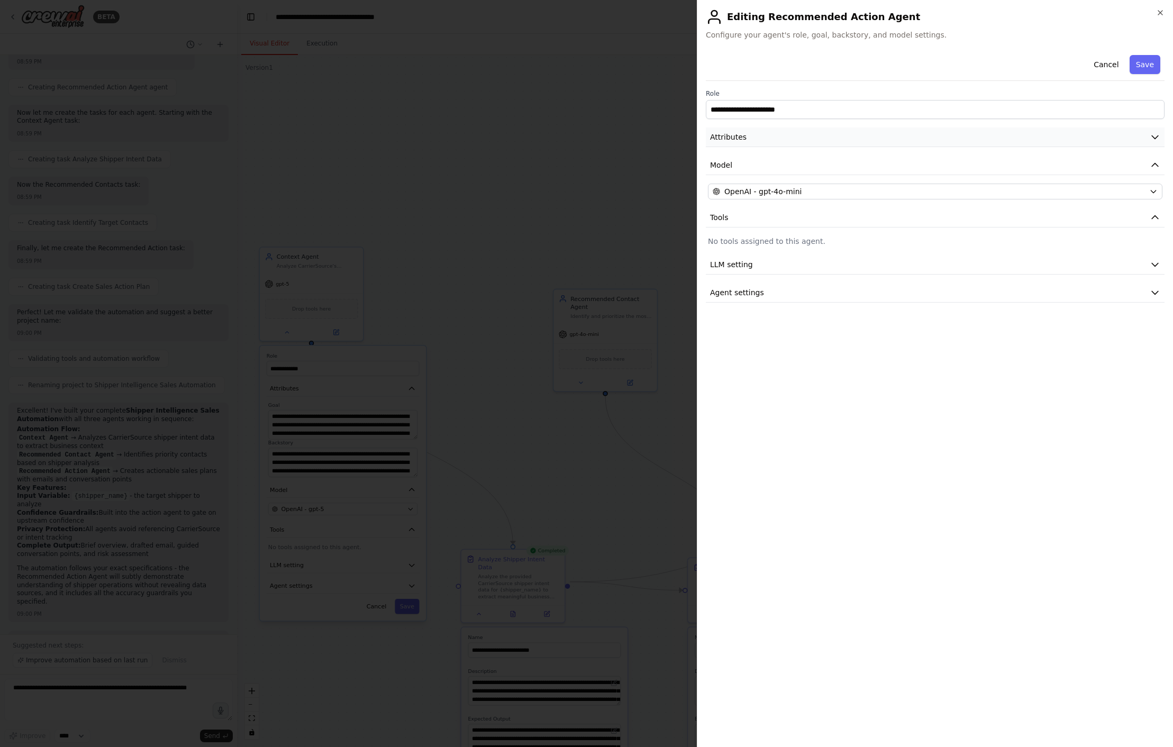
click at [769, 129] on button "Attributes" at bounding box center [935, 137] width 459 height 20
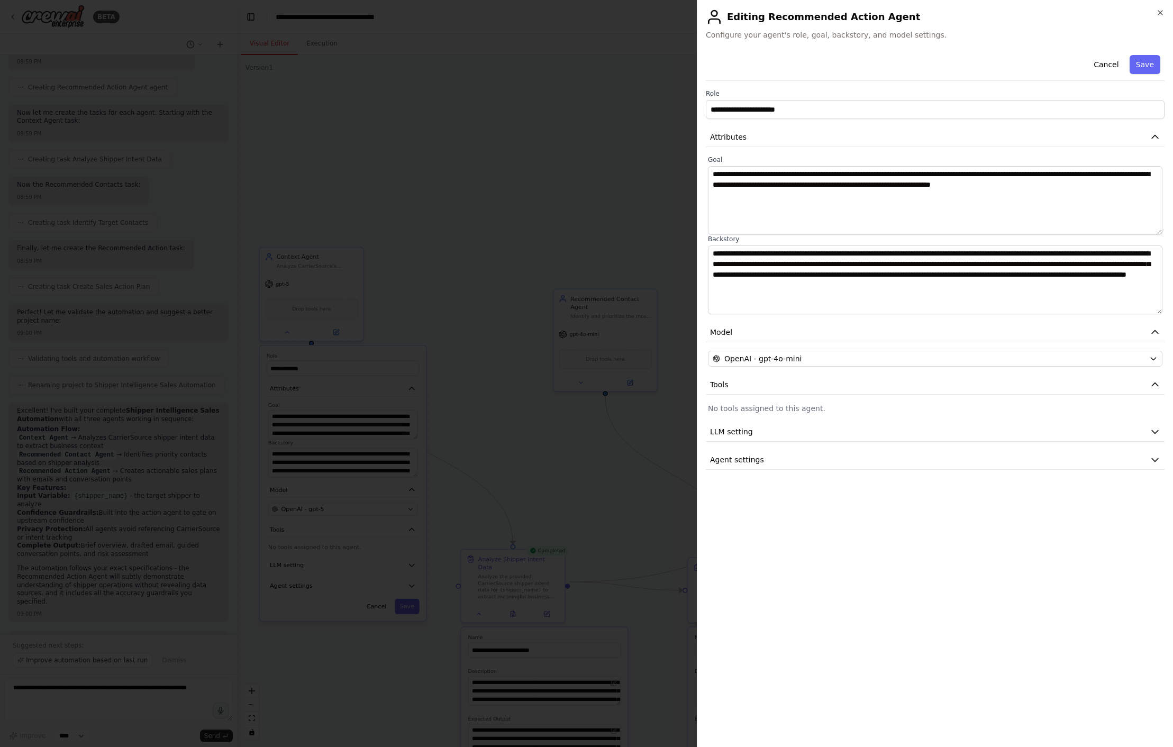
click at [616, 207] on div at bounding box center [586, 373] width 1173 height 747
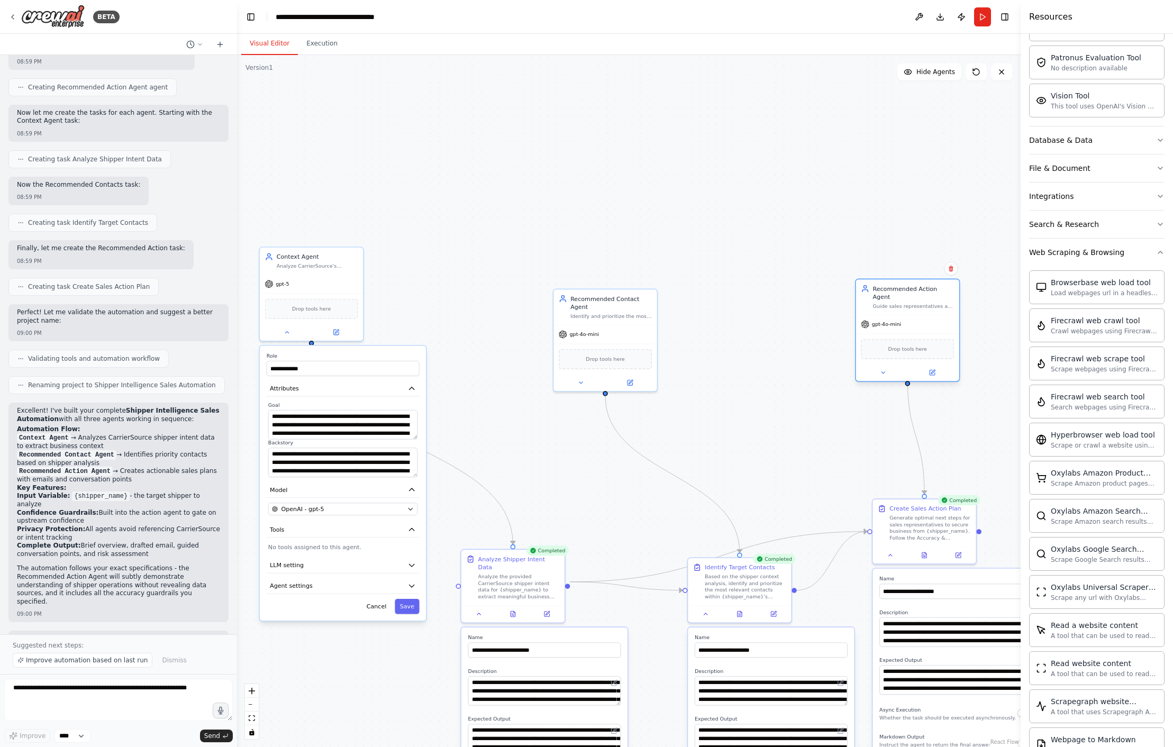
click at [769, 304] on div "Recommended Action Agent Guide sales representatives and marketers on optimal n…" at bounding box center [907, 296] width 103 height 35
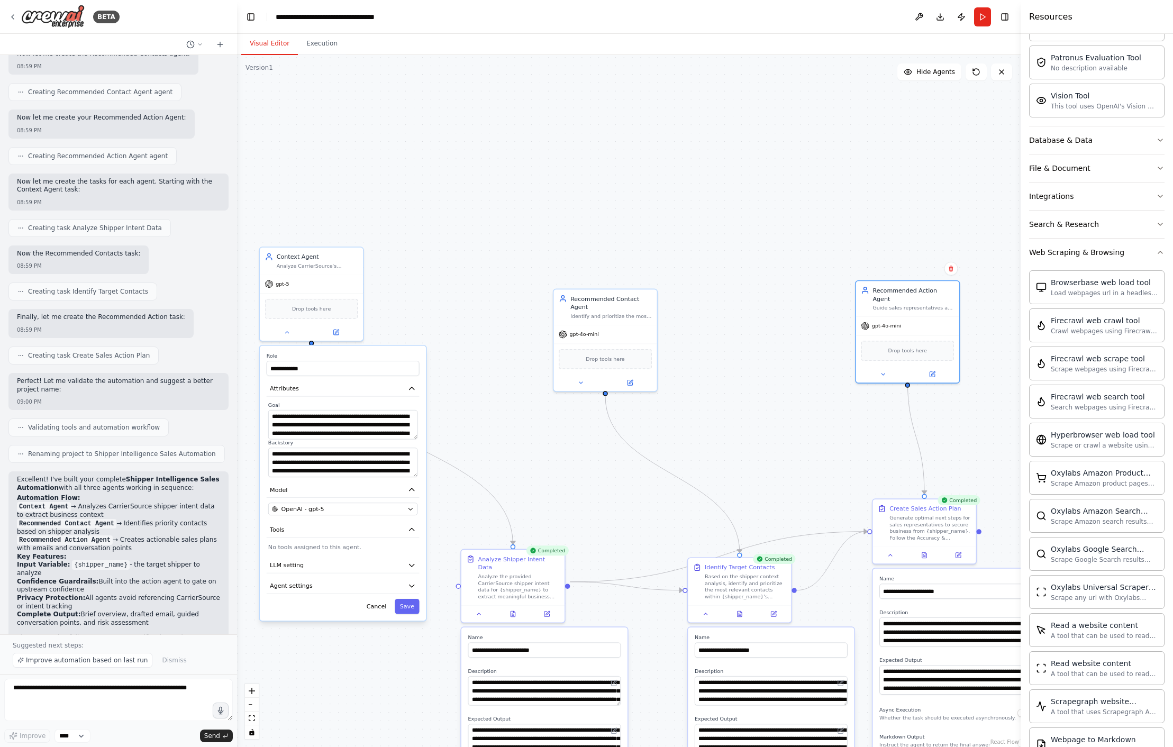
scroll to position [1293, 0]
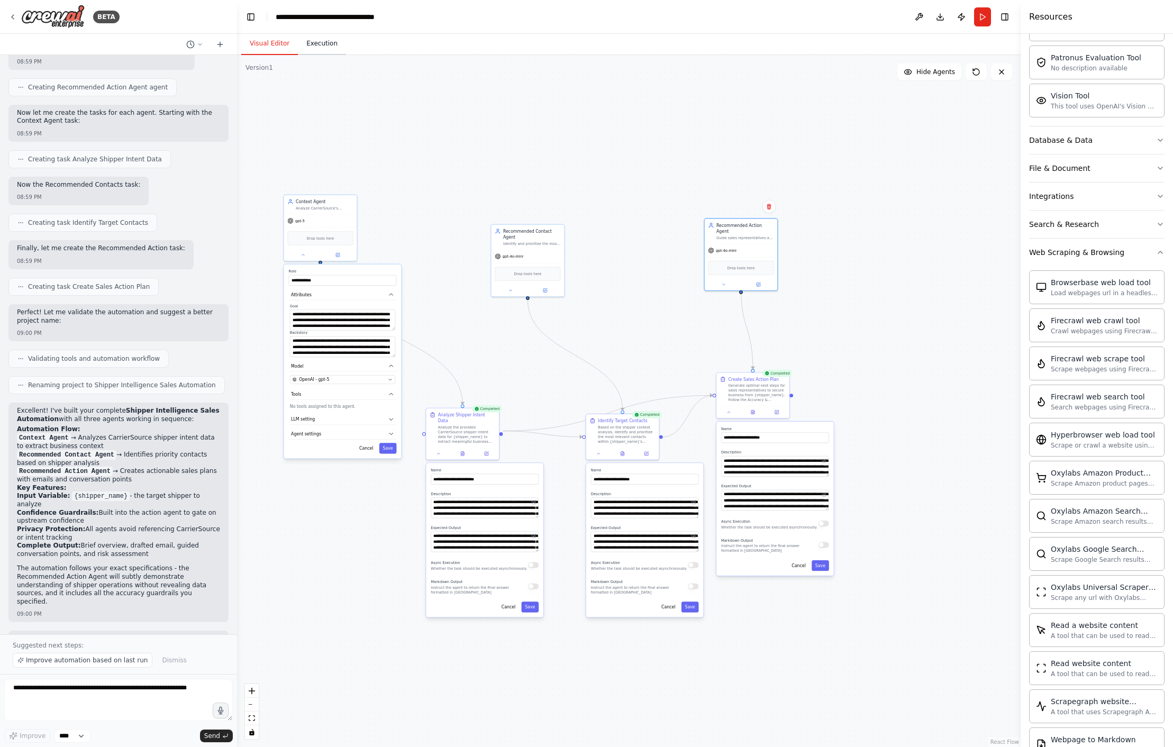
click at [317, 43] on button "Execution" at bounding box center [322, 44] width 48 height 22
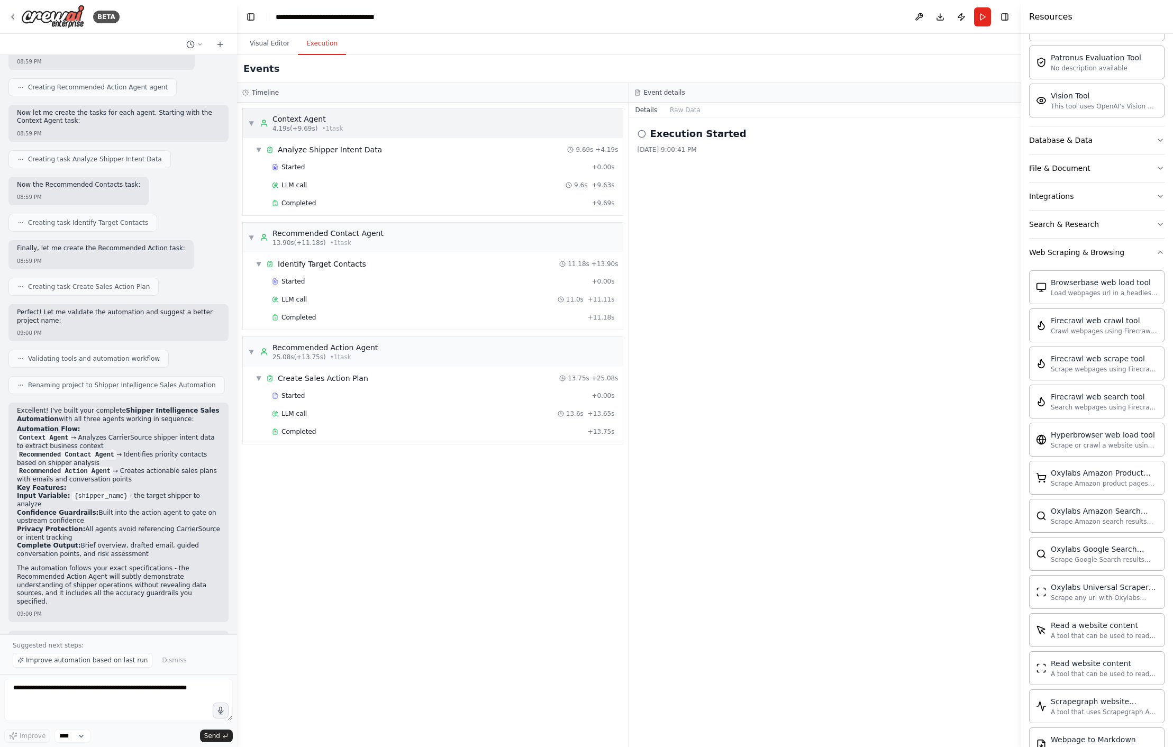
click at [395, 124] on div "▼ Context Agent 4.19s (+9.69s) • 1 task" at bounding box center [433, 123] width 380 height 30
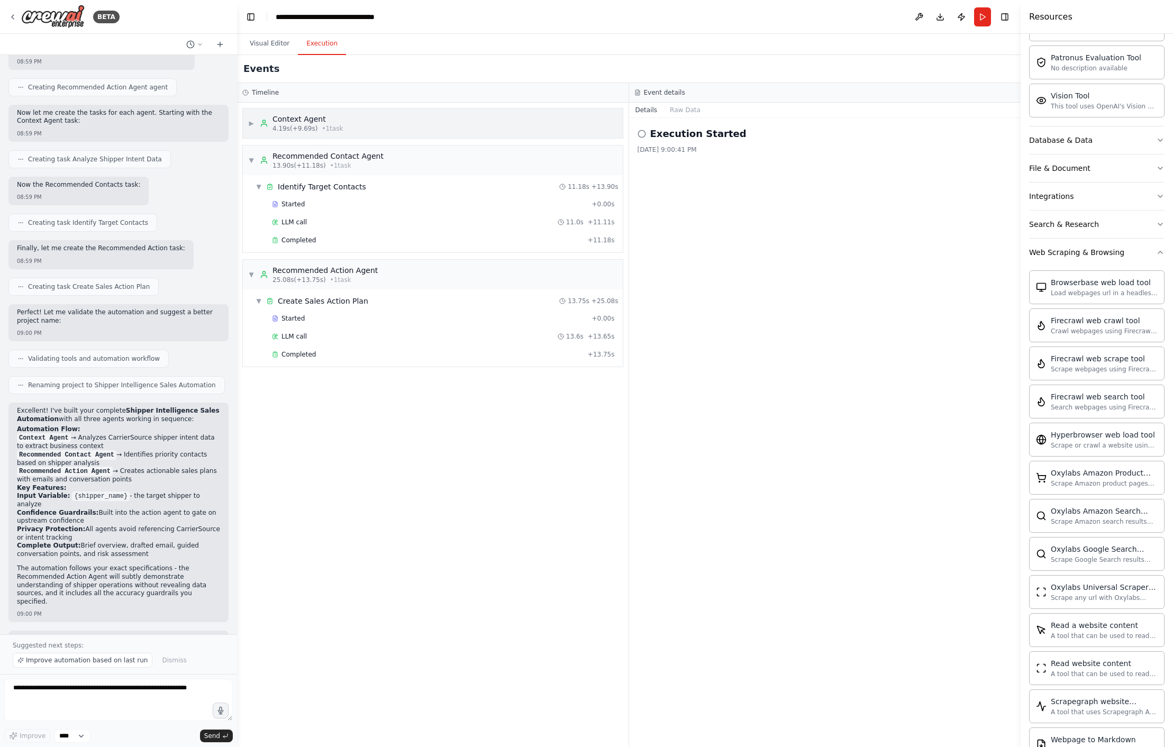
click at [391, 124] on div "▶ Context Agent 4.19s (+9.69s) • 1 task" at bounding box center [433, 123] width 380 height 30
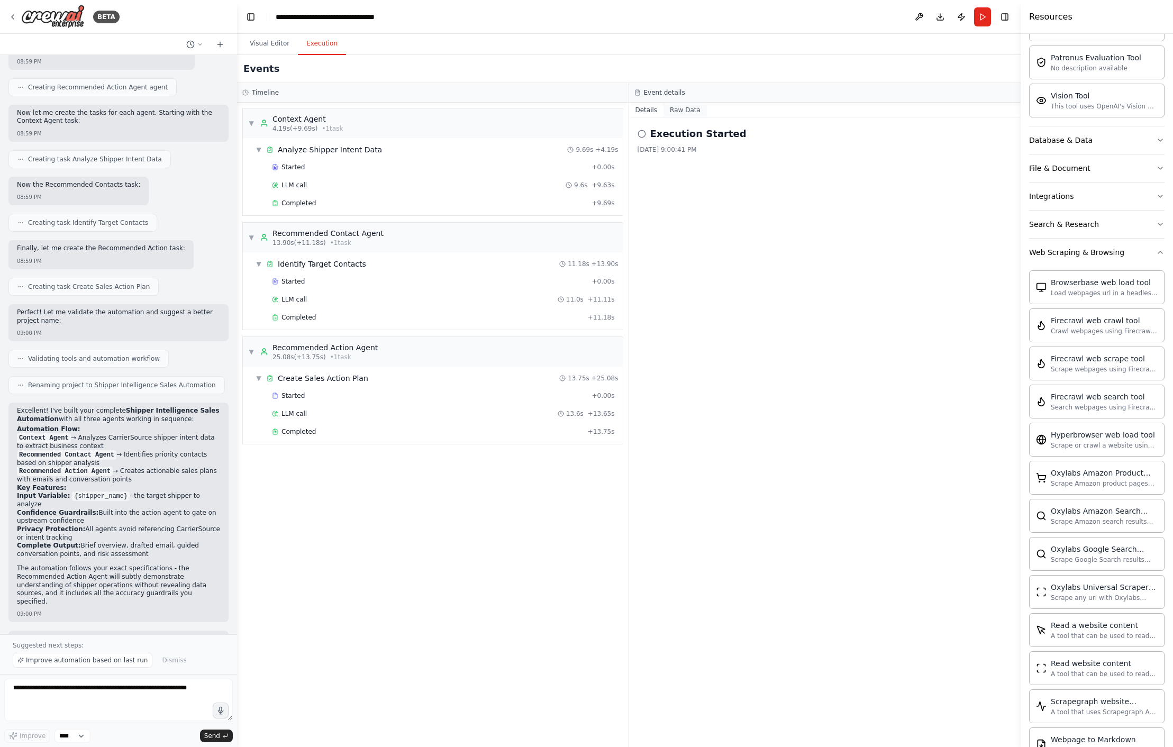
drag, startPoint x: 694, startPoint y: 113, endPoint x: 687, endPoint y: 112, distance: 7.6
click at [694, 113] on button "Raw Data" at bounding box center [684, 110] width 43 height 15
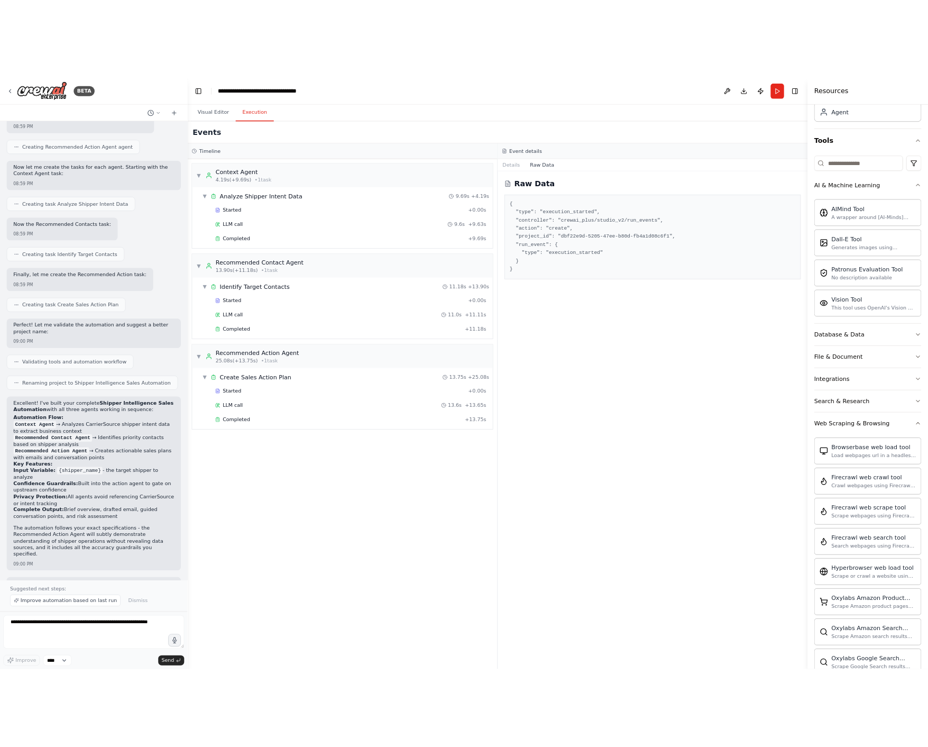
scroll to position [0, 0]
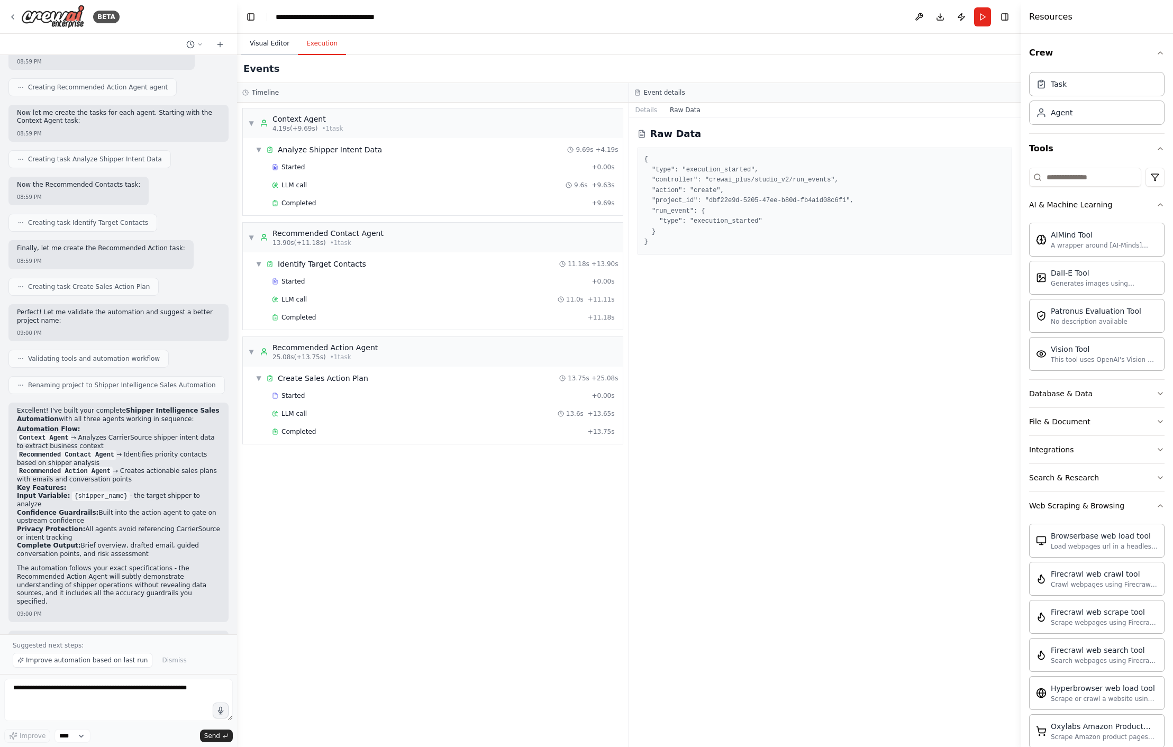
click at [283, 47] on button "Visual Editor" at bounding box center [269, 44] width 57 height 22
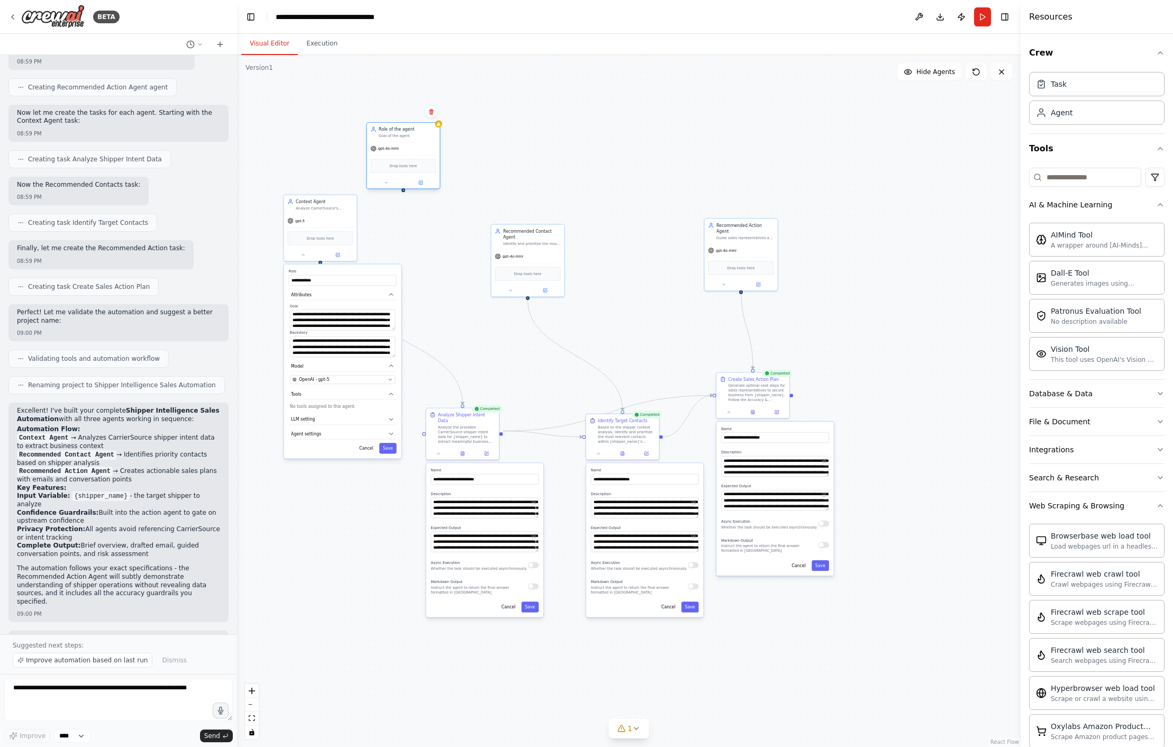
drag, startPoint x: 479, startPoint y: 157, endPoint x: 401, endPoint y: 131, distance: 82.0
click at [401, 131] on div "Role of the agent Goal of the agent" at bounding box center [408, 132] width 58 height 12
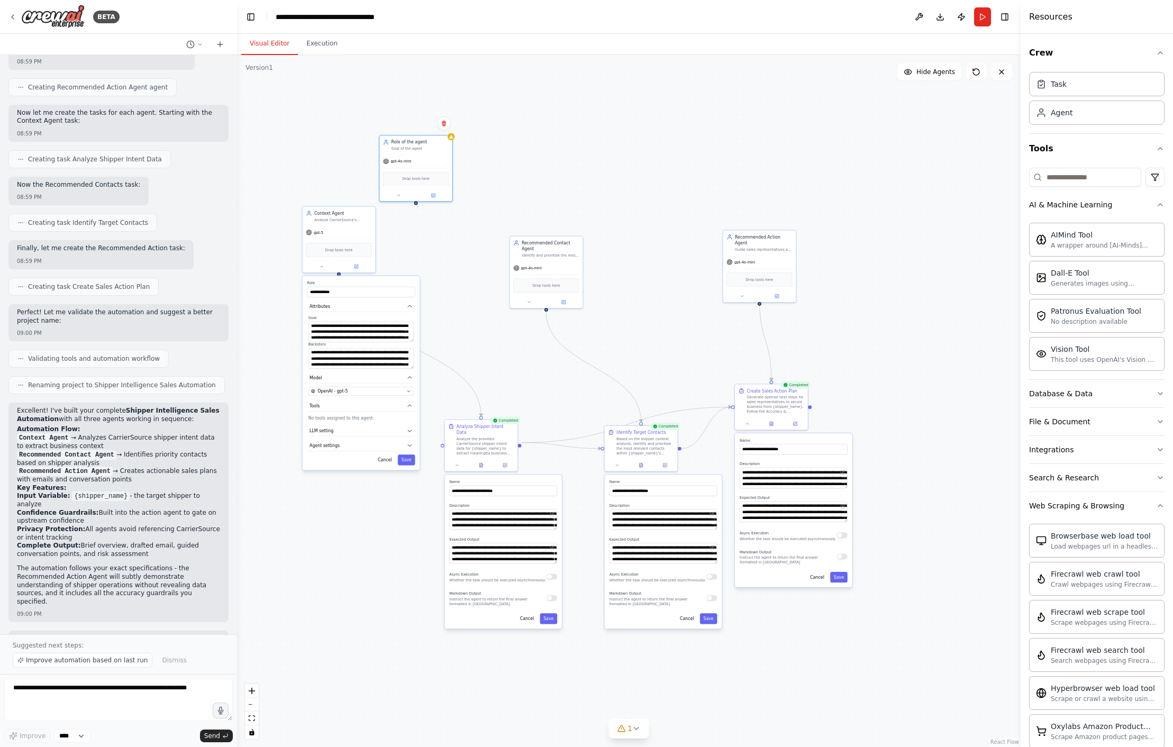
drag, startPoint x: 433, startPoint y: 190, endPoint x: 452, endPoint y: 202, distance: 21.9
click at [452, 202] on div "**********" at bounding box center [628, 401] width 783 height 692
click at [440, 198] on div at bounding box center [415, 194] width 73 height 12
click at [435, 194] on icon at bounding box center [433, 194] width 5 height 5
click at [434, 194] on icon at bounding box center [433, 193] width 3 height 3
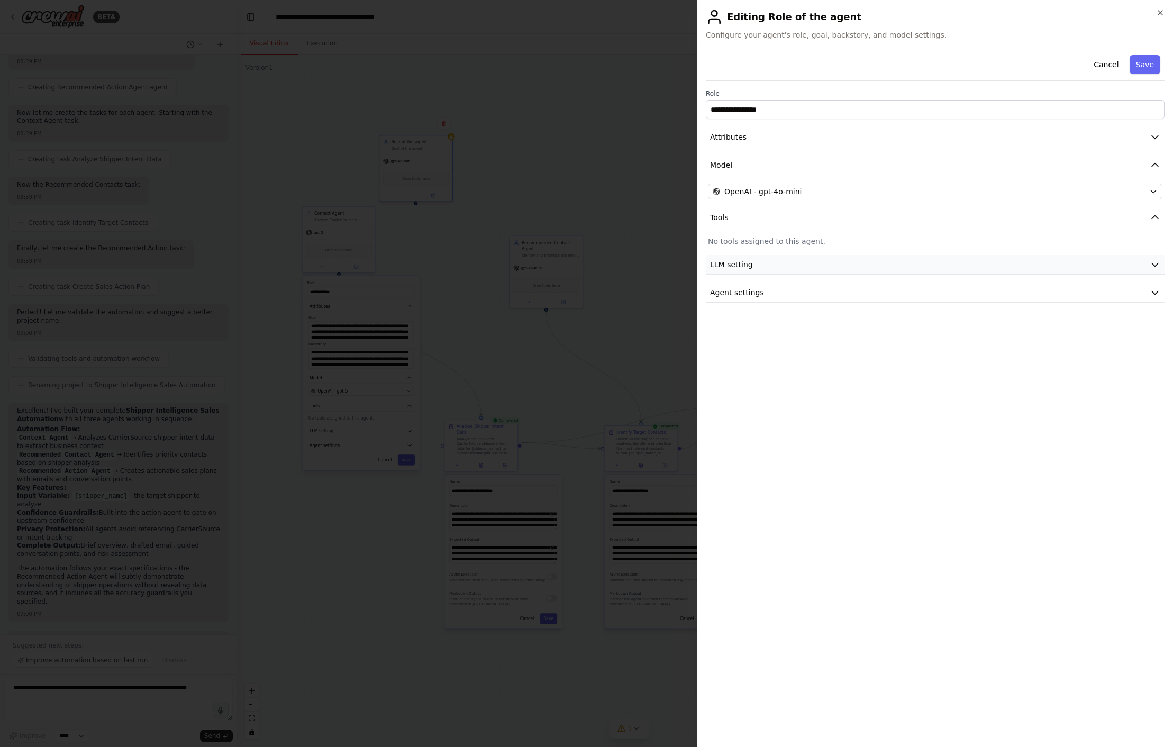
click at [730, 262] on span "LLM setting" at bounding box center [731, 264] width 43 height 11
click at [746, 366] on span "Agent settings" at bounding box center [737, 368] width 54 height 11
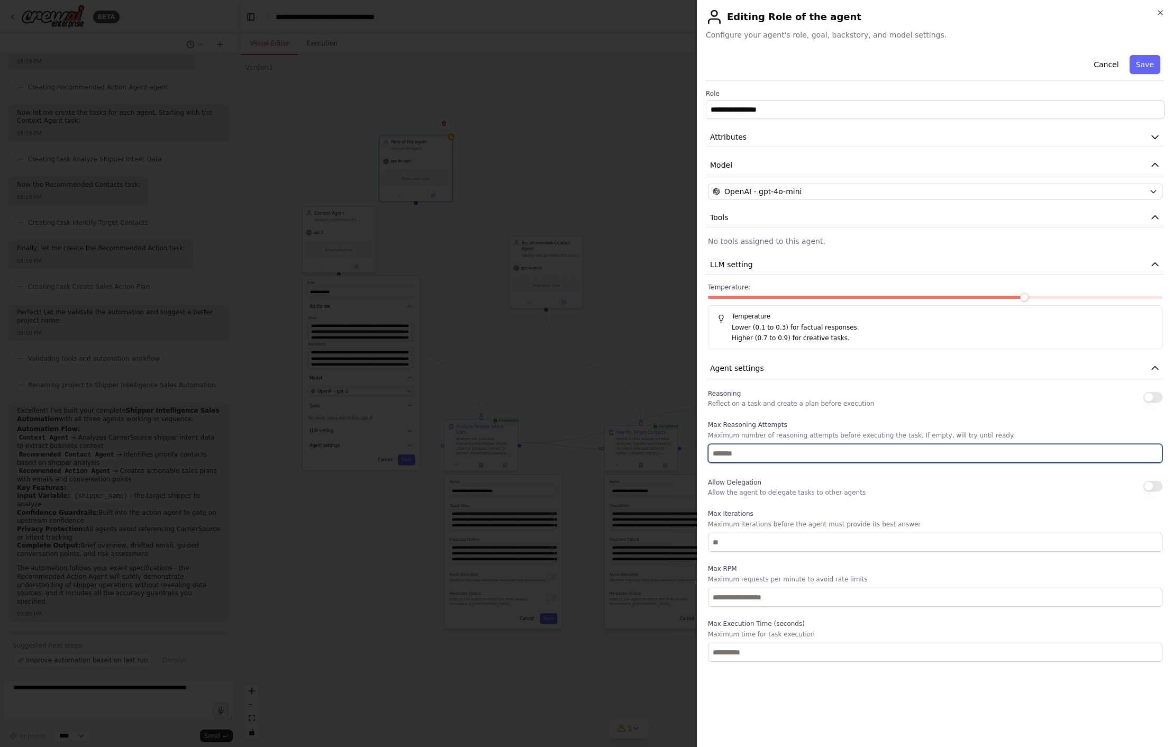
click at [747, 456] on input "number" at bounding box center [935, 453] width 454 height 19
click at [769, 409] on div "Reasoning Reflect on a task and create a plan before execution Max Reasoning At…" at bounding box center [935, 524] width 454 height 275
click at [753, 137] on button "Attributes" at bounding box center [935, 137] width 459 height 20
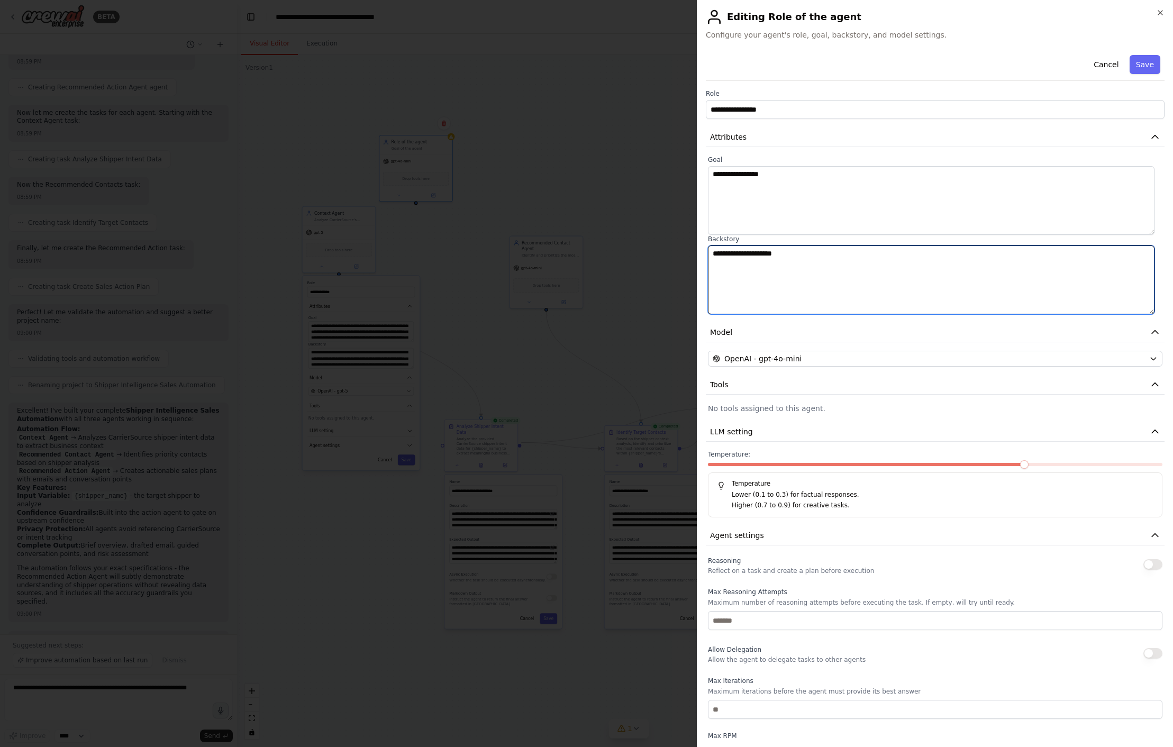
click at [727, 290] on textarea "**********" at bounding box center [931, 279] width 446 height 69
click at [741, 139] on span "Attributes" at bounding box center [728, 137] width 36 height 11
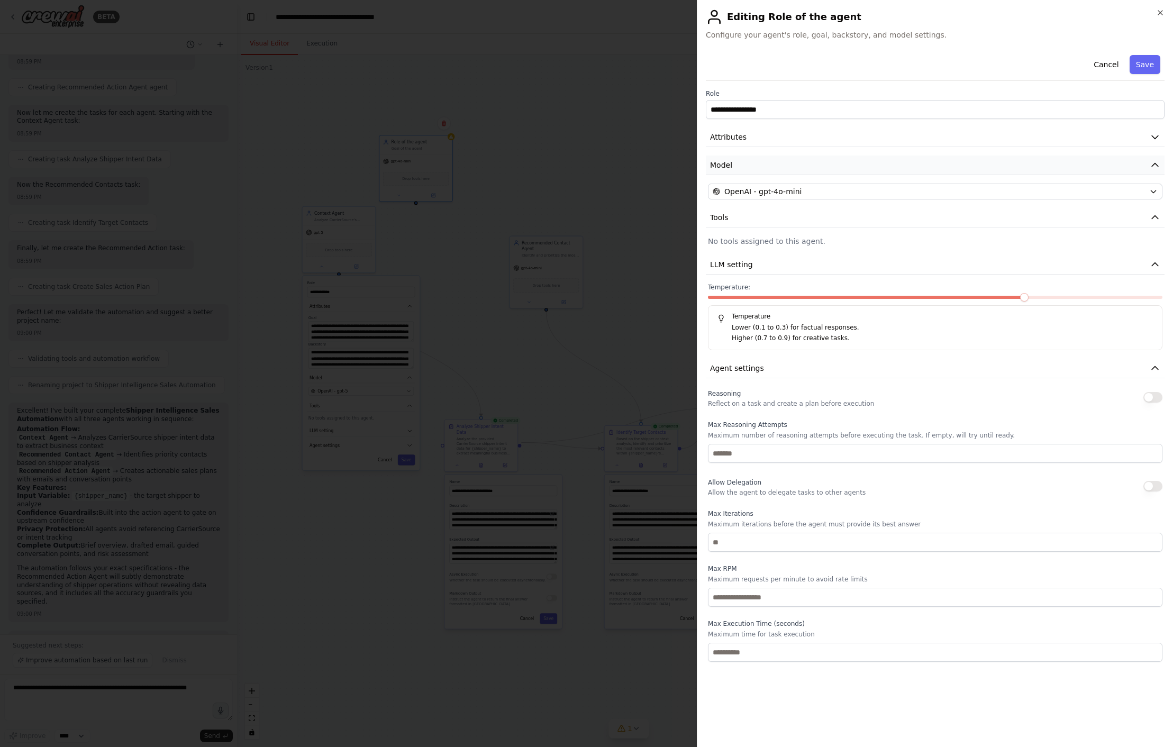
click at [738, 161] on button "Model" at bounding box center [935, 166] width 459 height 20
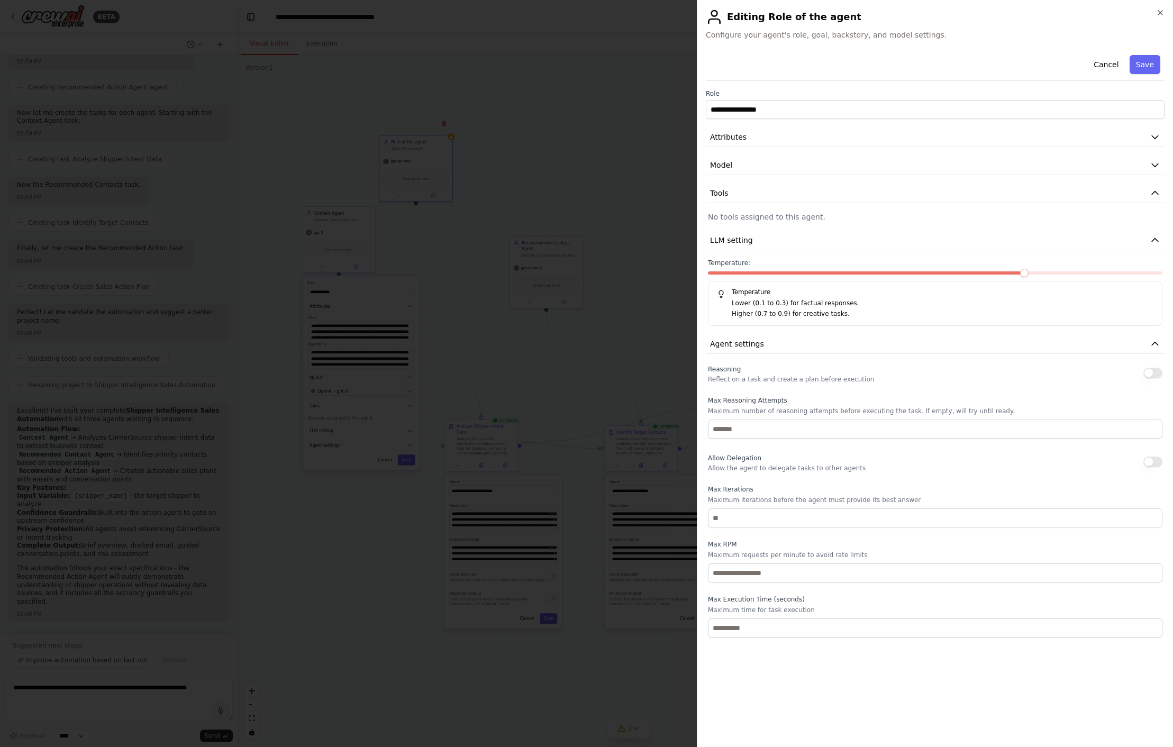
click at [742, 213] on p "No tools assigned to this agent." at bounding box center [935, 217] width 454 height 11
click at [756, 167] on button "Model" at bounding box center [935, 166] width 459 height 20
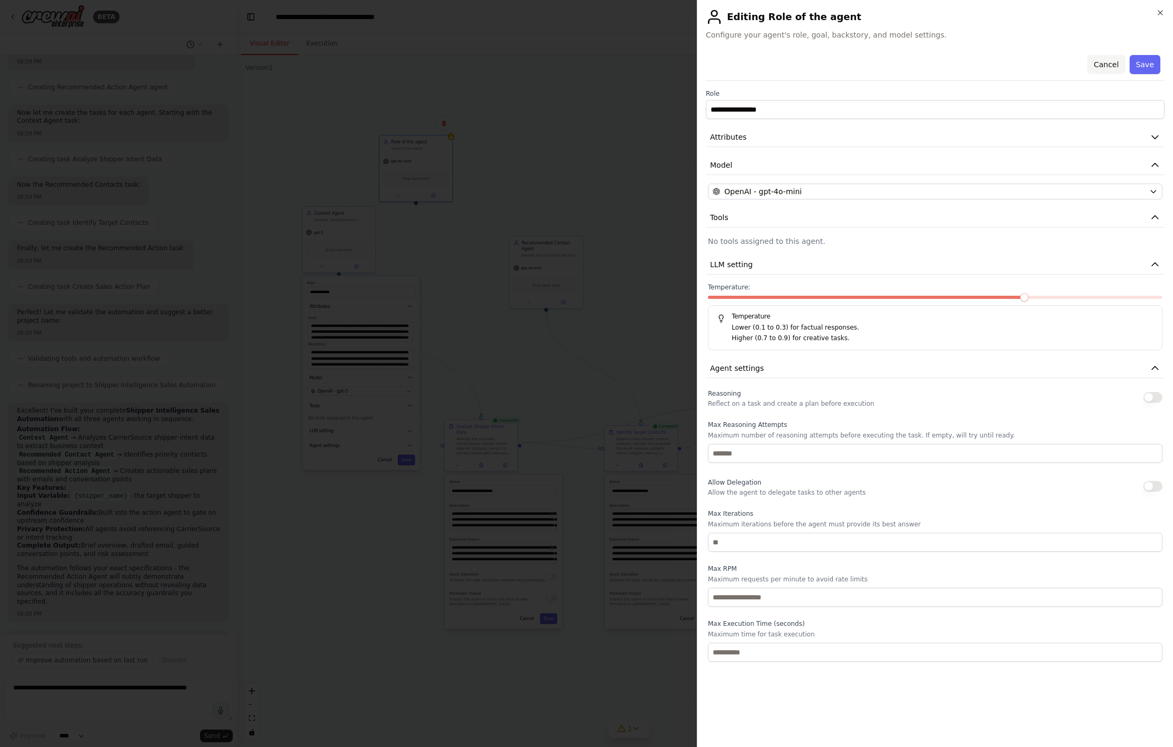
drag, startPoint x: 1102, startPoint y: 66, endPoint x: 1042, endPoint y: 84, distance: 63.1
click at [769, 66] on button "Cancel" at bounding box center [1106, 64] width 38 height 19
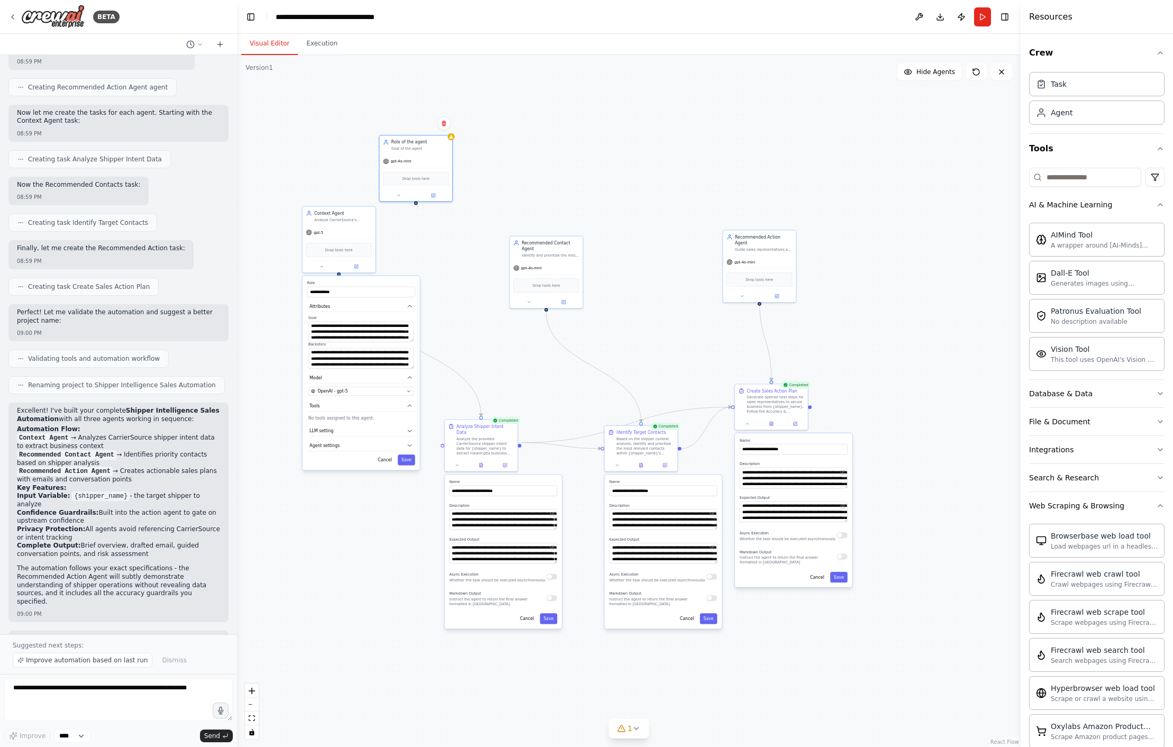
click at [555, 131] on div "**********" at bounding box center [628, 401] width 783 height 692
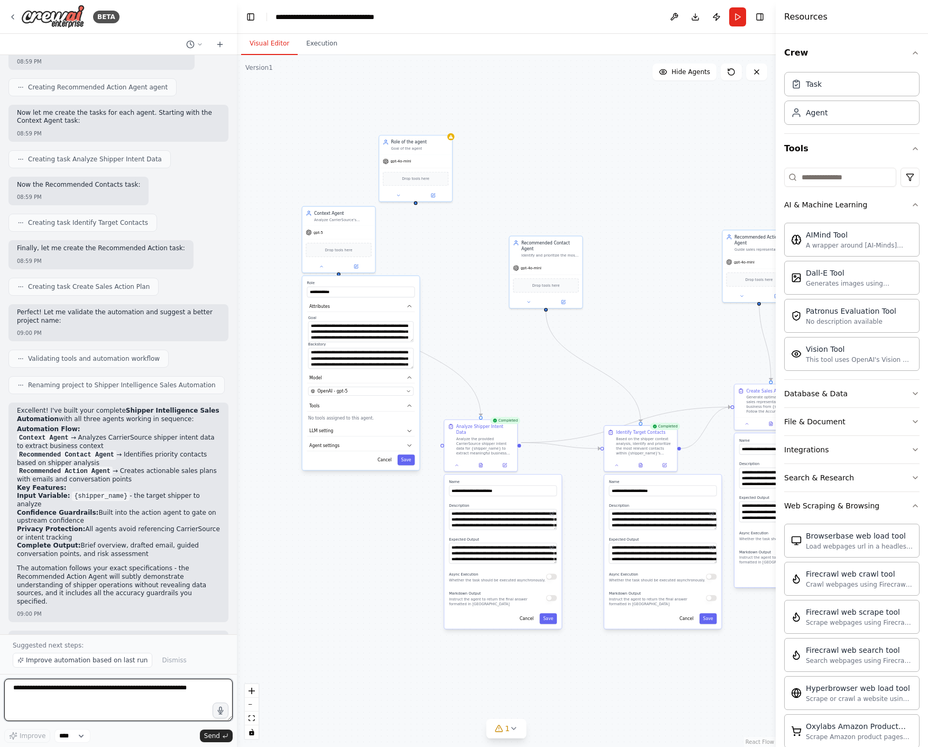
click at [90, 697] on textarea at bounding box center [118, 700] width 229 height 42
click at [129, 697] on textarea at bounding box center [118, 700] width 229 height 42
click at [165, 693] on textarea at bounding box center [118, 700] width 229 height 42
drag, startPoint x: 132, startPoint y: 689, endPoint x: -34, endPoint y: 675, distance: 166.7
click at [0, 675] on html "BETA Hello! I'm the CrewAI assistant. What kind of automation do you want to bu…" at bounding box center [464, 373] width 928 height 747
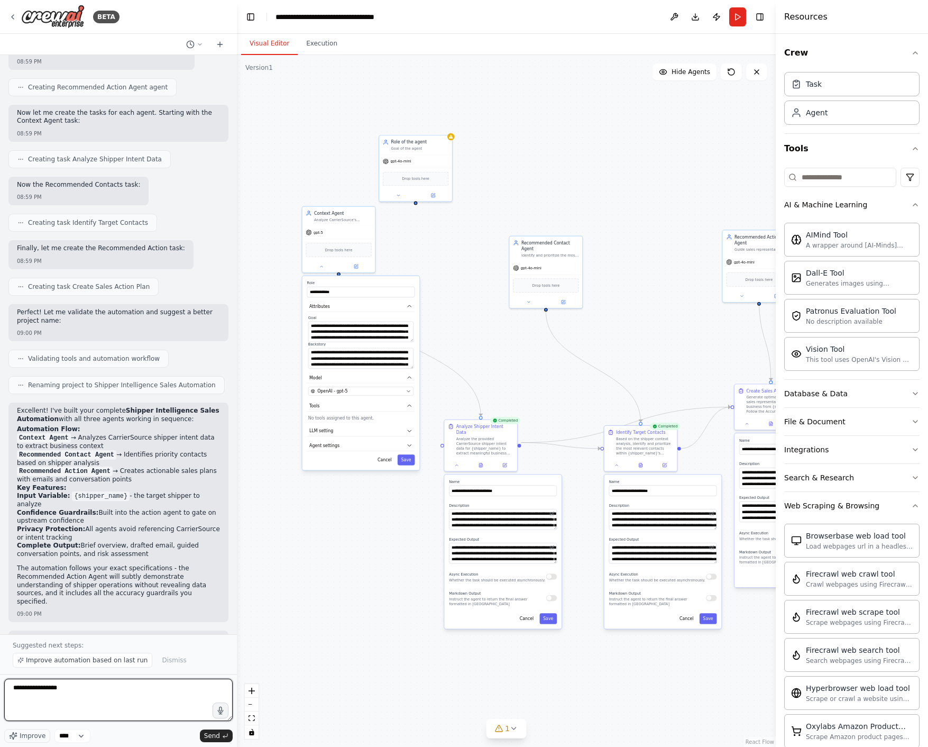
type textarea "**********"
click at [205, 728] on div "**********" at bounding box center [118, 711] width 229 height 64
click at [209, 736] on span "Send" at bounding box center [212, 736] width 16 height 8
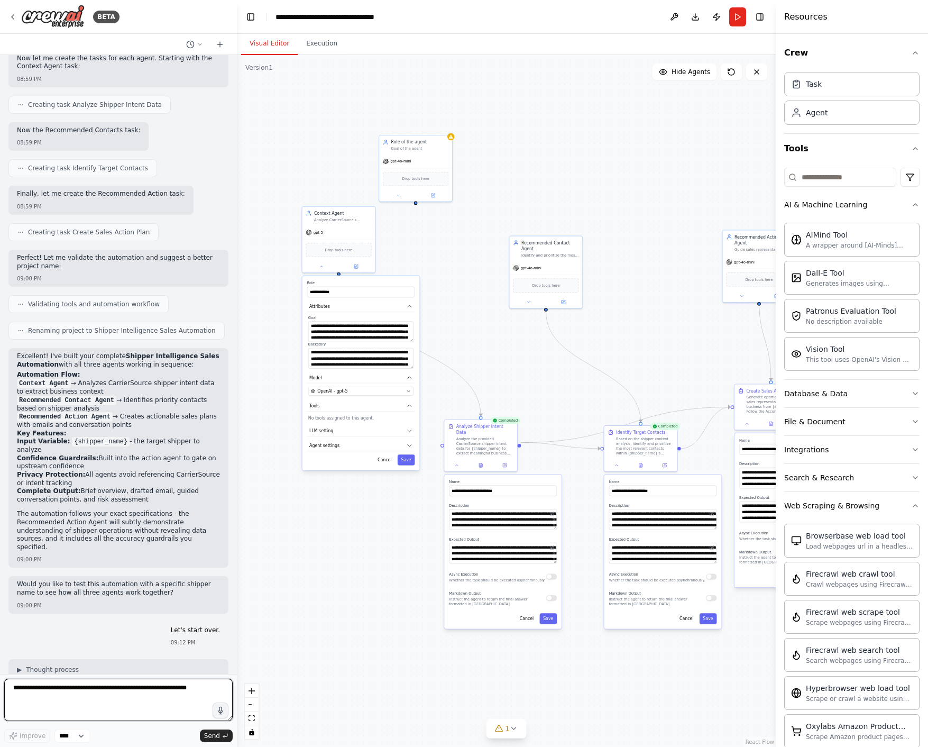
scroll to position [1356, 0]
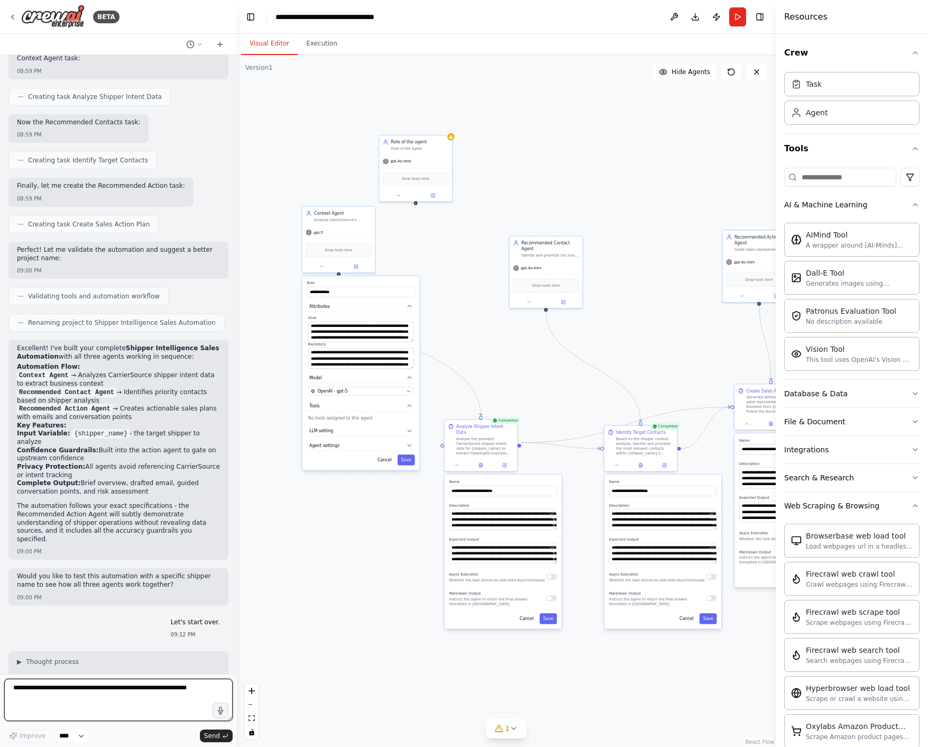
click at [99, 690] on textarea at bounding box center [118, 700] width 229 height 42
click at [89, 708] on textarea "**********" at bounding box center [118, 700] width 229 height 42
click at [159, 712] on textarea "**********" at bounding box center [118, 700] width 229 height 42
type textarea "**********"
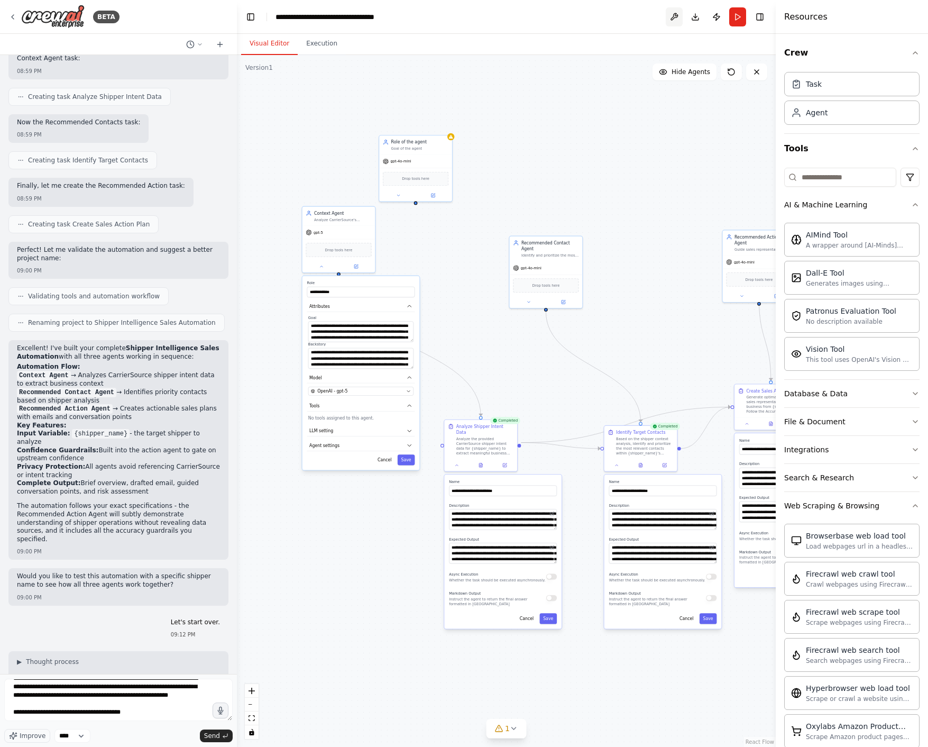
drag, startPoint x: 756, startPoint y: 18, endPoint x: 733, endPoint y: 21, distance: 23.5
click at [756, 19] on button "Toggle Right Sidebar" at bounding box center [760, 17] width 15 height 15
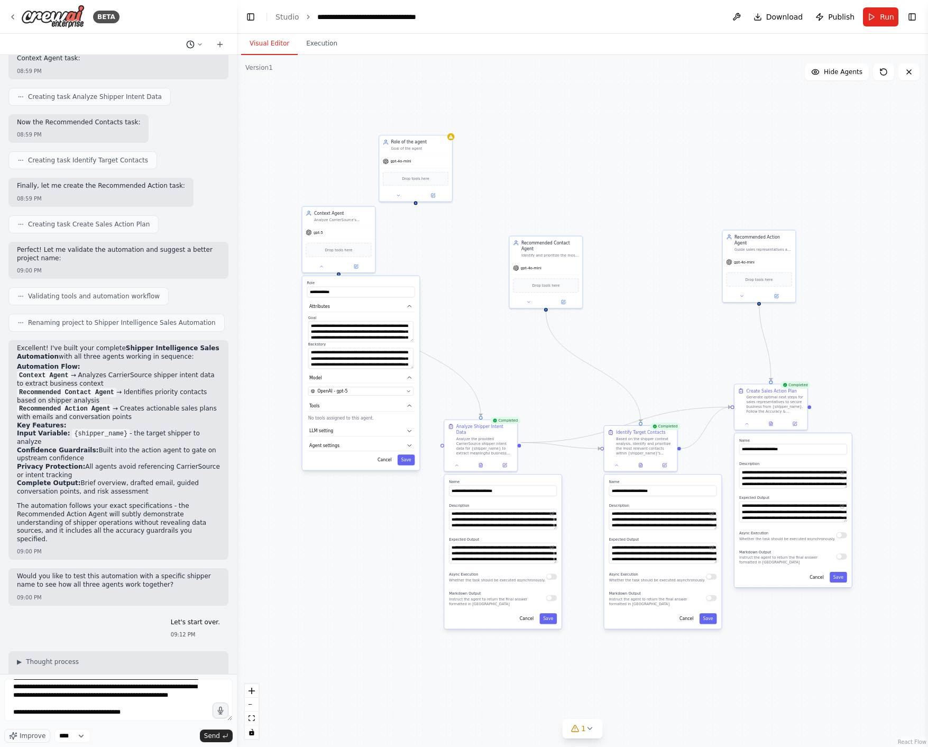
click at [195, 45] on button at bounding box center [194, 44] width 25 height 13
click at [217, 43] on div at bounding box center [118, 373] width 237 height 747
click at [218, 43] on icon at bounding box center [220, 44] width 8 height 8
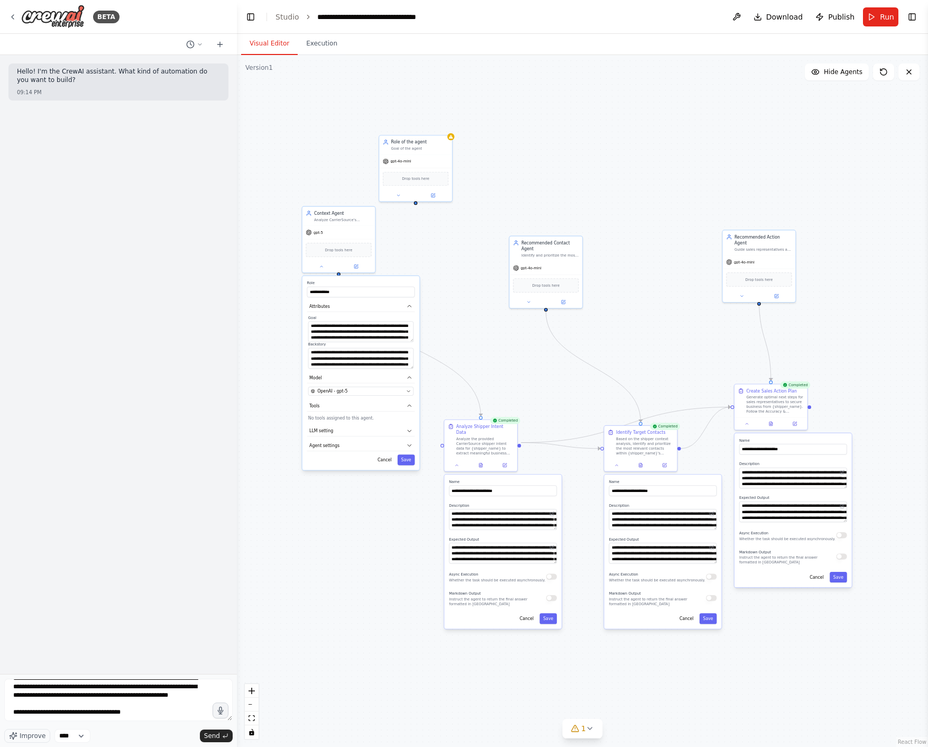
drag, startPoint x: 294, startPoint y: 112, endPoint x: 297, endPoint y: 105, distance: 7.1
click at [295, 111] on div "**********" at bounding box center [582, 401] width 691 height 692
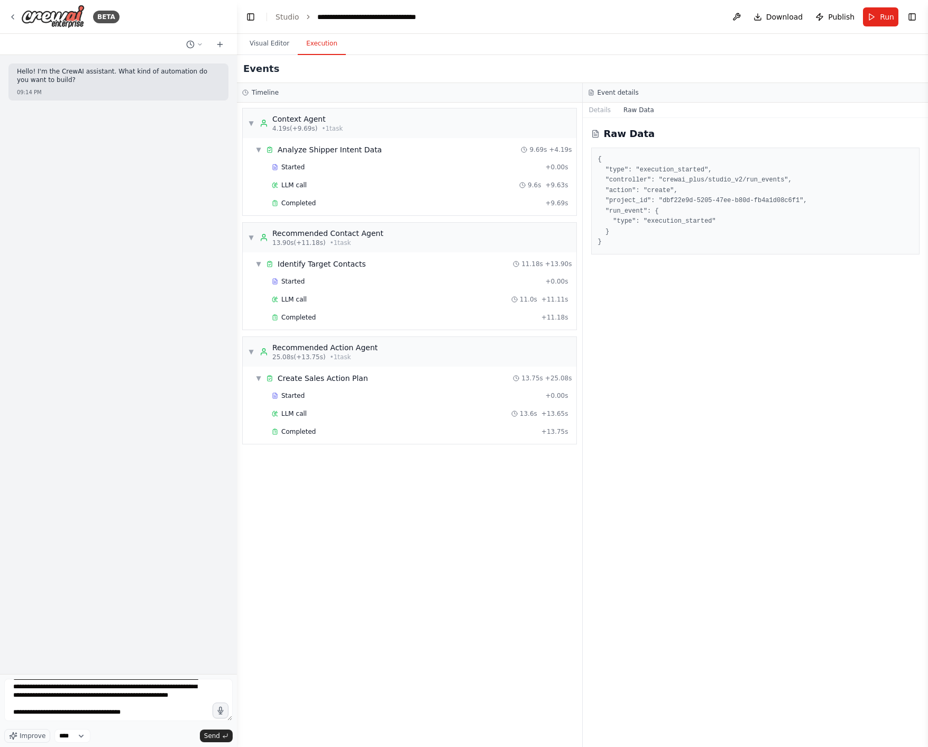
click at [317, 45] on button "Execution" at bounding box center [322, 44] width 48 height 22
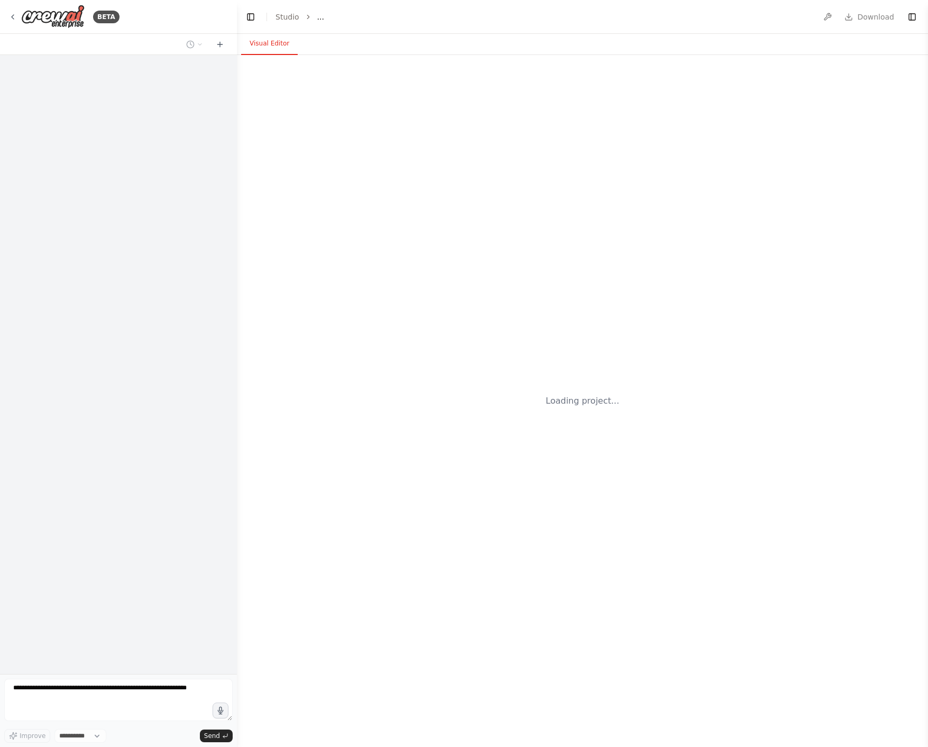
select select "****"
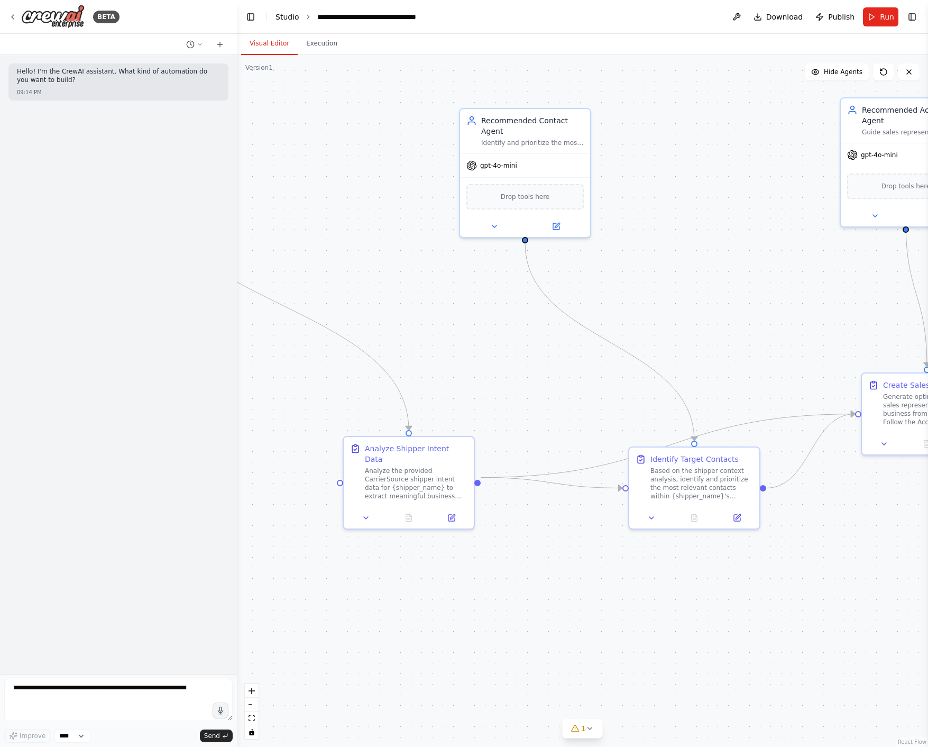
click at [292, 18] on link "Studio" at bounding box center [288, 17] width 24 height 8
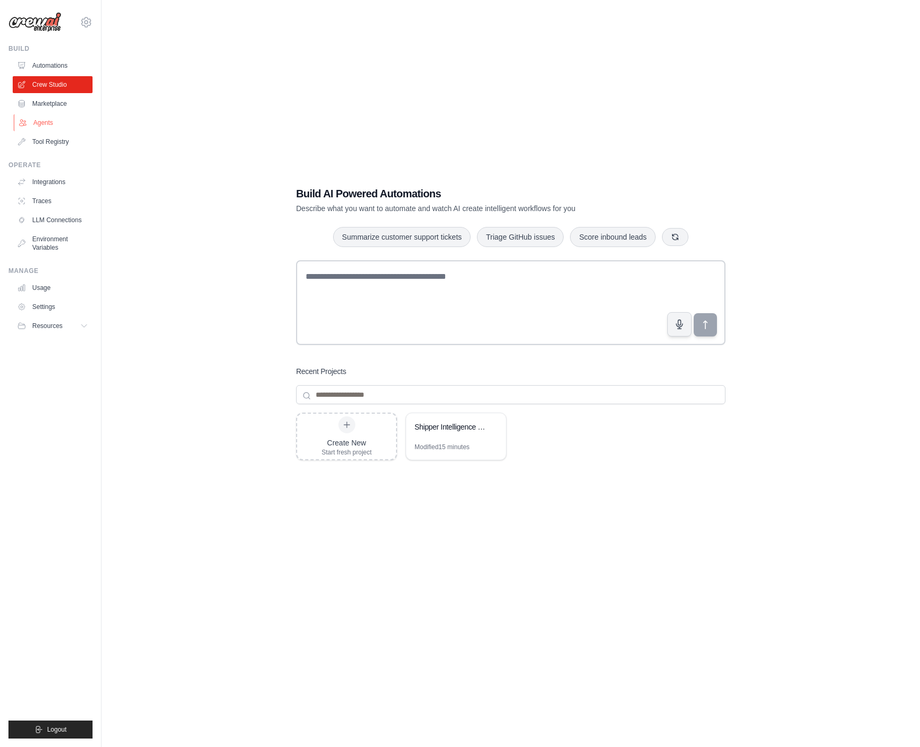
click at [43, 122] on link "Agents" at bounding box center [54, 122] width 80 height 17
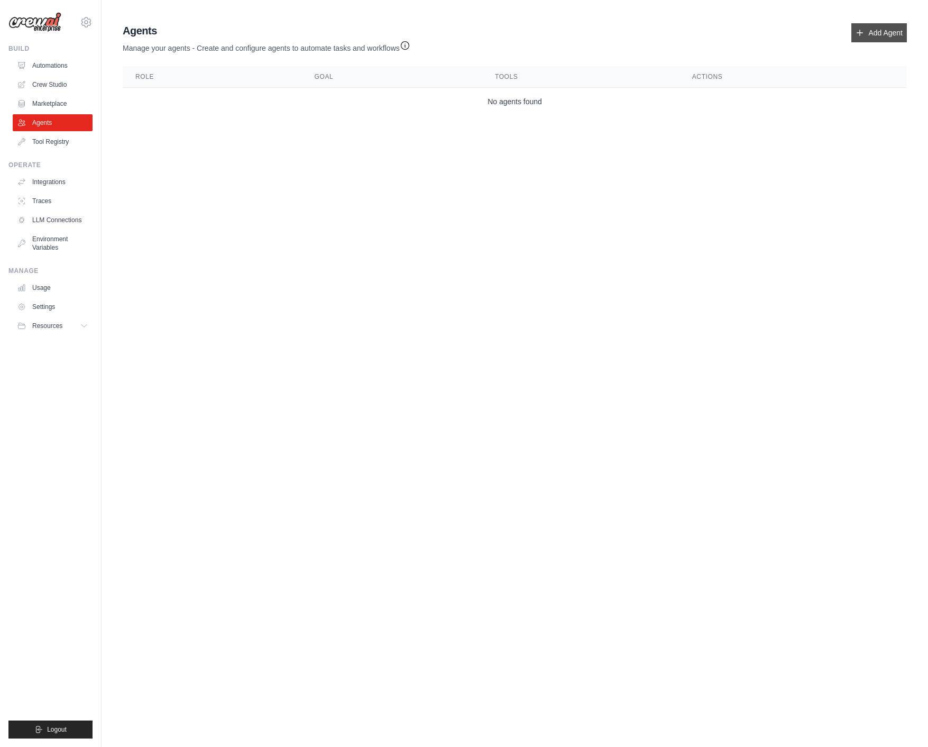
click at [885, 32] on link "Add Agent" at bounding box center [880, 32] width 56 height 19
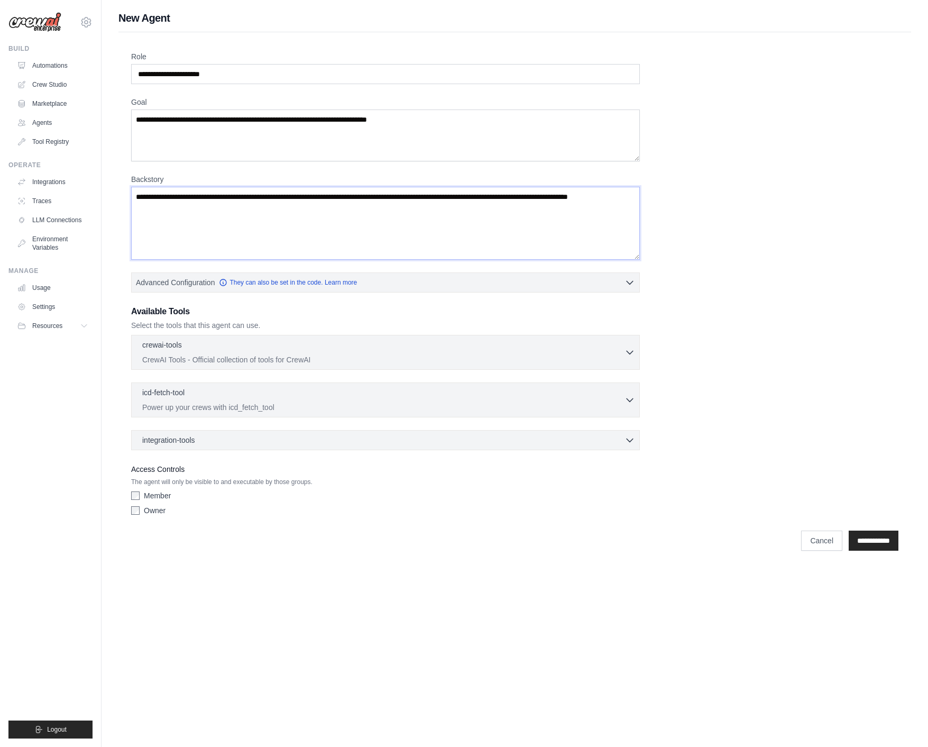
click at [206, 235] on textarea "Backstory" at bounding box center [385, 223] width 509 height 73
click at [732, 268] on div "Role Goal [GEOGRAPHIC_DATA] Advanced Configuration They can also be set in the …" at bounding box center [515, 285] width 768 height 469
click at [65, 182] on link "Integrations" at bounding box center [54, 181] width 80 height 17
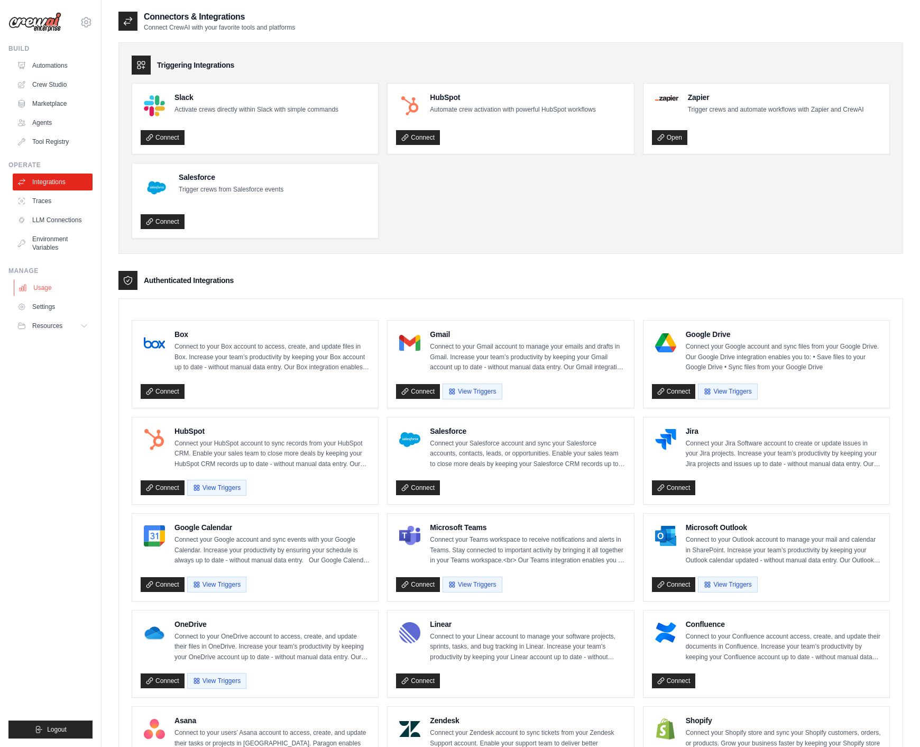
click at [43, 294] on link "Usage" at bounding box center [54, 287] width 80 height 17
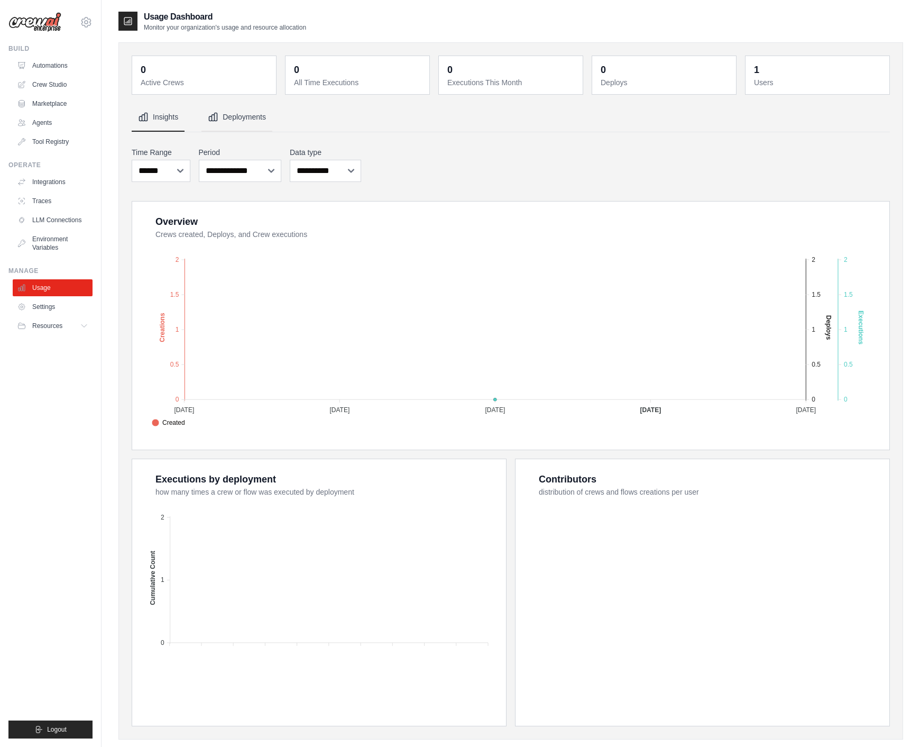
click at [244, 107] on button "Deployments" at bounding box center [237, 117] width 71 height 29
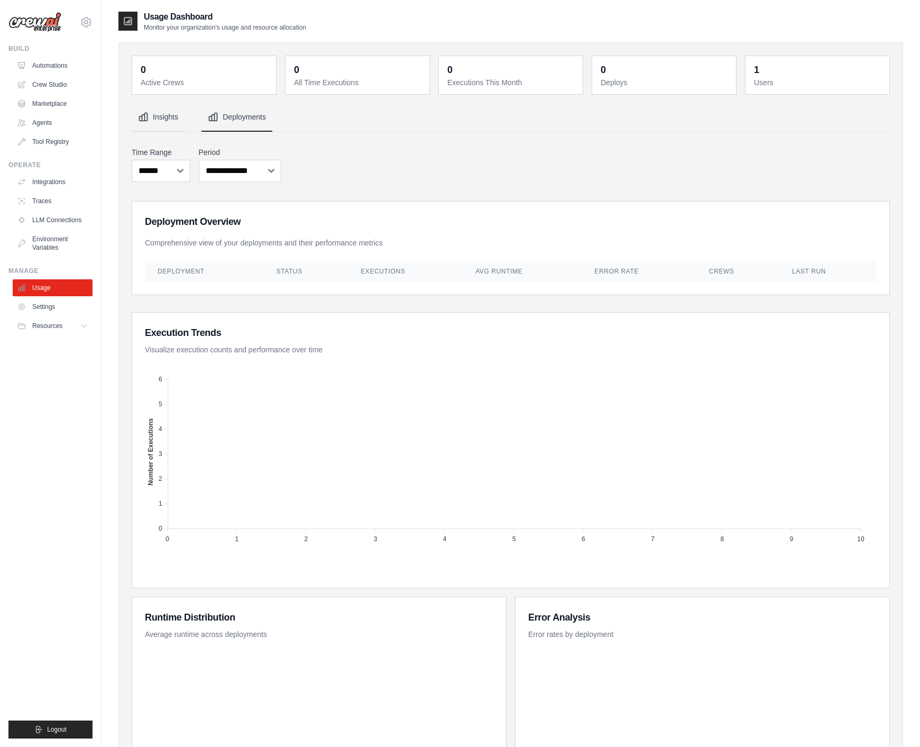
click at [163, 117] on button "Insights" at bounding box center [158, 117] width 53 height 29
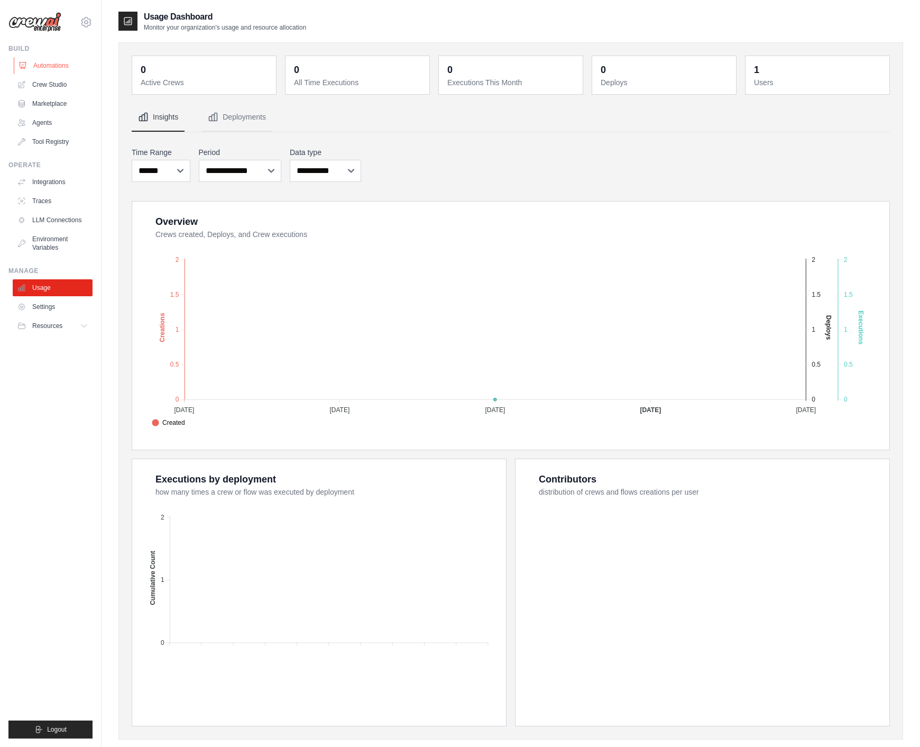
click at [45, 66] on link "Automations" at bounding box center [54, 65] width 80 height 17
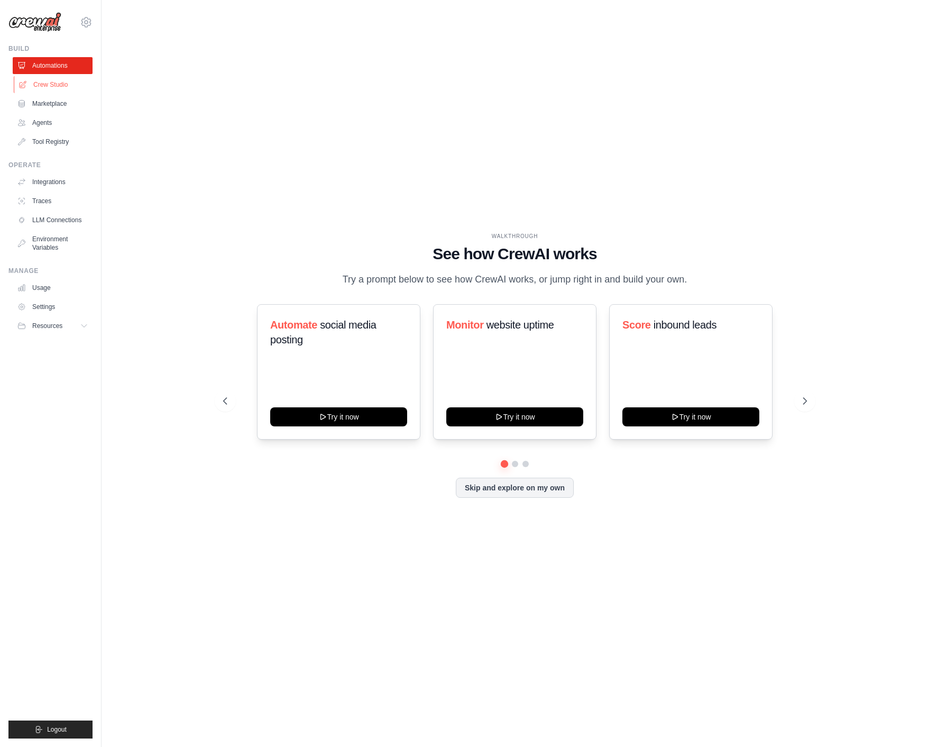
click at [53, 92] on link "Crew Studio" at bounding box center [54, 84] width 80 height 17
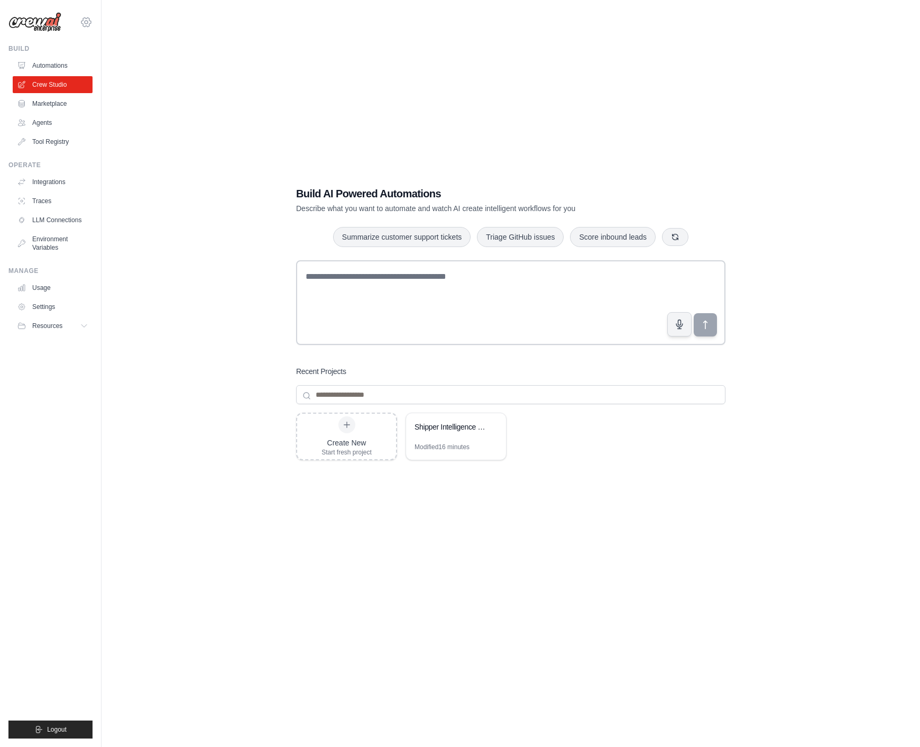
click at [88, 23] on icon at bounding box center [86, 22] width 13 height 13
click at [59, 74] on link "Settings" at bounding box center [86, 71] width 93 height 19
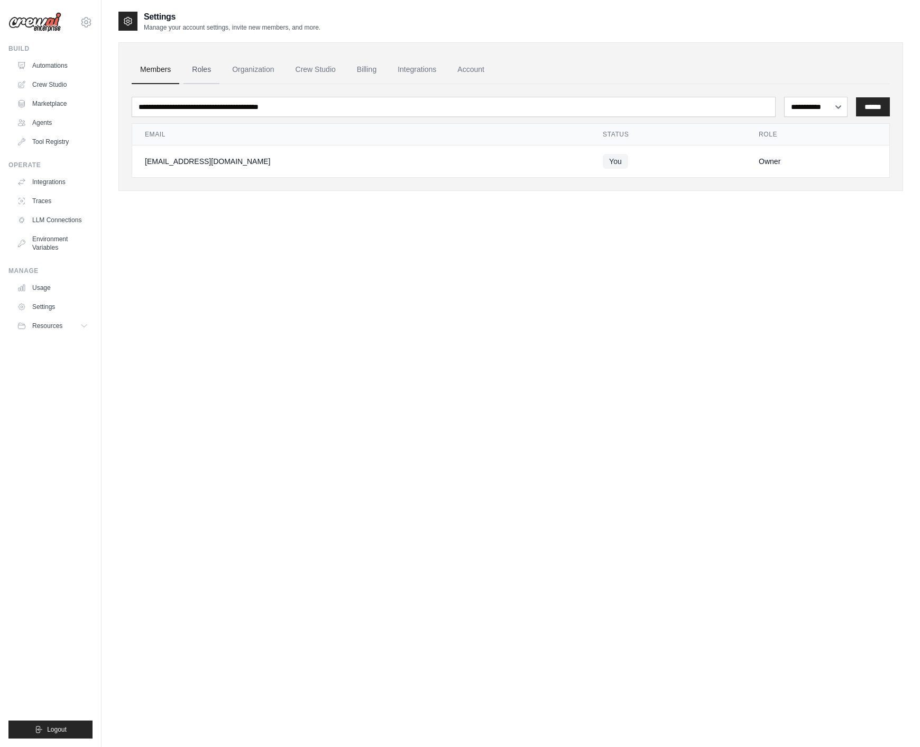
click at [209, 71] on link "Roles" at bounding box center [202, 70] width 36 height 29
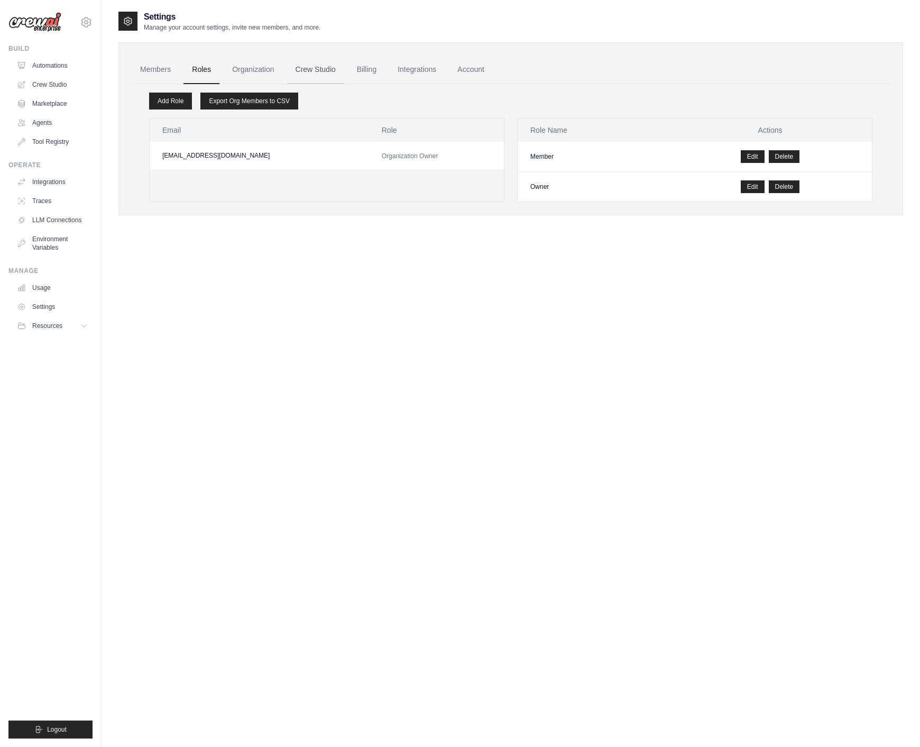
click at [311, 71] on link "Crew Studio" at bounding box center [315, 70] width 57 height 29
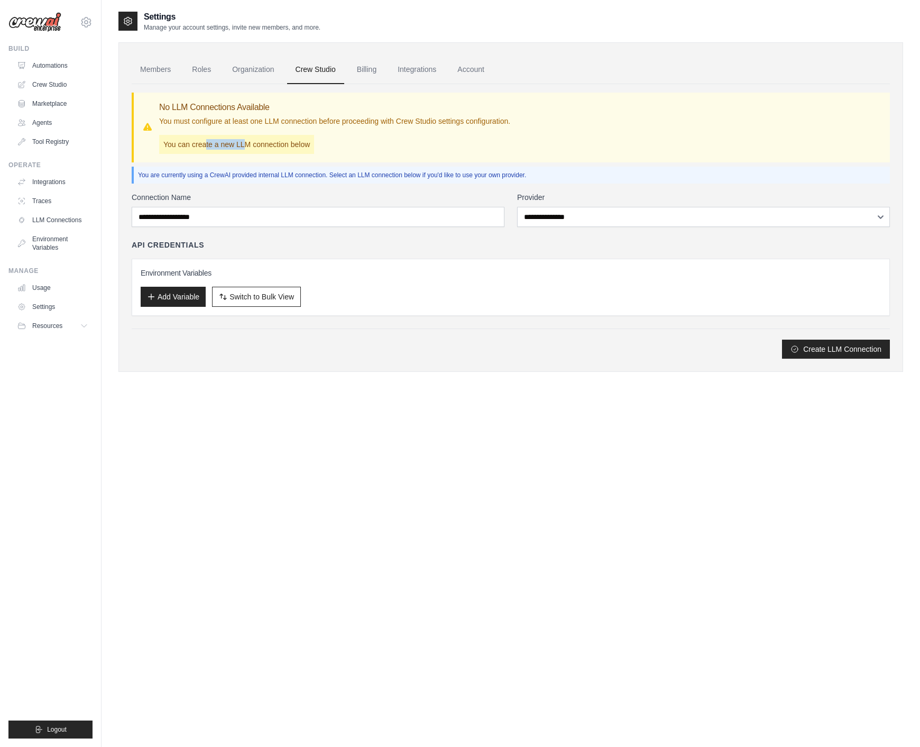
drag, startPoint x: 206, startPoint y: 144, endPoint x: 246, endPoint y: 142, distance: 39.7
click at [246, 142] on p "You can create a new LLM connection below" at bounding box center [236, 144] width 155 height 19
click at [259, 140] on p "You can create a new LLM connection below" at bounding box center [236, 144] width 155 height 19
click at [565, 217] on select "**********" at bounding box center [703, 217] width 373 height 20
select select "******"
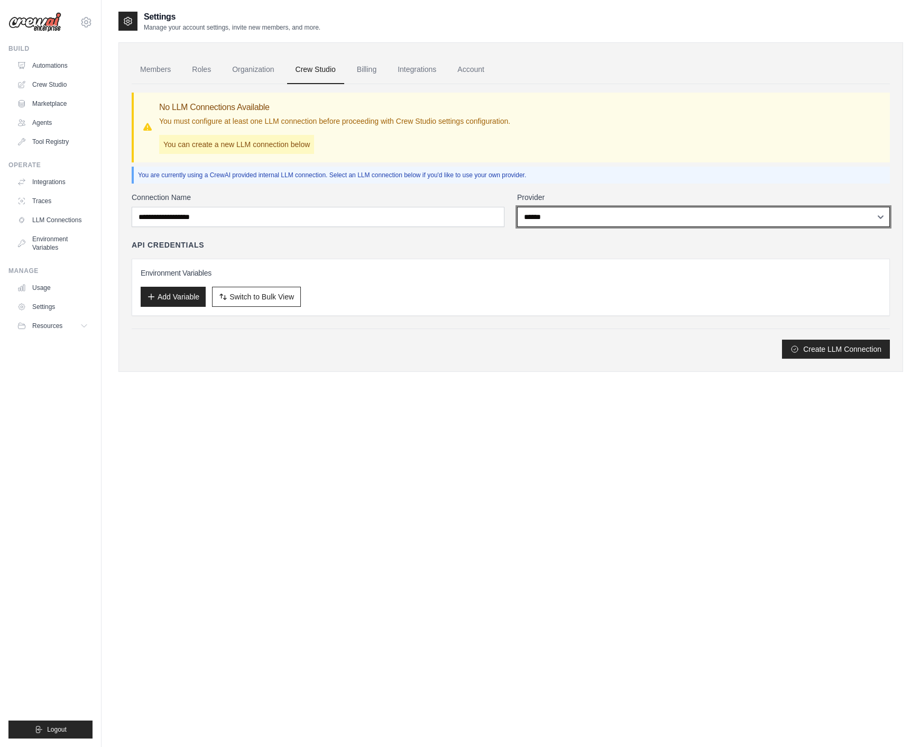
click at [517, 207] on select "**********" at bounding box center [703, 217] width 373 height 20
click at [498, 268] on h3 "Environment Variables" at bounding box center [511, 273] width 741 height 11
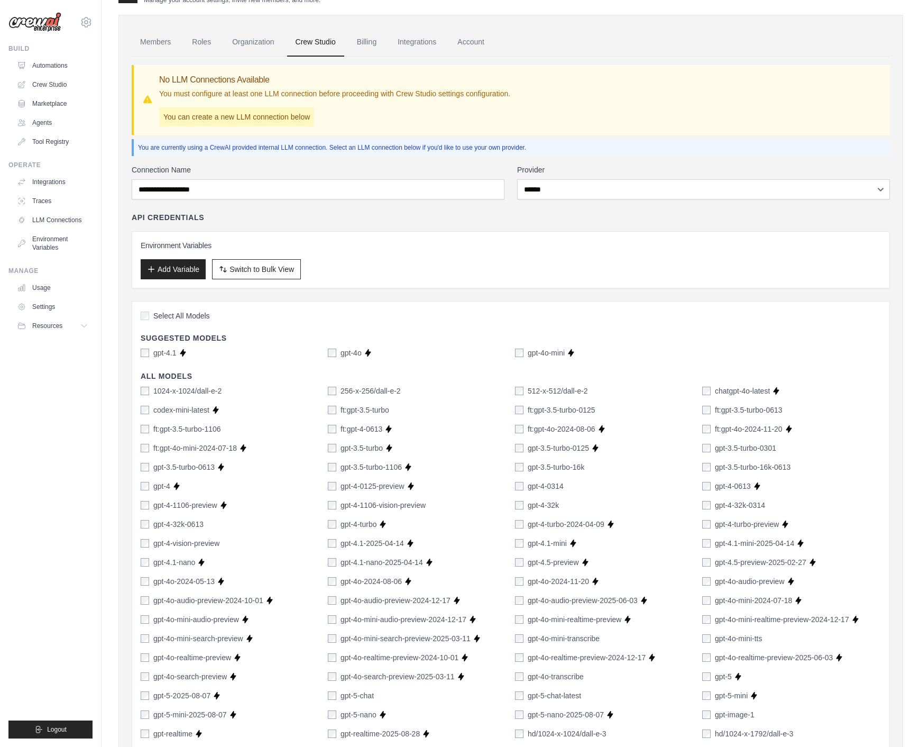
scroll to position [28, 0]
click at [390, 273] on div "Add Variable Switch to Bulk View Switch to Table View" at bounding box center [511, 269] width 741 height 20
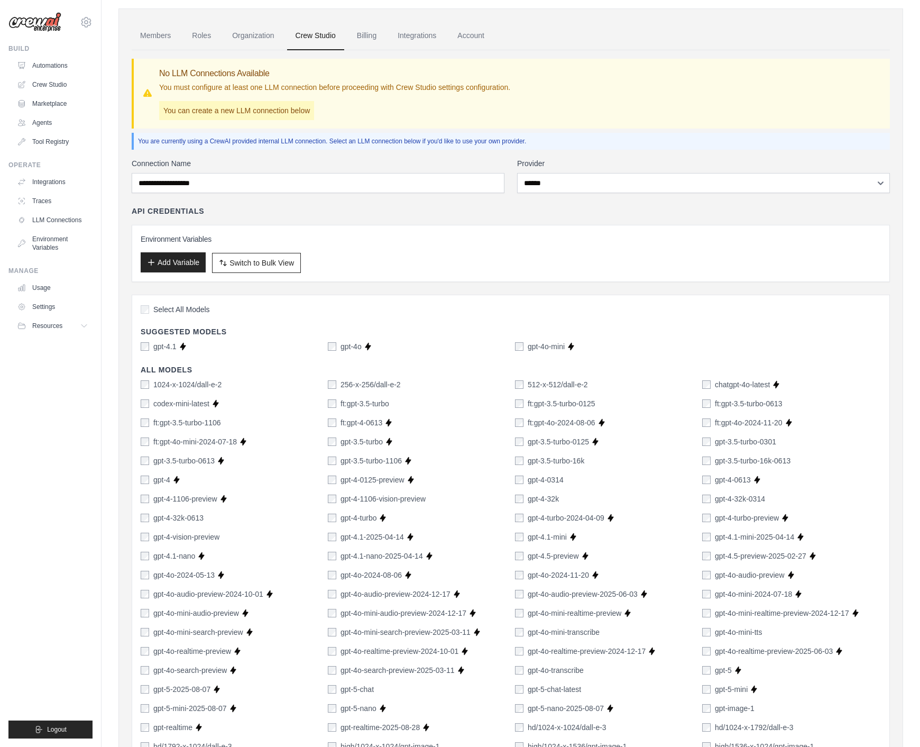
scroll to position [34, 0]
click at [189, 267] on button "Add Variable" at bounding box center [173, 262] width 65 height 20
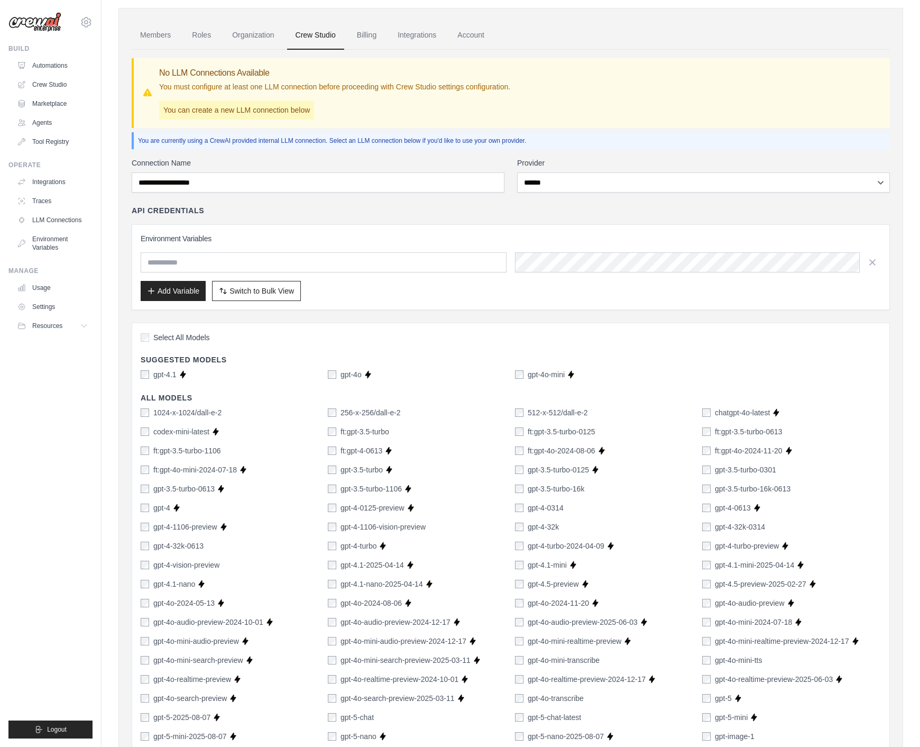
click at [252, 262] on input "text" at bounding box center [324, 262] width 366 height 20
click at [487, 235] on h3 "Environment Variables" at bounding box center [511, 238] width 741 height 11
click at [552, 294] on div "Add Variable Switch to Bulk View Switch to Table View" at bounding box center [511, 291] width 741 height 20
click at [269, 288] on span "Switch to Bulk View" at bounding box center [262, 290] width 65 height 11
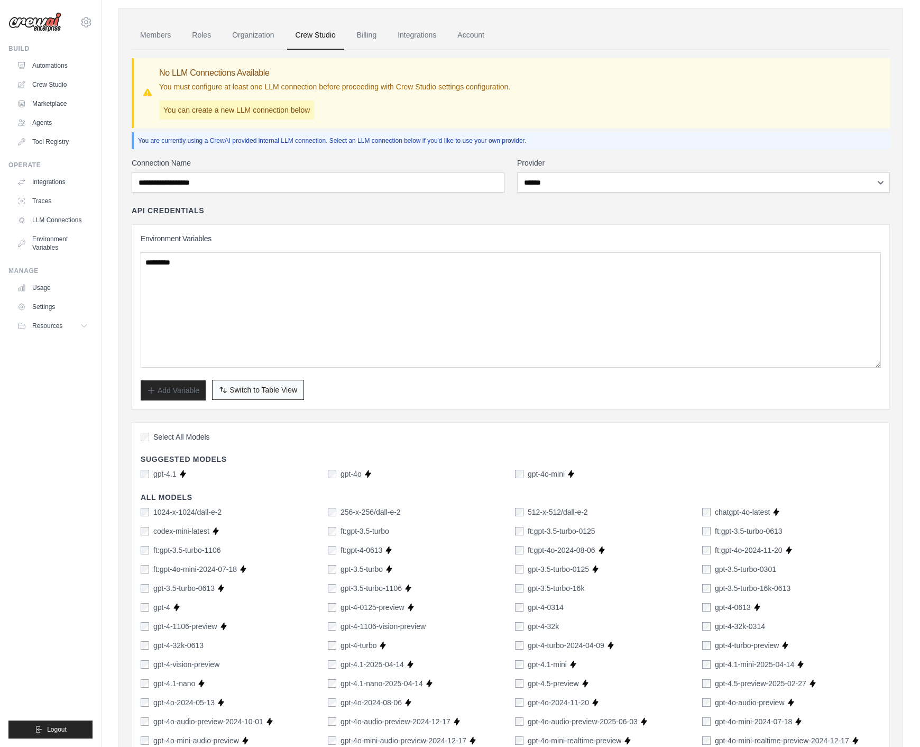
click at [283, 395] on button "Switch to Bulk View Switch to Table View" at bounding box center [258, 390] width 92 height 20
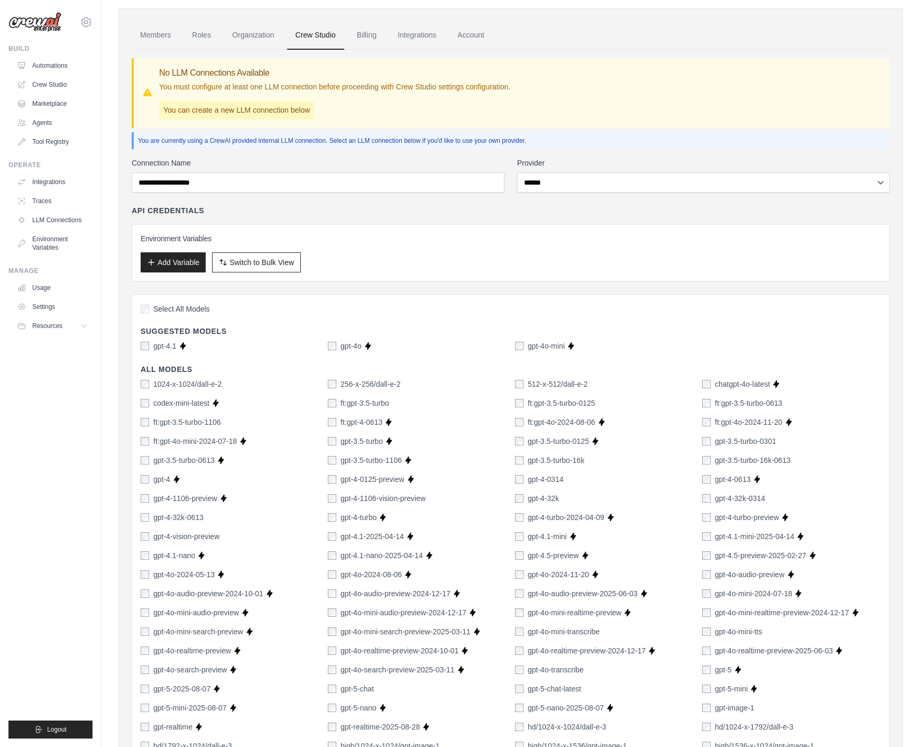
click at [399, 226] on div "Environment Variables Add Variable Switch to Bulk View Switch to Table View" at bounding box center [511, 252] width 759 height 57
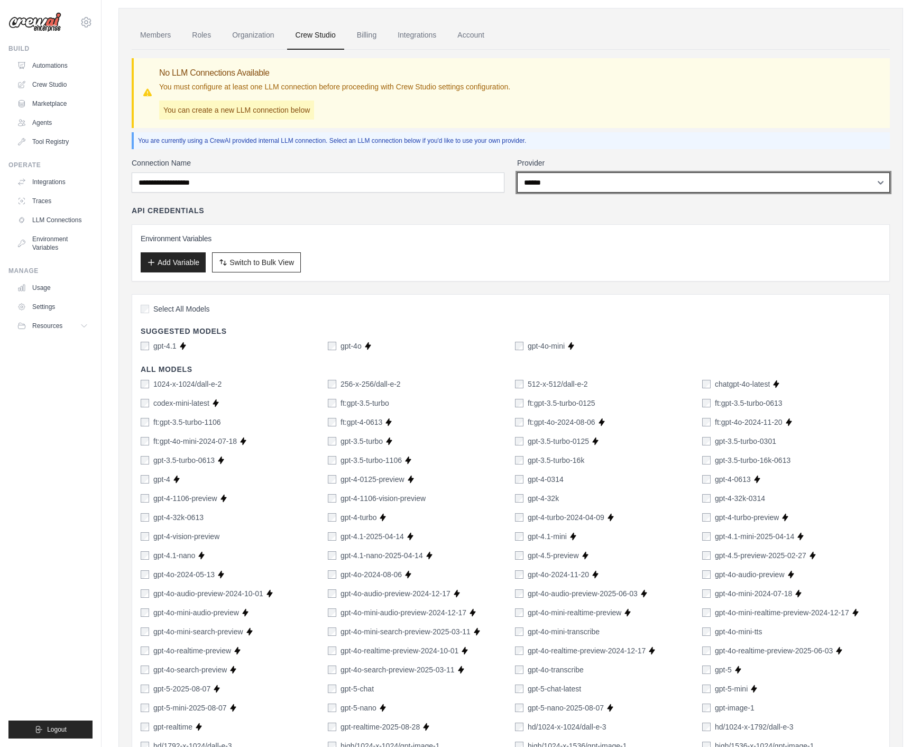
click at [606, 177] on select "**********" at bounding box center [703, 182] width 373 height 20
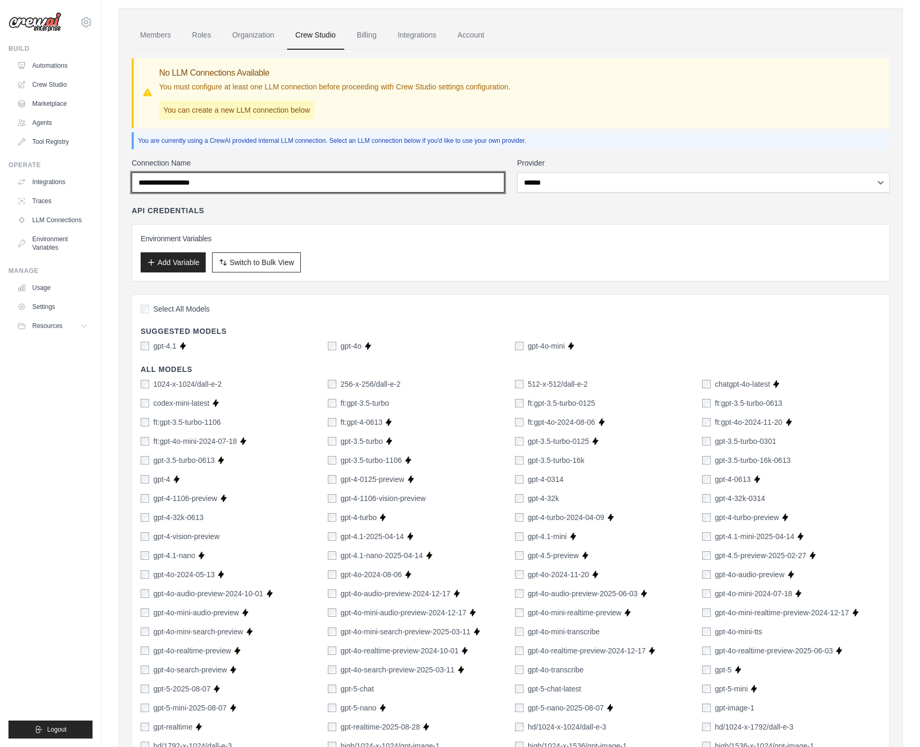
click at [404, 185] on input "Connection Name" at bounding box center [318, 182] width 373 height 20
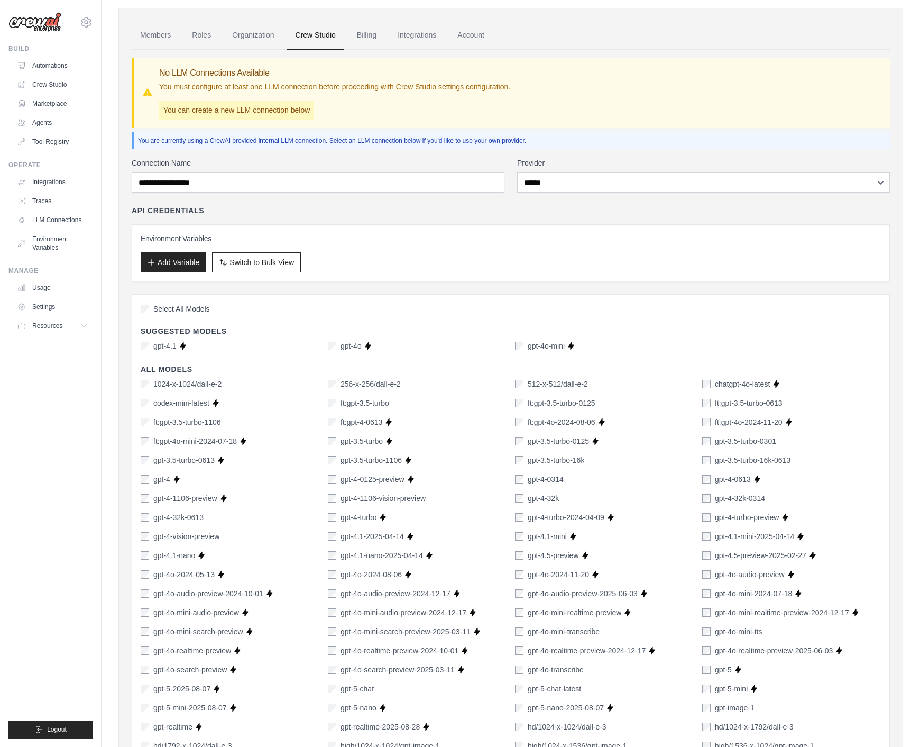
click at [404, 209] on div "API Credentials" at bounding box center [511, 210] width 759 height 11
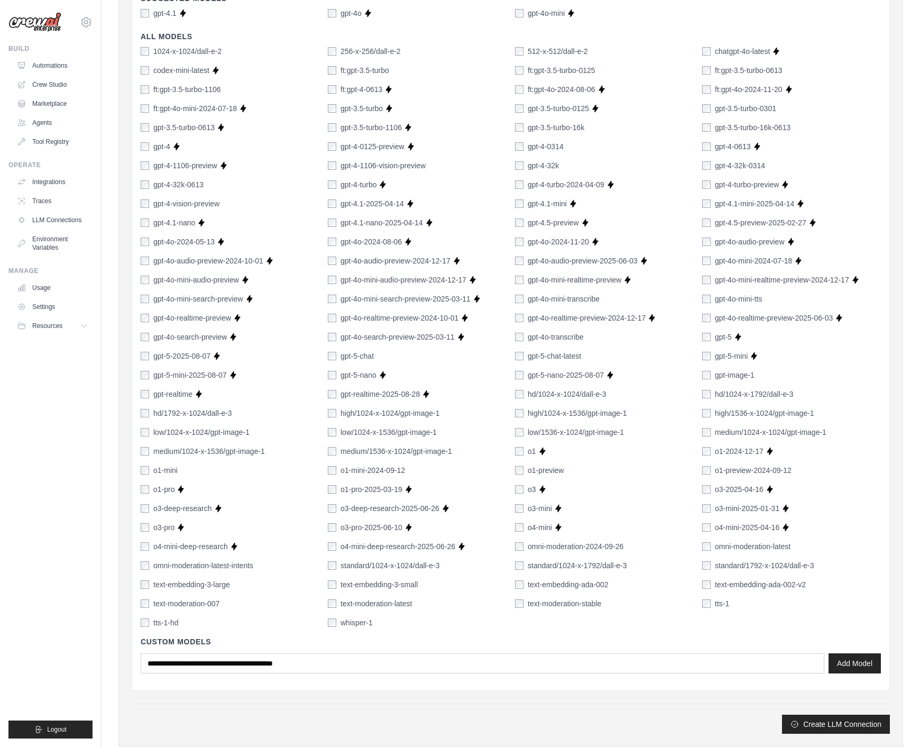
scroll to position [395, 0]
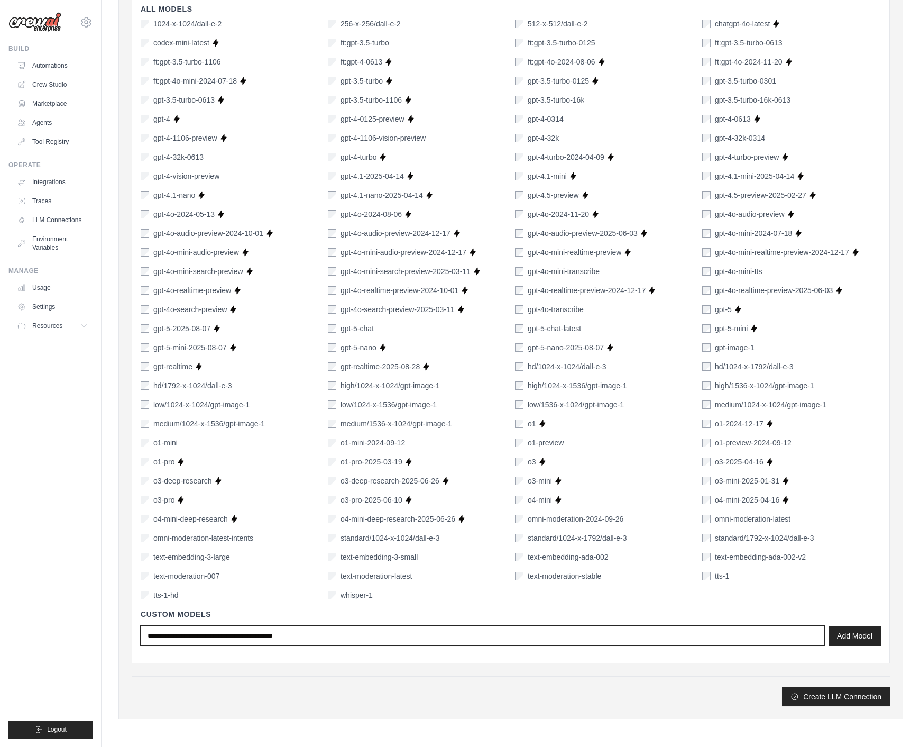
click at [324, 642] on input "text" at bounding box center [483, 636] width 684 height 20
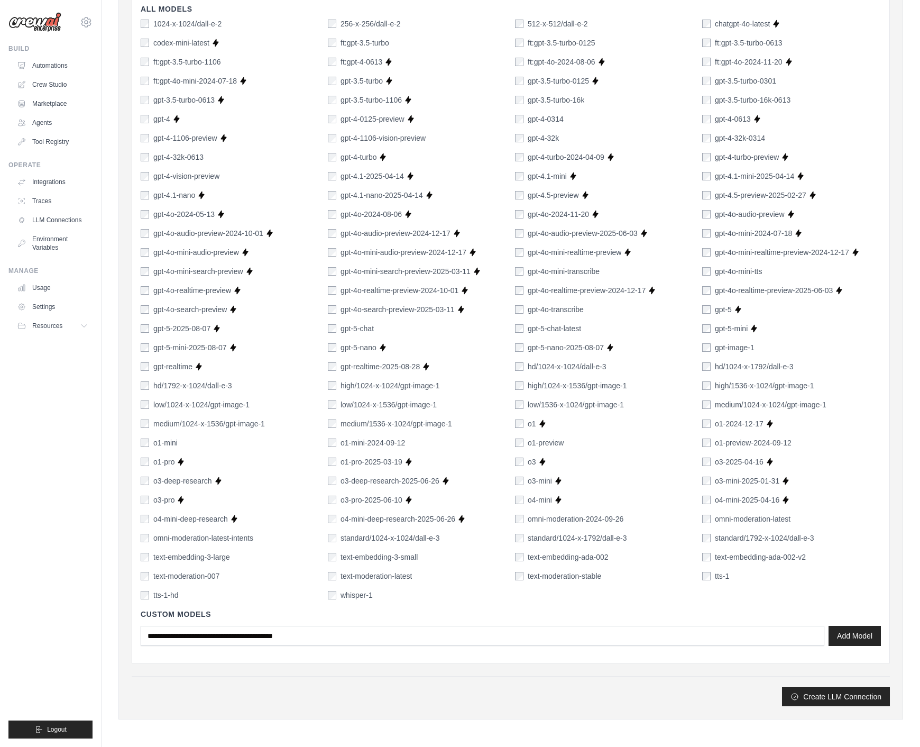
click at [376, 683] on div "Create LLM Connection" at bounding box center [511, 691] width 759 height 30
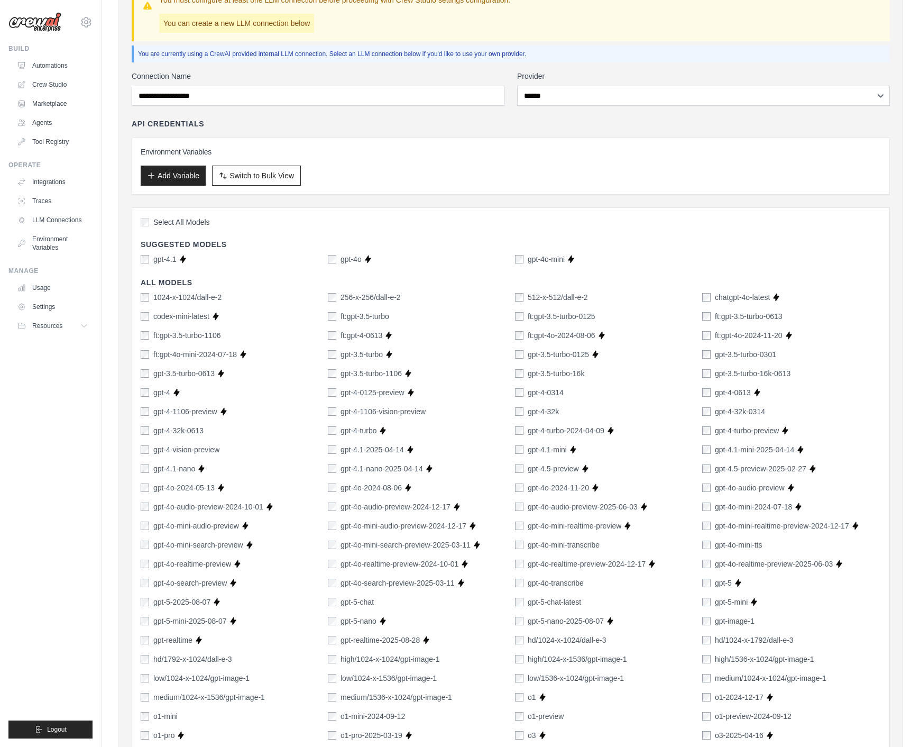
scroll to position [0, 0]
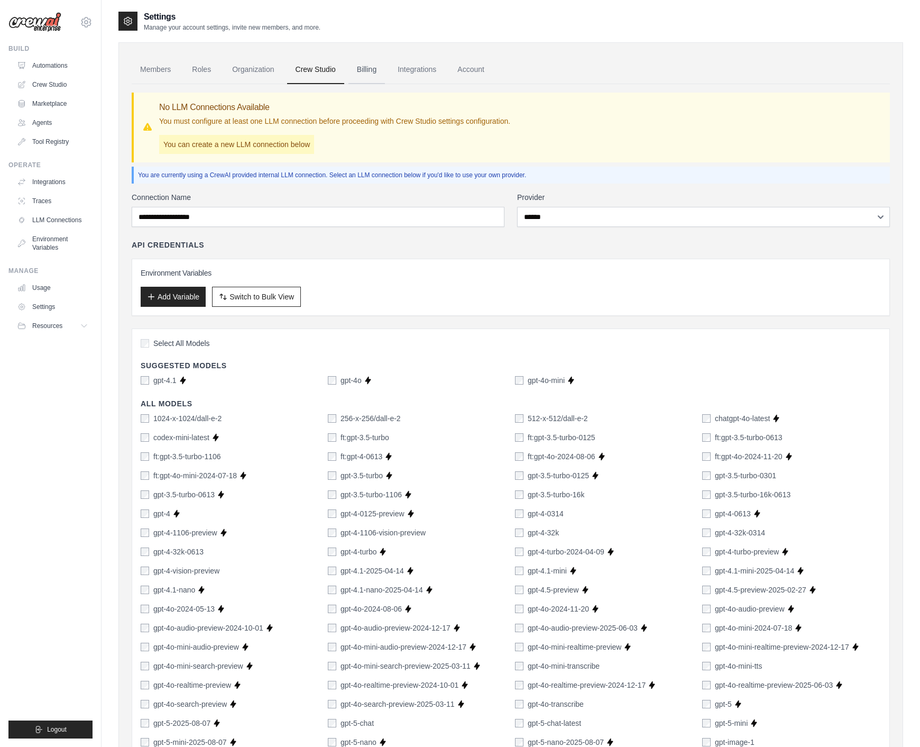
click at [360, 65] on link "Billing" at bounding box center [367, 70] width 36 height 29
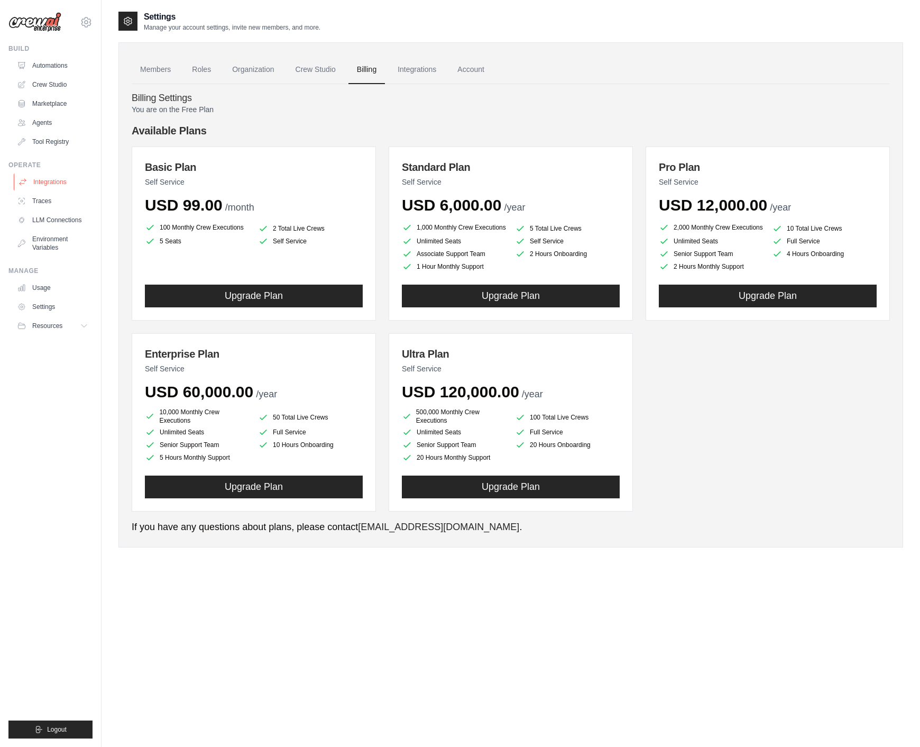
click at [42, 181] on link "Integrations" at bounding box center [54, 181] width 80 height 17
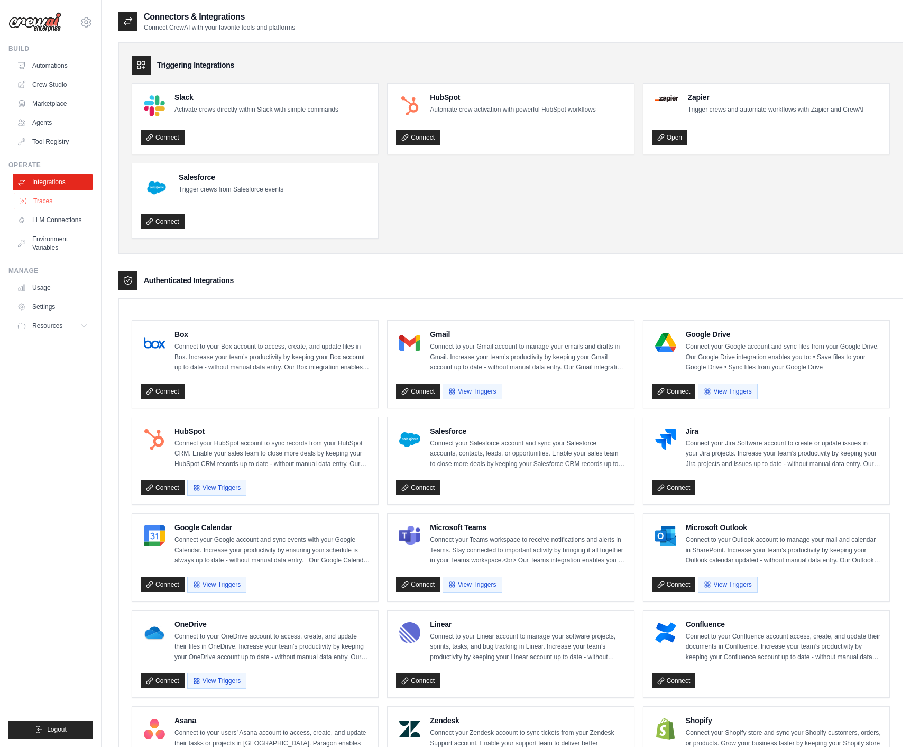
click at [42, 201] on link "Traces" at bounding box center [54, 201] width 80 height 17
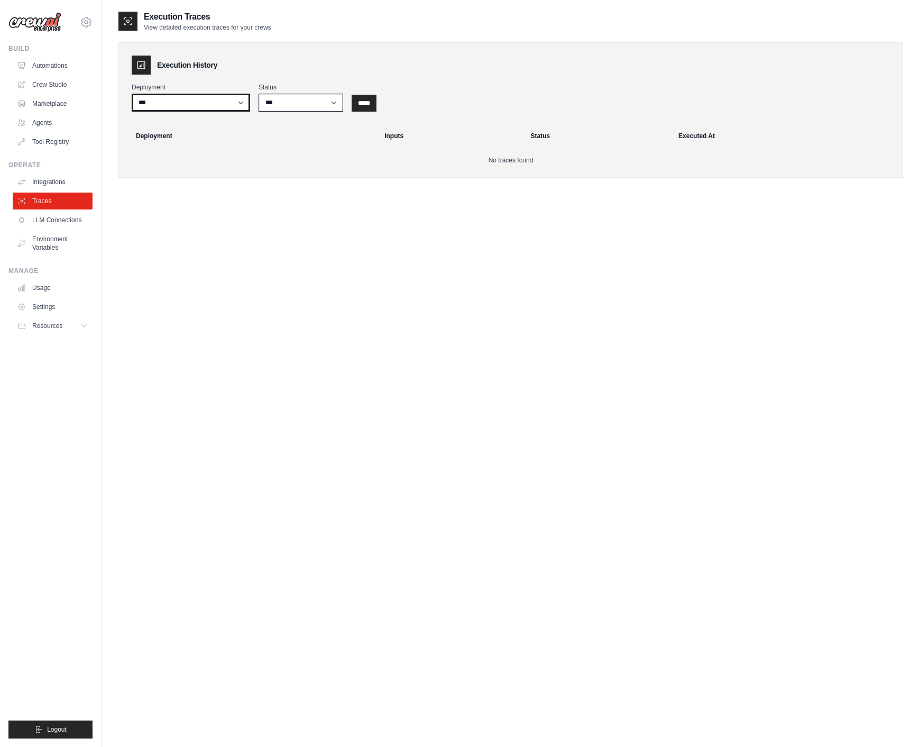
click at [242, 102] on select "***" at bounding box center [191, 103] width 118 height 18
click at [62, 227] on link "LLM Connections" at bounding box center [54, 220] width 80 height 17
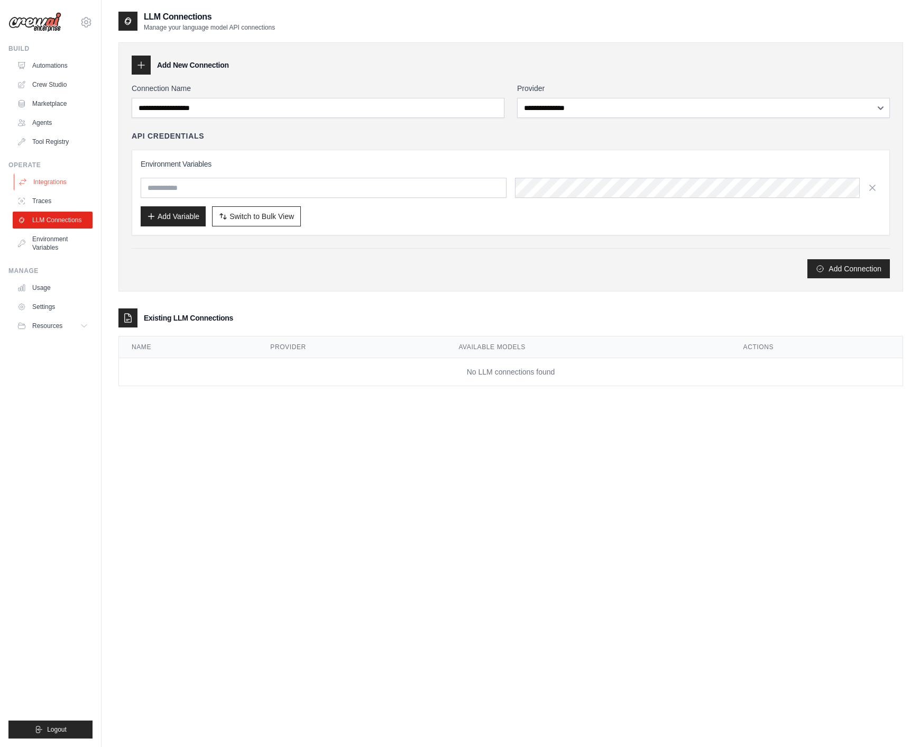
click at [56, 189] on link "Integrations" at bounding box center [54, 181] width 80 height 17
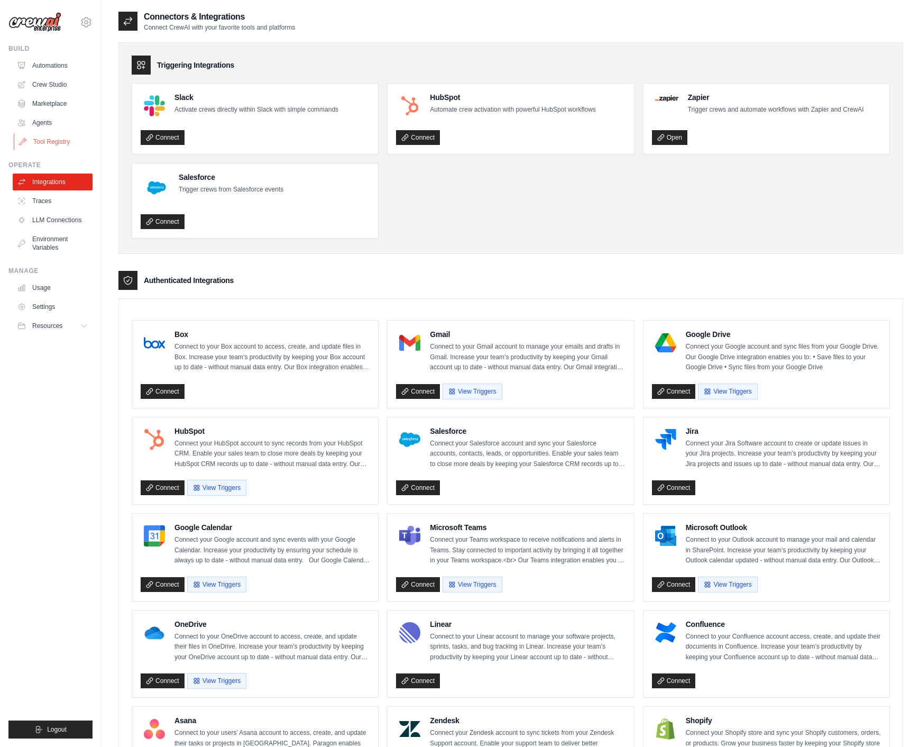
click at [51, 144] on link "Tool Registry" at bounding box center [54, 141] width 80 height 17
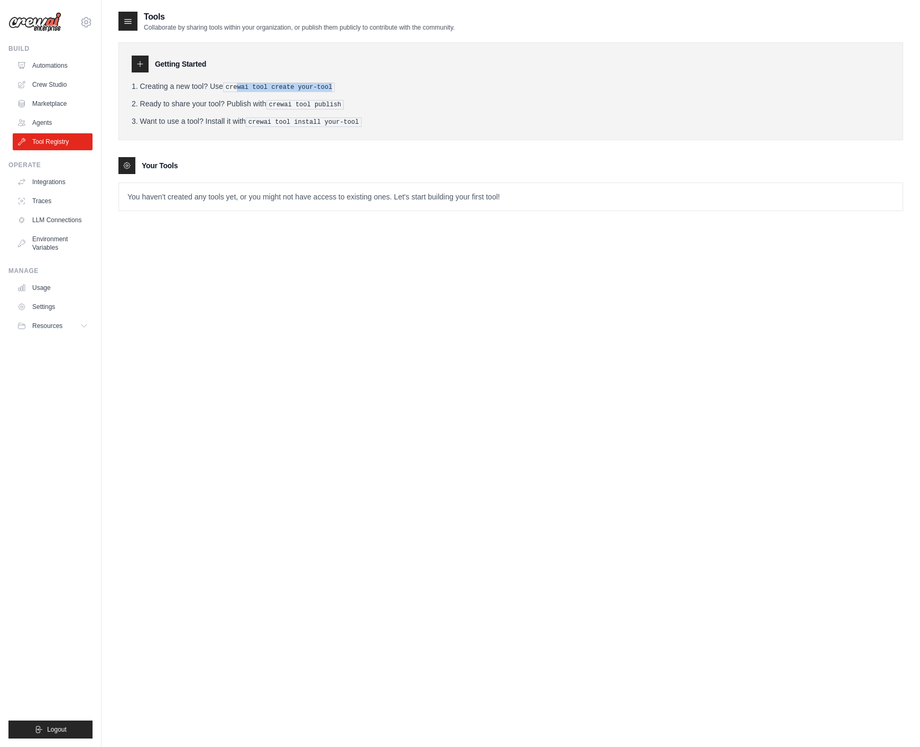
drag, startPoint x: 345, startPoint y: 87, endPoint x: 237, endPoint y: 89, distance: 107.4
click at [237, 89] on li "Creating a new tool? Use crewai tool create your-tool" at bounding box center [511, 86] width 759 height 11
click at [237, 89] on pre "crewai tool create your-tool" at bounding box center [279, 88] width 112 height 10
drag, startPoint x: 339, startPoint y: 102, endPoint x: 271, endPoint y: 103, distance: 67.2
click at [271, 103] on li "Ready to share your tool? Publish with crewai tool publish" at bounding box center [511, 103] width 759 height 11
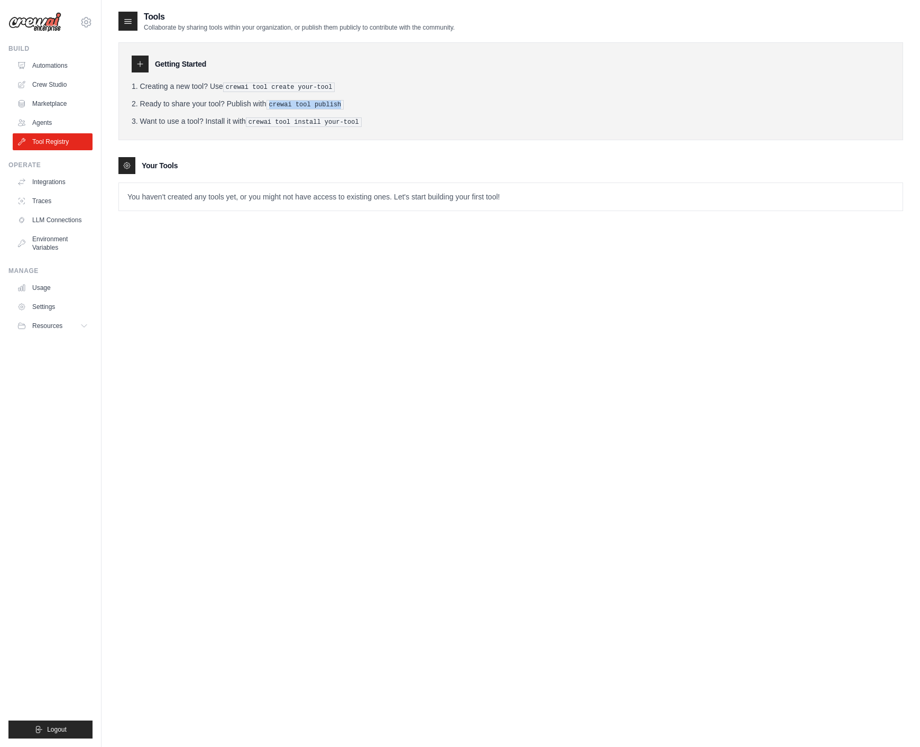
click at [271, 103] on pre "crewai tool publish" at bounding box center [306, 105] width 78 height 10
drag, startPoint x: 271, startPoint y: 103, endPoint x: 398, endPoint y: 107, distance: 127.0
click at [398, 107] on li "Ready to share your tool? Publish with crewai tool publish" at bounding box center [511, 103] width 759 height 11
drag, startPoint x: 398, startPoint y: 107, endPoint x: 272, endPoint y: 103, distance: 126.5
click at [272, 103] on li "Ready to share your tool? Publish with crewai tool publish" at bounding box center [511, 103] width 759 height 11
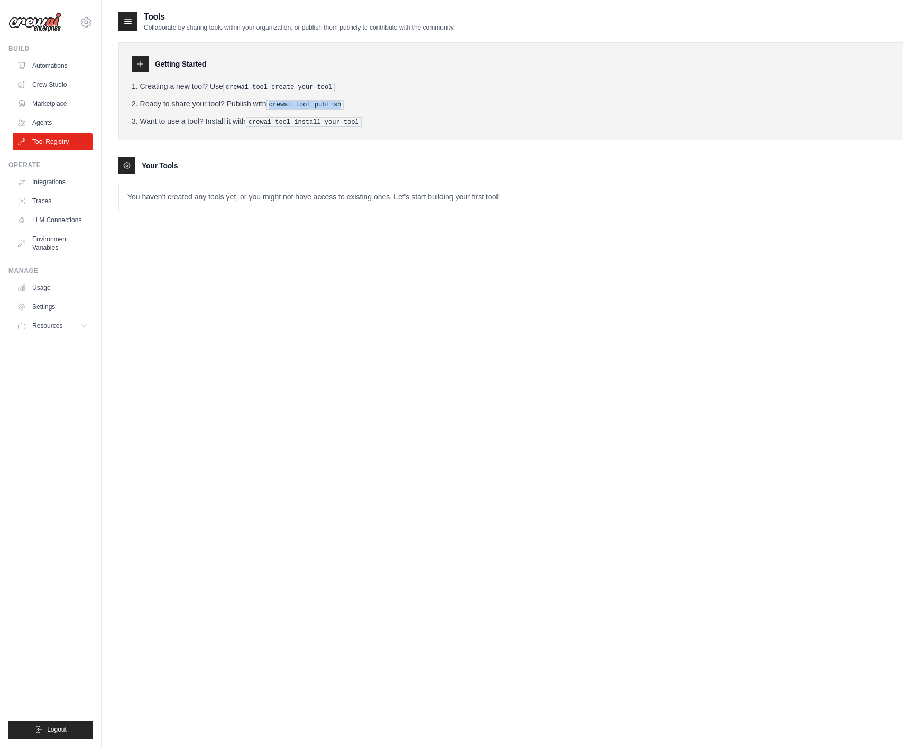
drag, startPoint x: 272, startPoint y: 103, endPoint x: 298, endPoint y: 103, distance: 25.9
click at [272, 103] on pre "crewai tool publish" at bounding box center [306, 105] width 78 height 10
drag, startPoint x: 298, startPoint y: 103, endPoint x: 365, endPoint y: 102, distance: 67.2
click at [364, 102] on li "Ready to share your tool? Publish with crewai tool publish" at bounding box center [511, 103] width 759 height 11
click at [365, 102] on li "Ready to share your tool? Publish with crewai tool publish" at bounding box center [511, 103] width 759 height 11
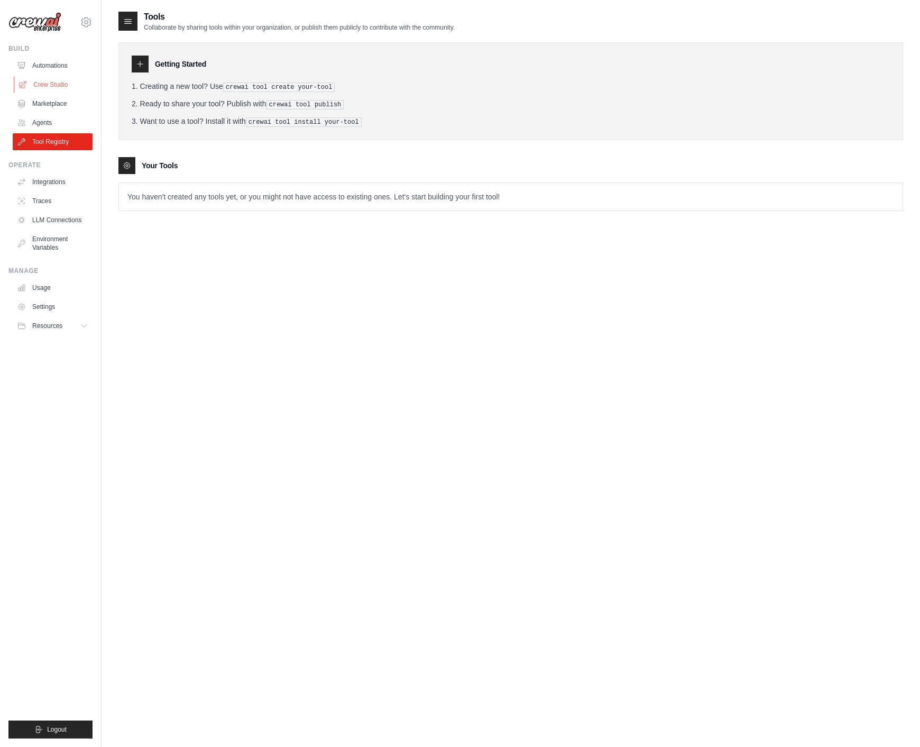
click at [56, 85] on link "Crew Studio" at bounding box center [54, 84] width 80 height 17
click at [57, 62] on link "Automations" at bounding box center [54, 65] width 80 height 17
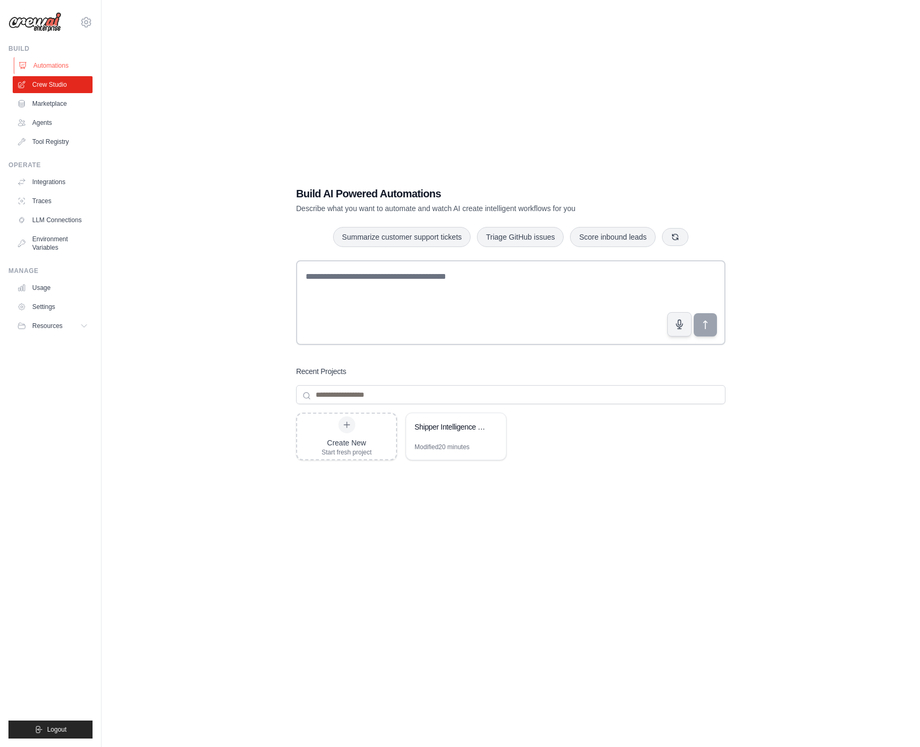
click at [42, 69] on link "Automations" at bounding box center [54, 65] width 80 height 17
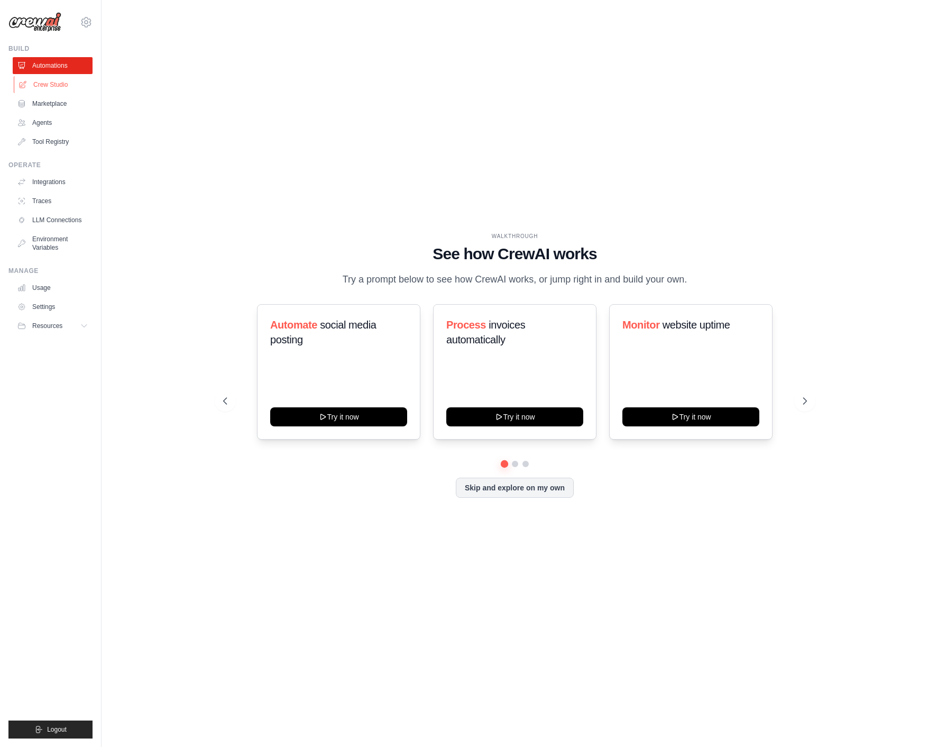
click at [52, 88] on link "Crew Studio" at bounding box center [54, 84] width 80 height 17
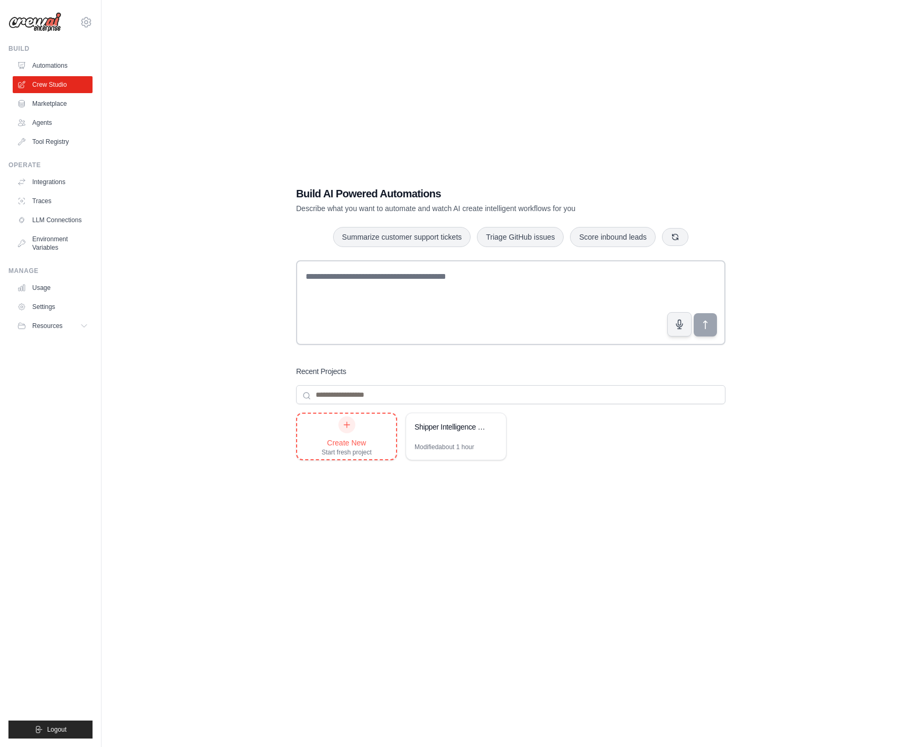
click at [355, 433] on div "Create New Start fresh project" at bounding box center [347, 436] width 50 height 40
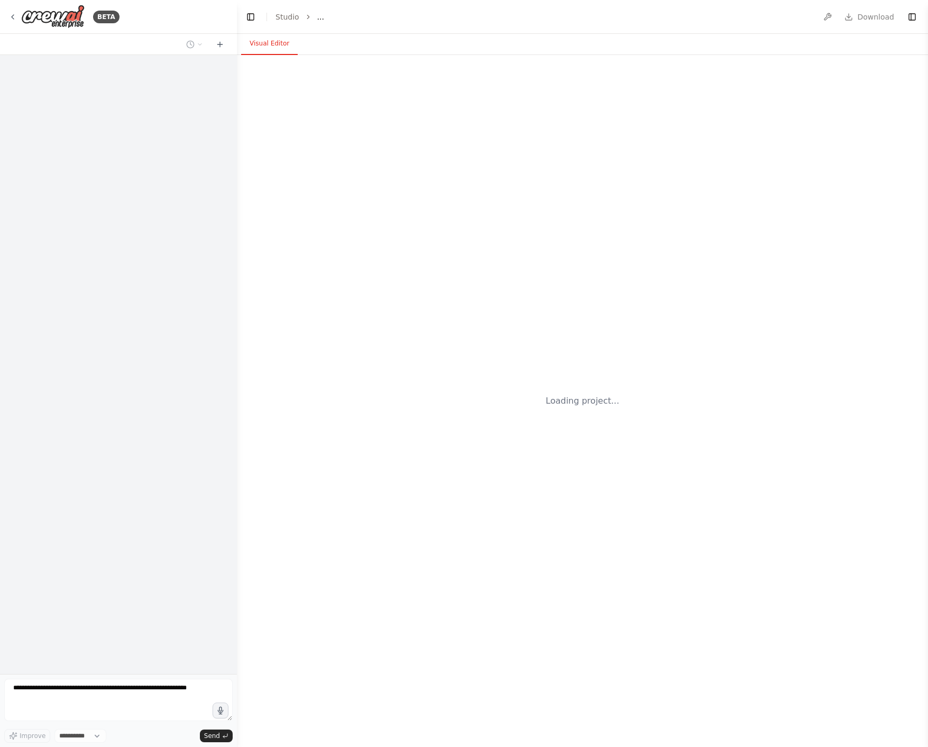
select select "****"
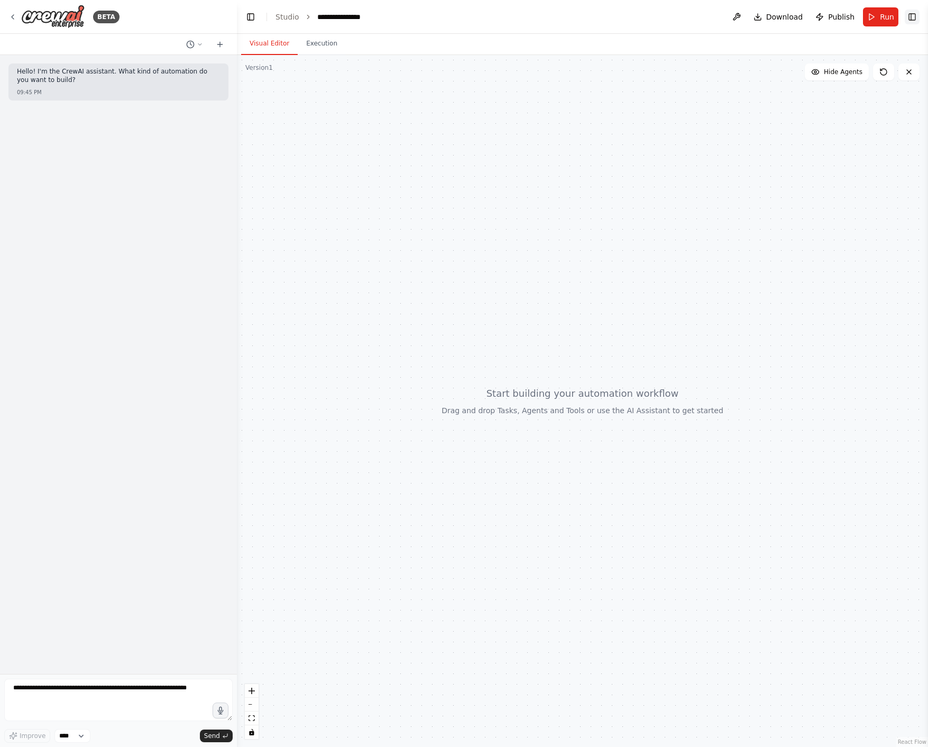
click at [908, 17] on button "Toggle Right Sidebar" at bounding box center [912, 17] width 15 height 15
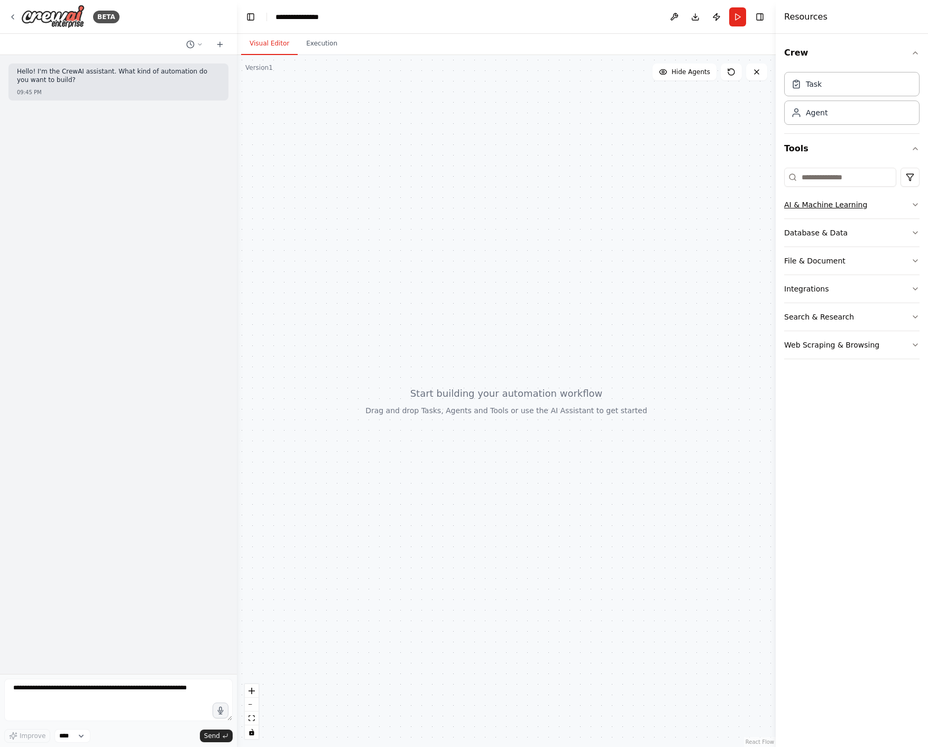
click at [828, 208] on div "AI & Machine Learning" at bounding box center [825, 204] width 83 height 11
